Goal: Navigation & Orientation: Understand site structure

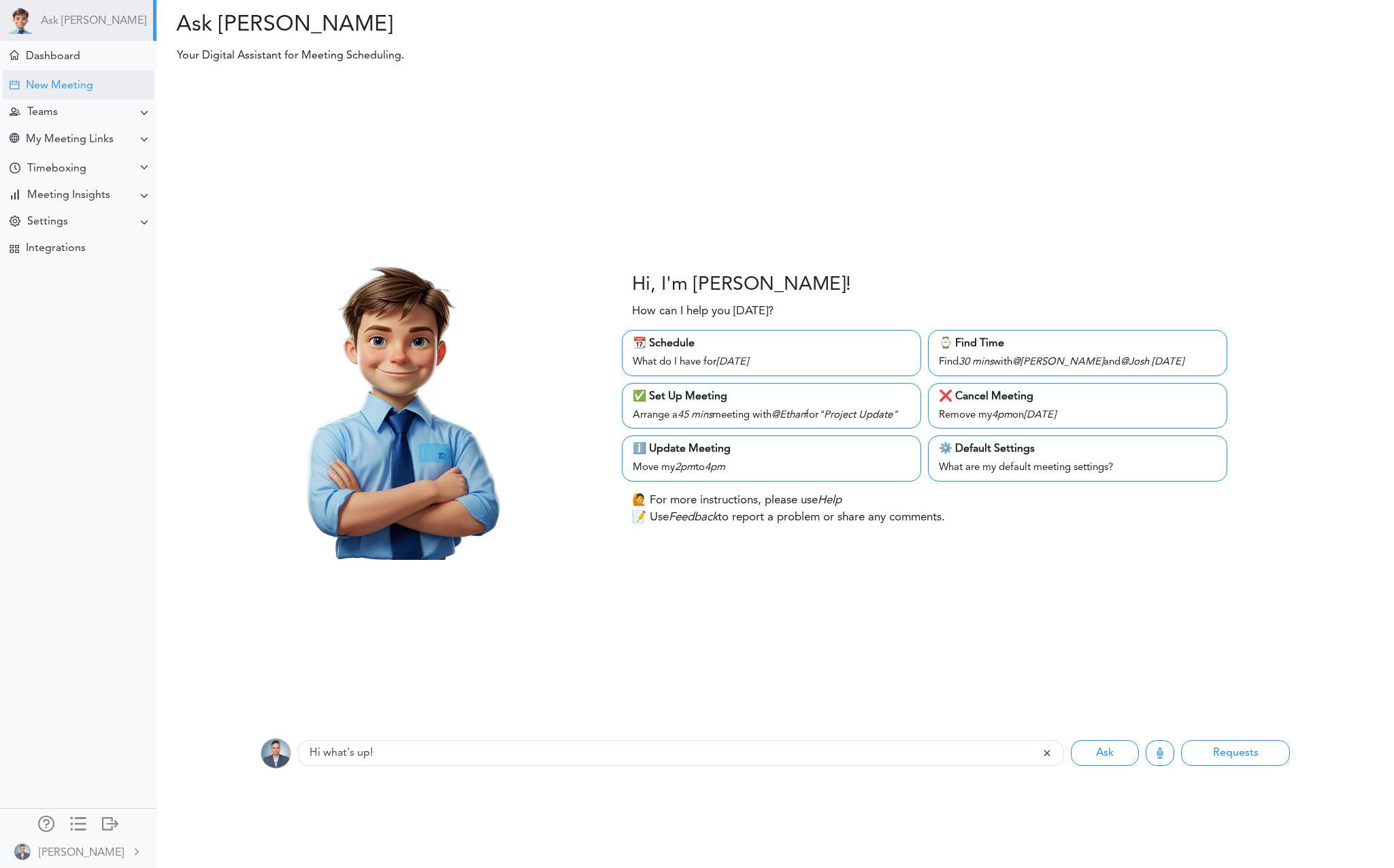
click at [94, 87] on div "New Meeting" at bounding box center [78, 85] width 151 height 29
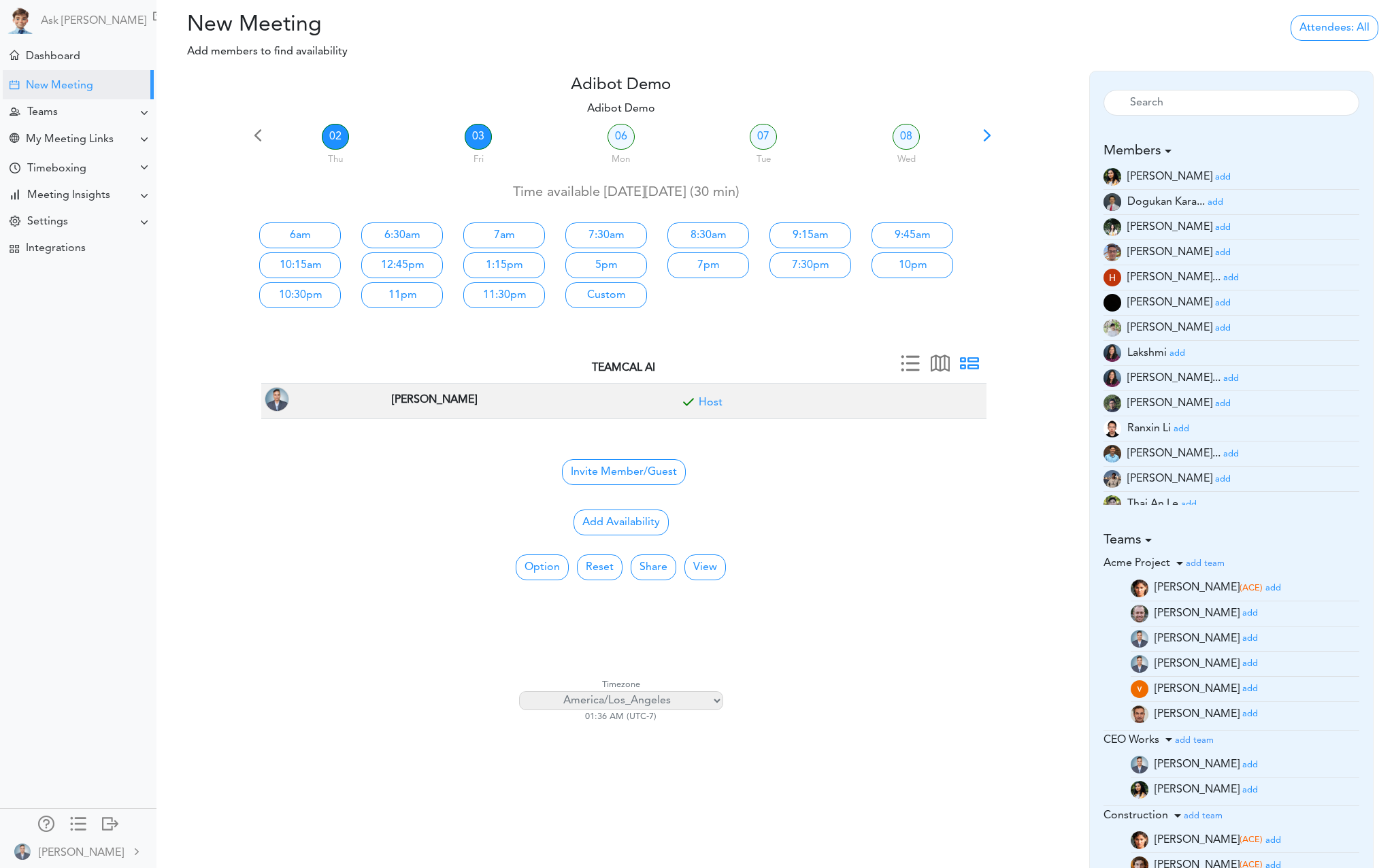
click at [469, 139] on link "03" at bounding box center [478, 136] width 28 height 26
click at [628, 140] on link "06" at bounding box center [620, 136] width 28 height 26
click at [99, 104] on div "Teams" at bounding box center [79, 112] width 153 height 27
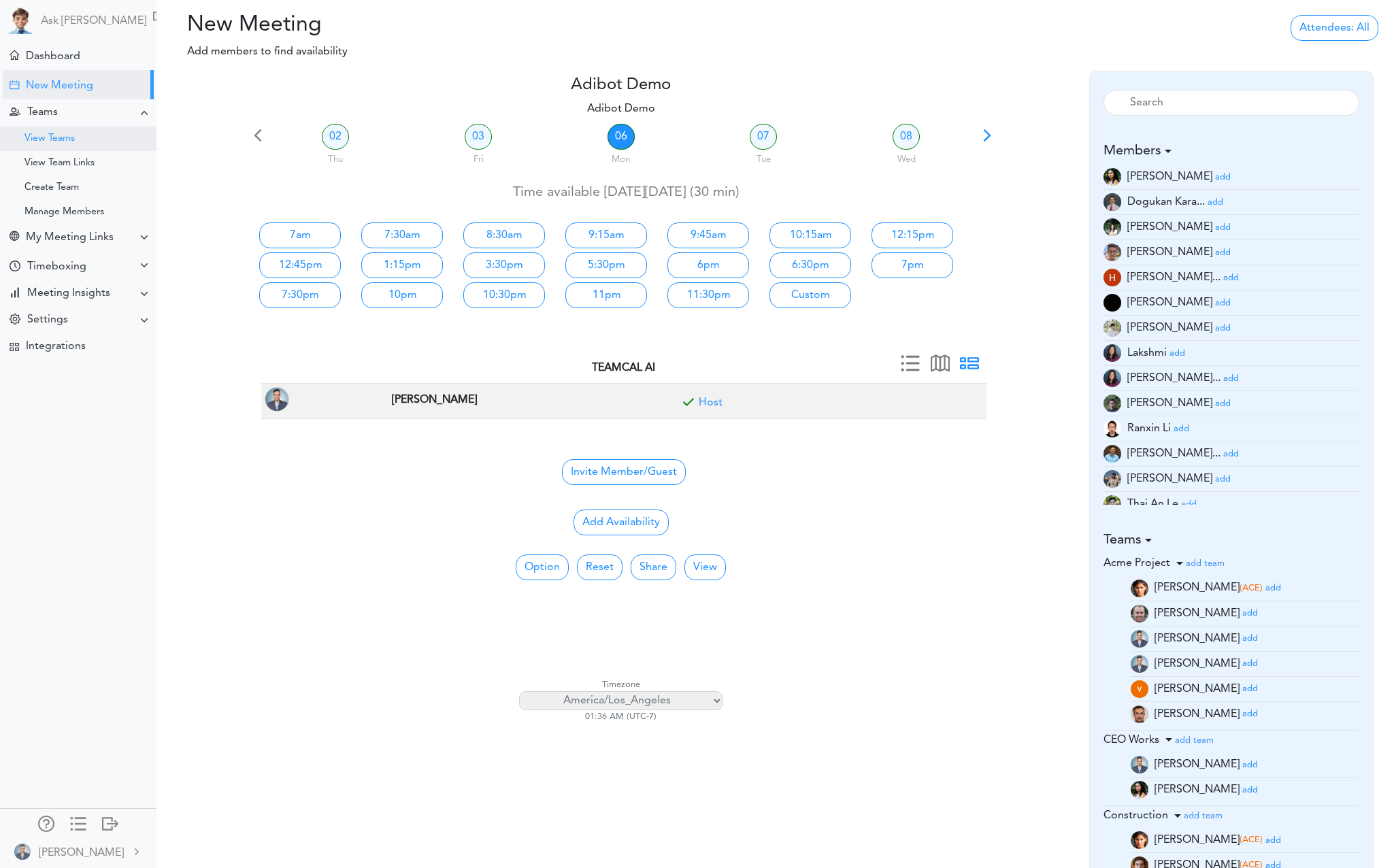
click at [67, 128] on div "View Teams" at bounding box center [78, 138] width 157 height 24
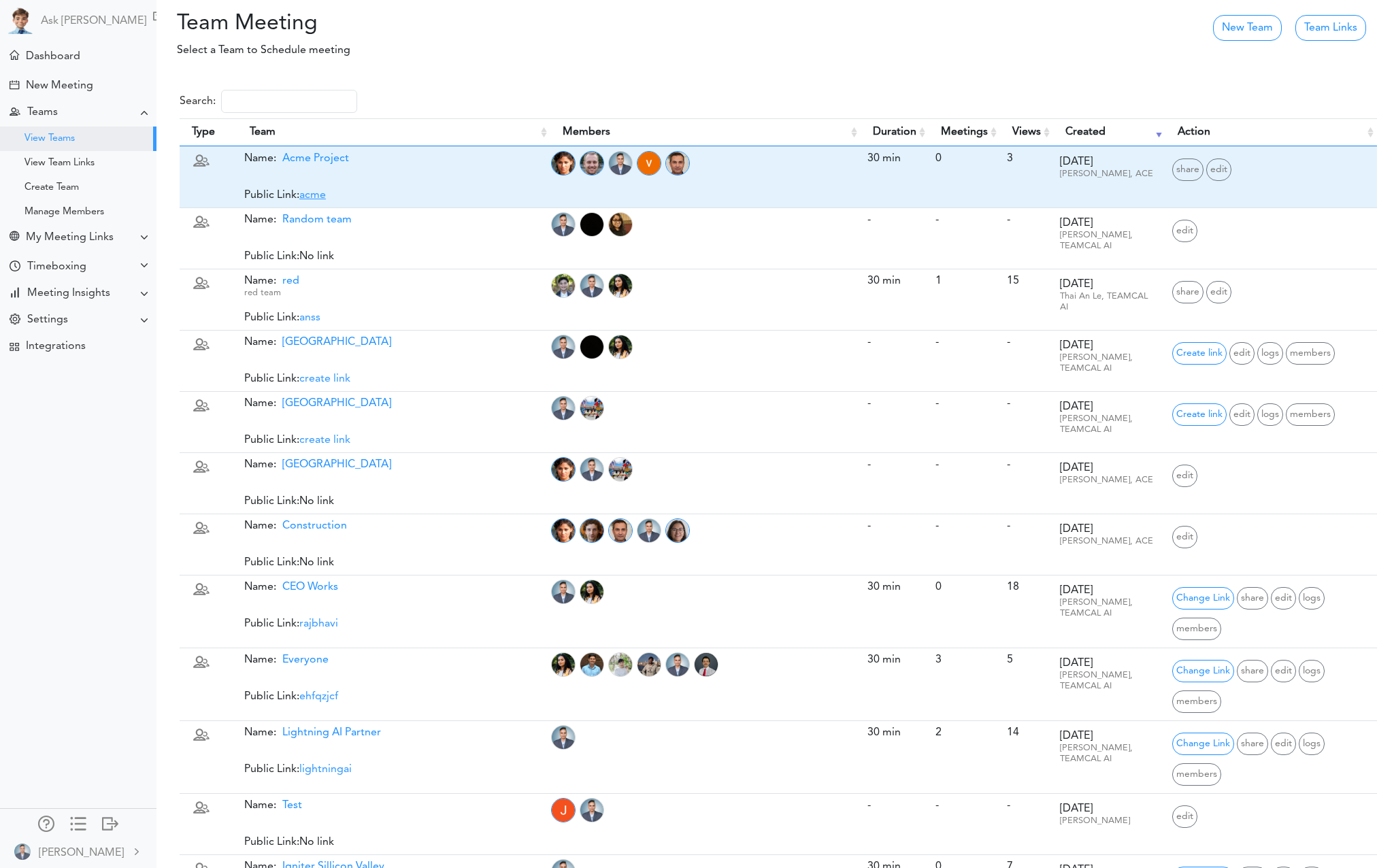
click at [315, 197] on link "acme" at bounding box center [313, 195] width 27 height 11
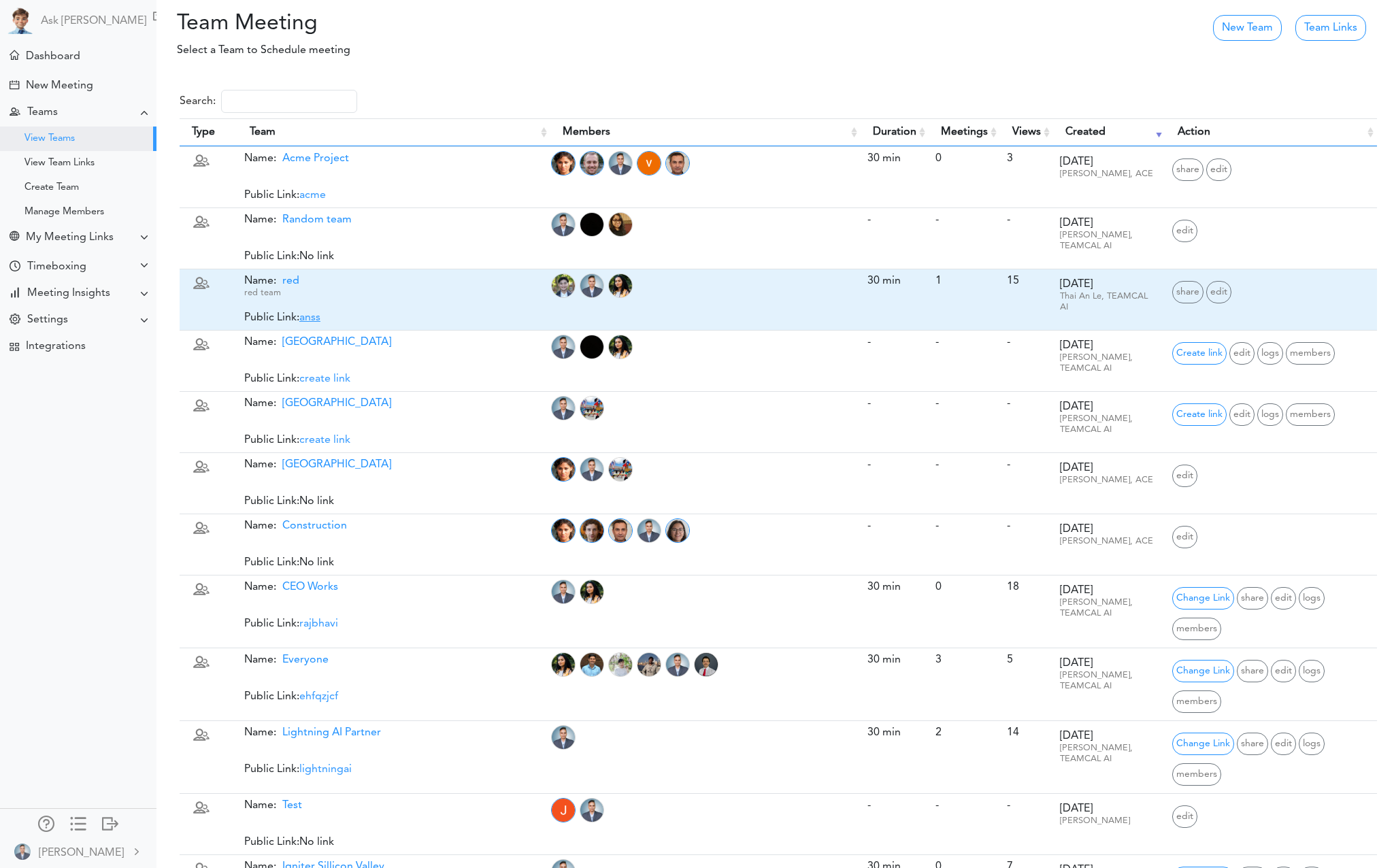
click at [307, 315] on link "anss" at bounding box center [310, 317] width 21 height 11
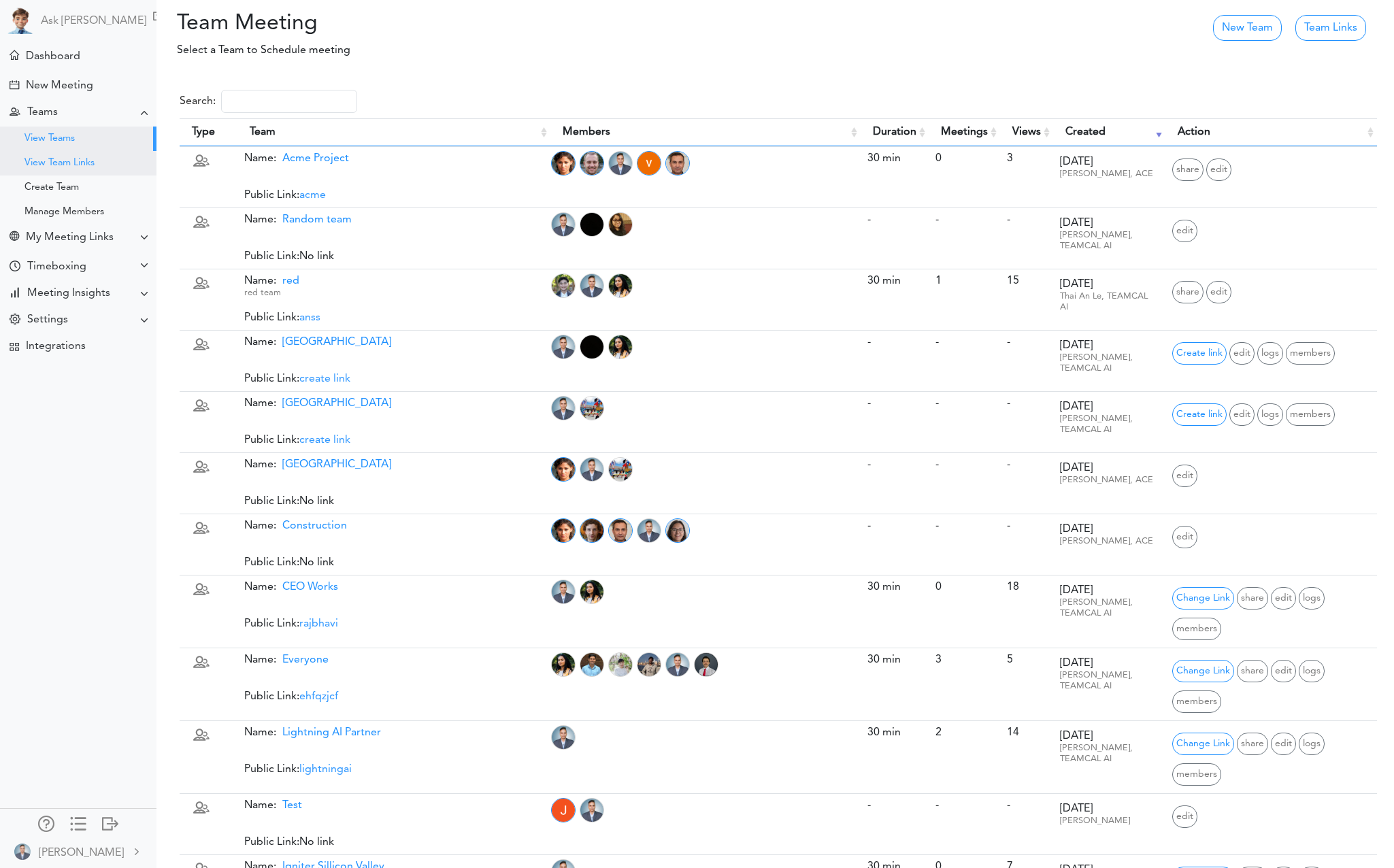
click at [38, 161] on div "View Team Links" at bounding box center [59, 163] width 70 height 7
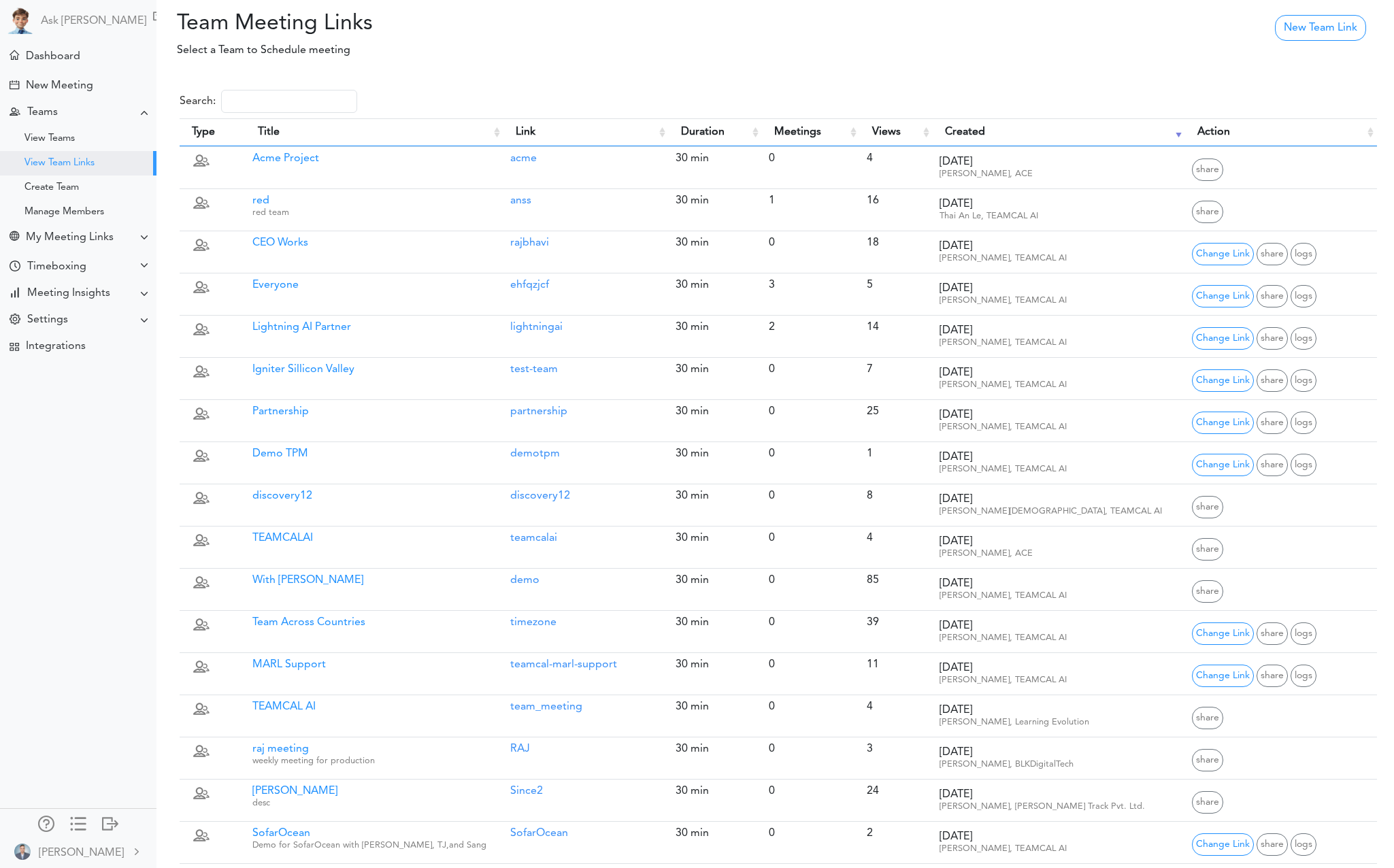
click at [67, 184] on div "Create Team" at bounding box center [51, 188] width 54 height 7
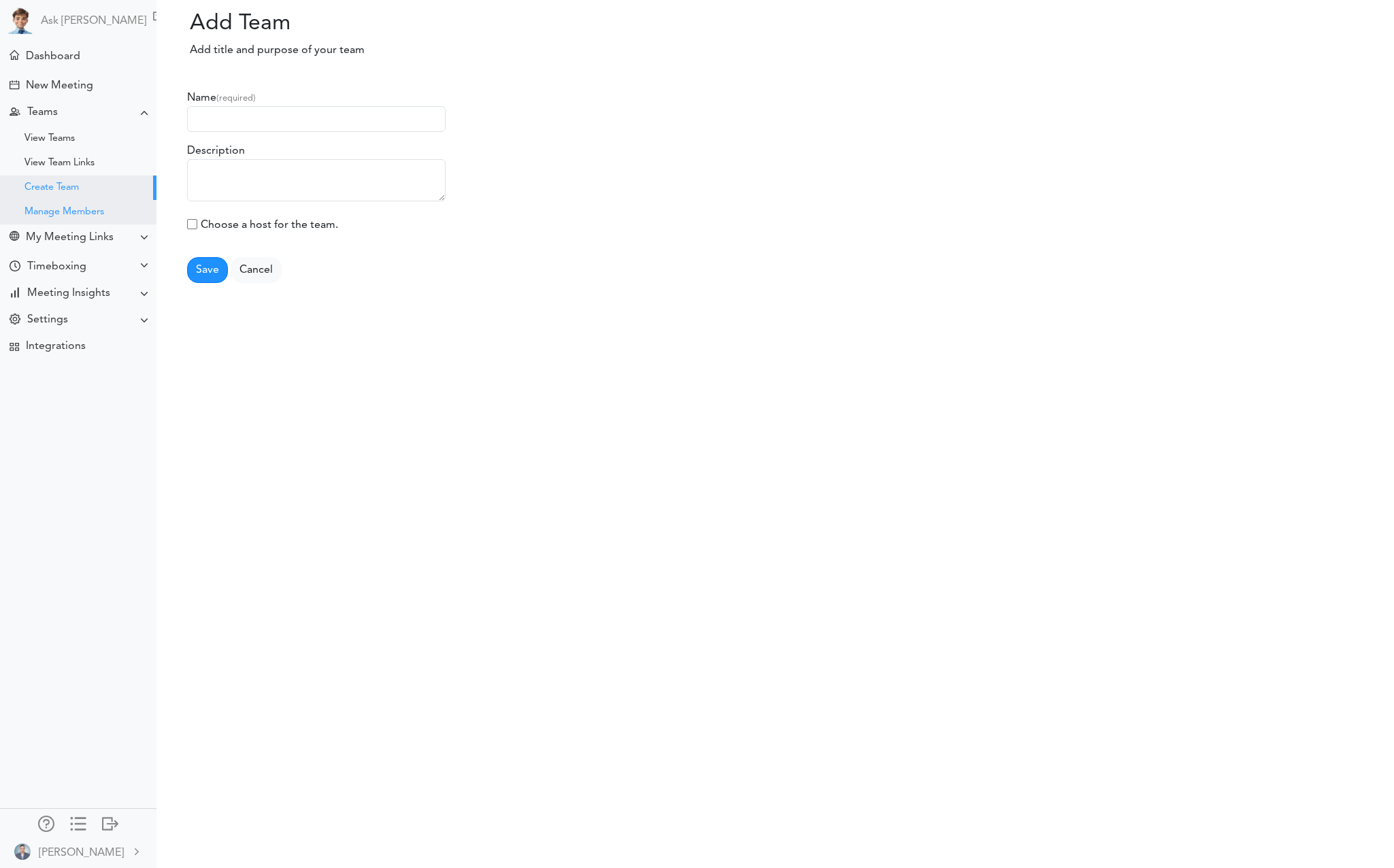
click at [74, 209] on div "Manage Members" at bounding box center [63, 212] width 79 height 7
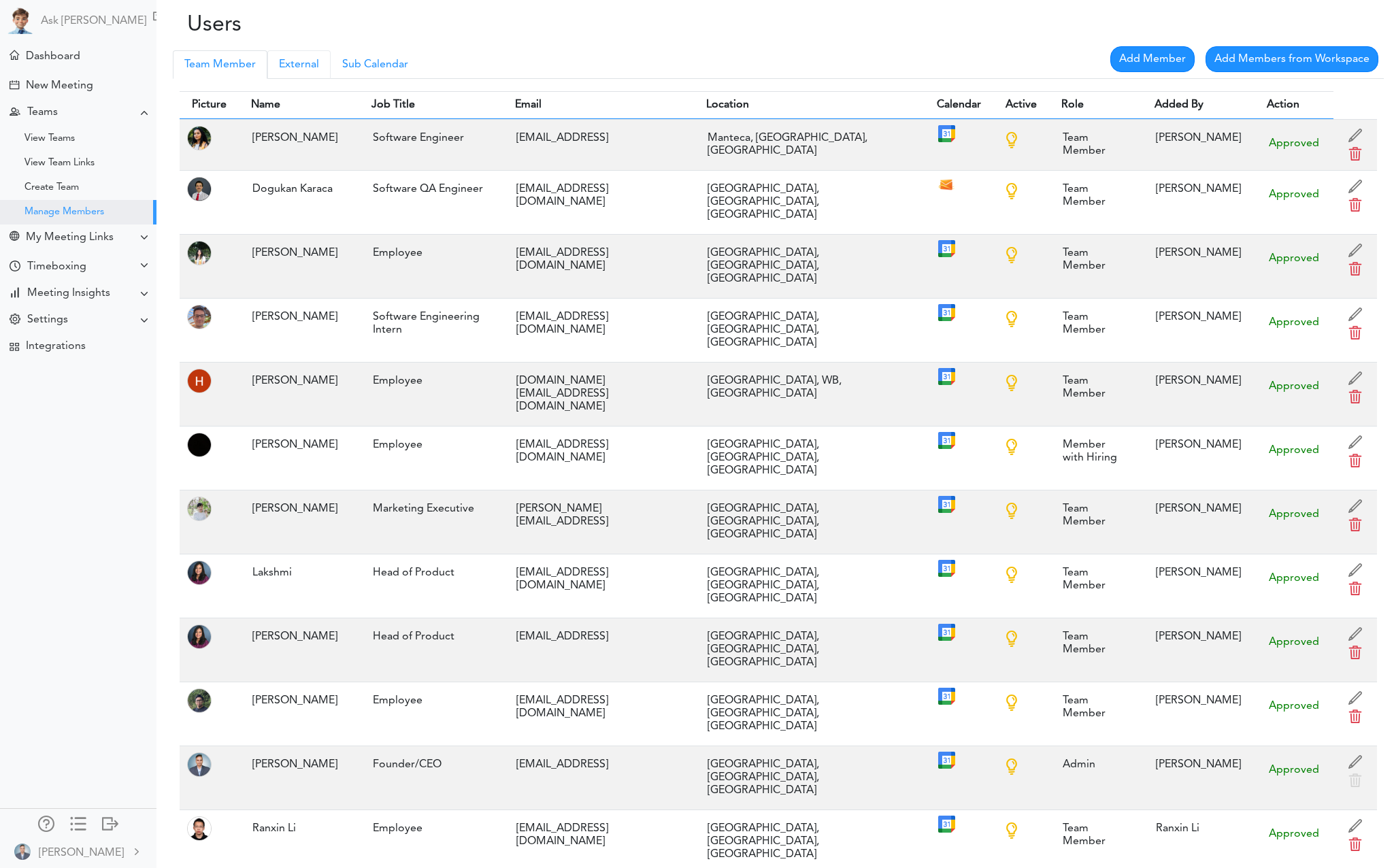
click at [282, 64] on link "External" at bounding box center [299, 64] width 63 height 29
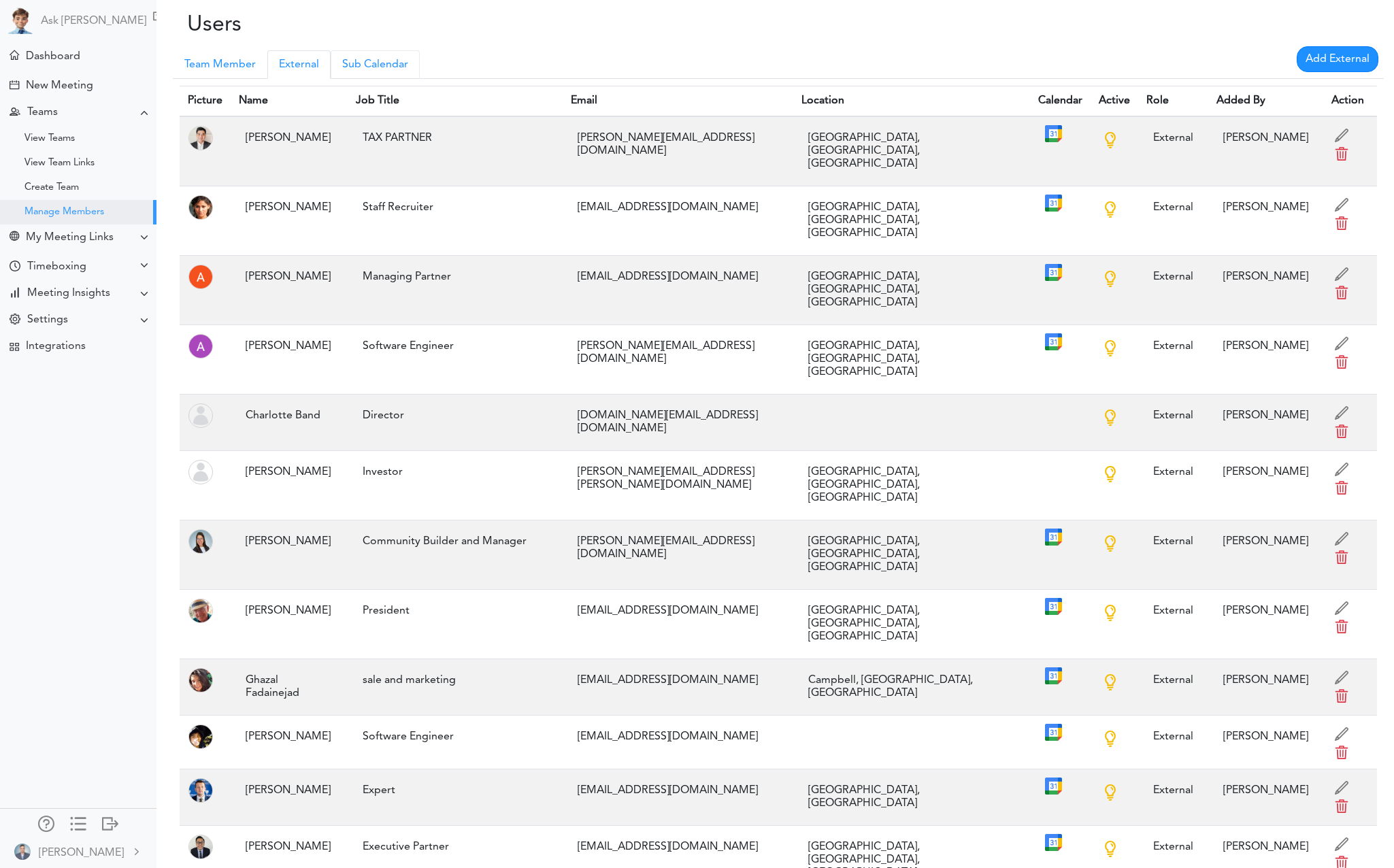
click at [398, 64] on link "Sub Calendar" at bounding box center [375, 64] width 89 height 29
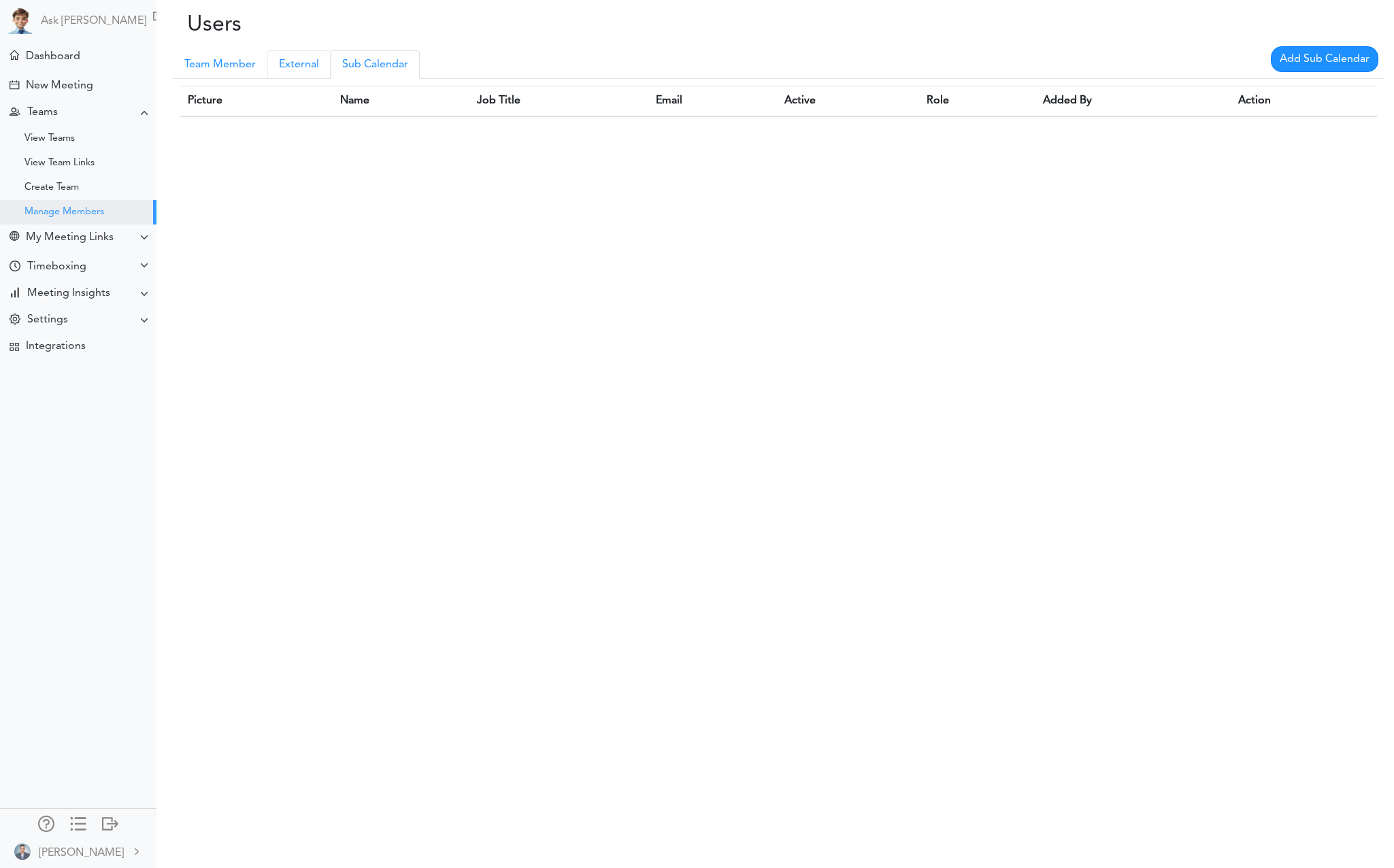
click at [281, 65] on link "External" at bounding box center [299, 64] width 63 height 29
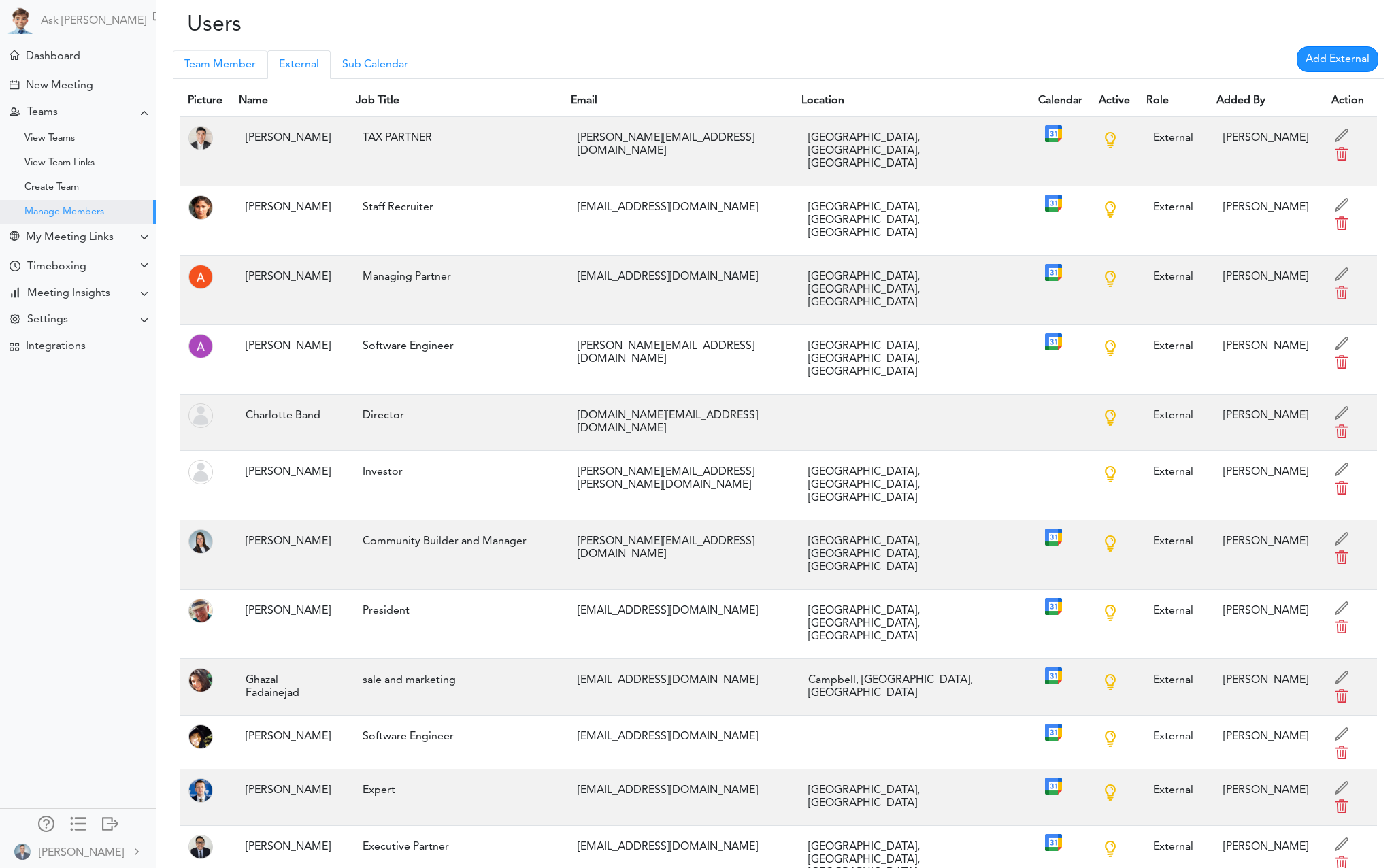
click at [222, 64] on link "Team Member" at bounding box center [220, 64] width 94 height 29
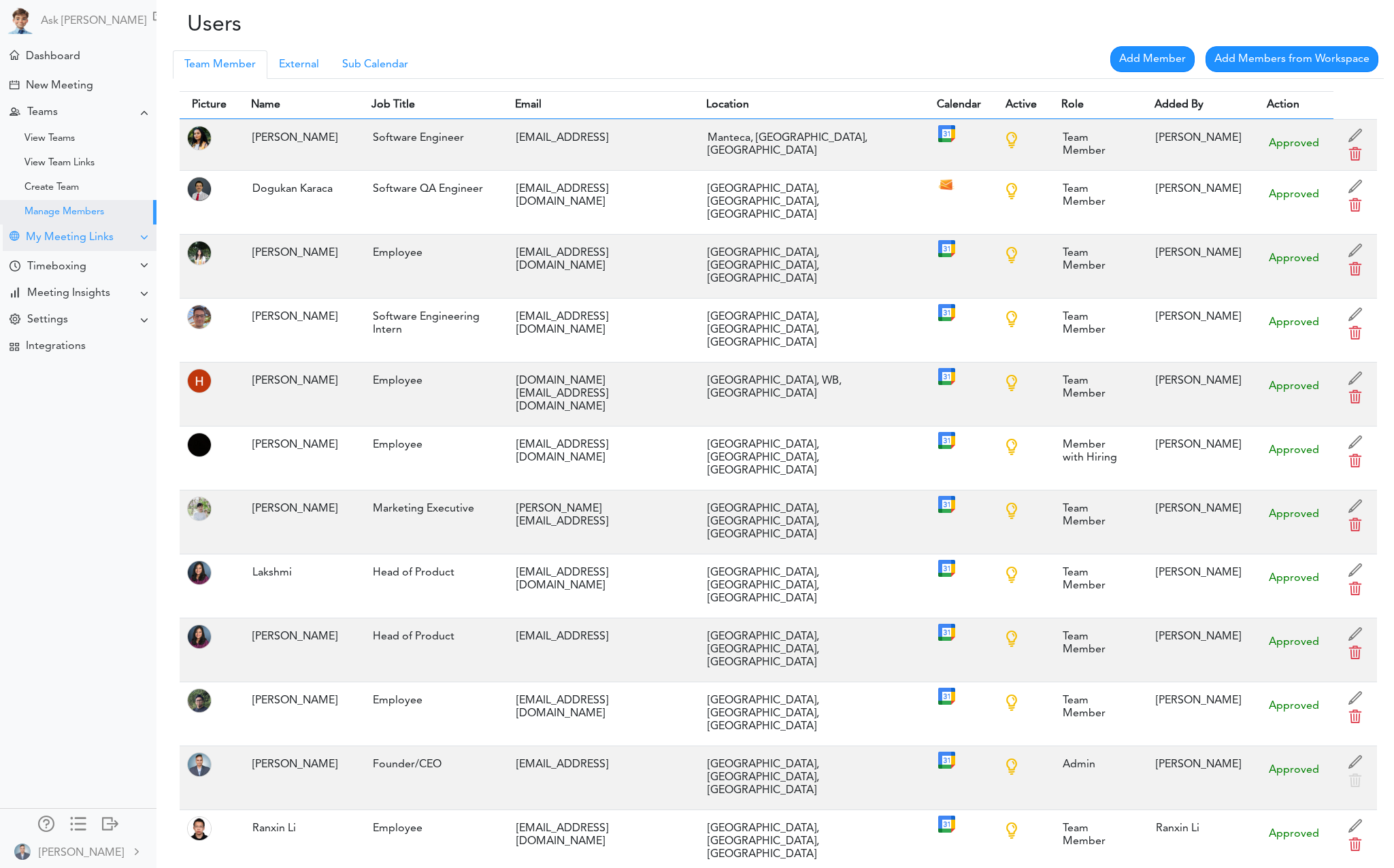
click at [111, 228] on div "My Meeting Links" at bounding box center [79, 238] width 153 height 27
click at [109, 346] on div "Timeboxing" at bounding box center [79, 339] width 153 height 29
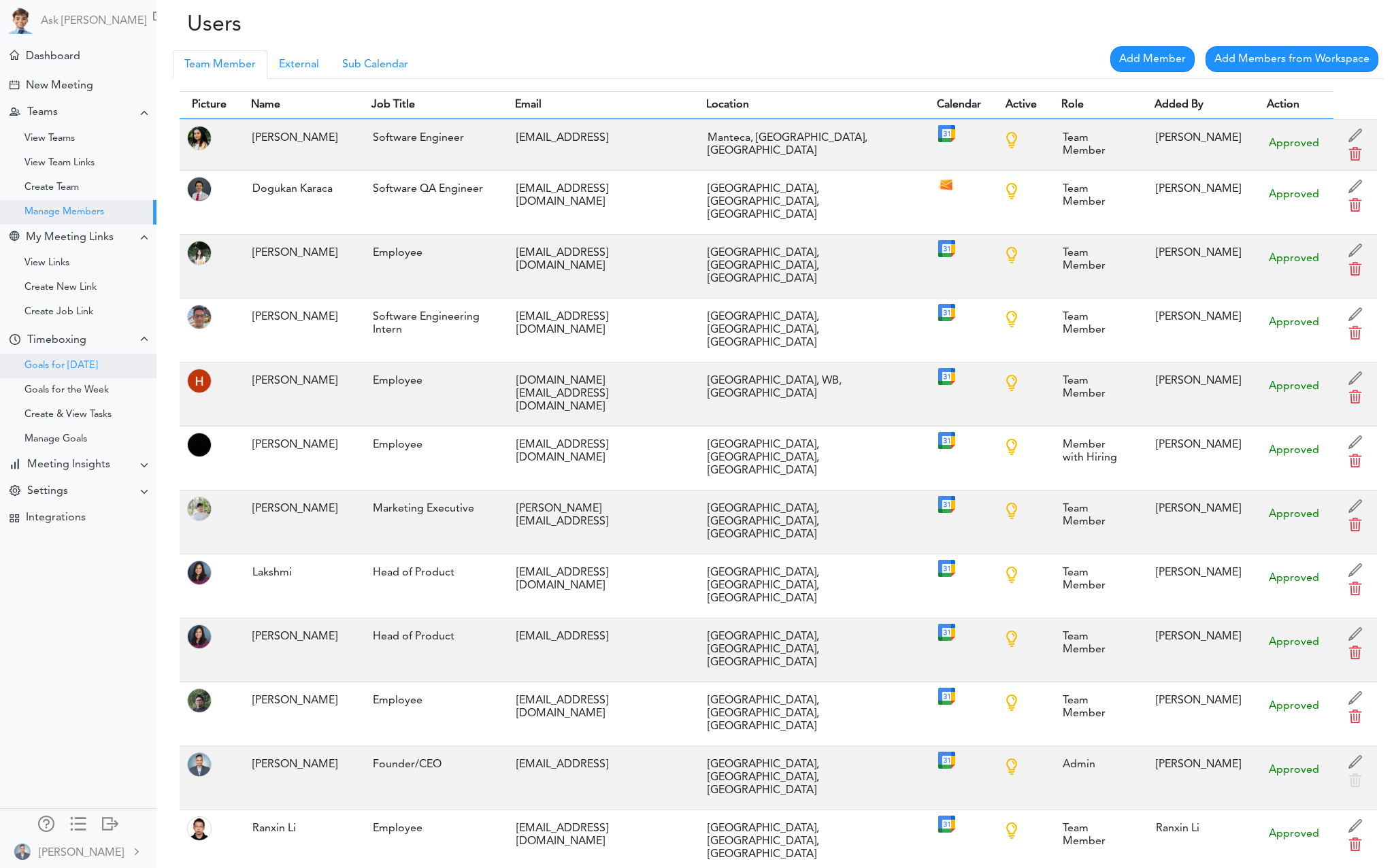
click at [65, 371] on div "Goals for [DATE]" at bounding box center [78, 365] width 157 height 24
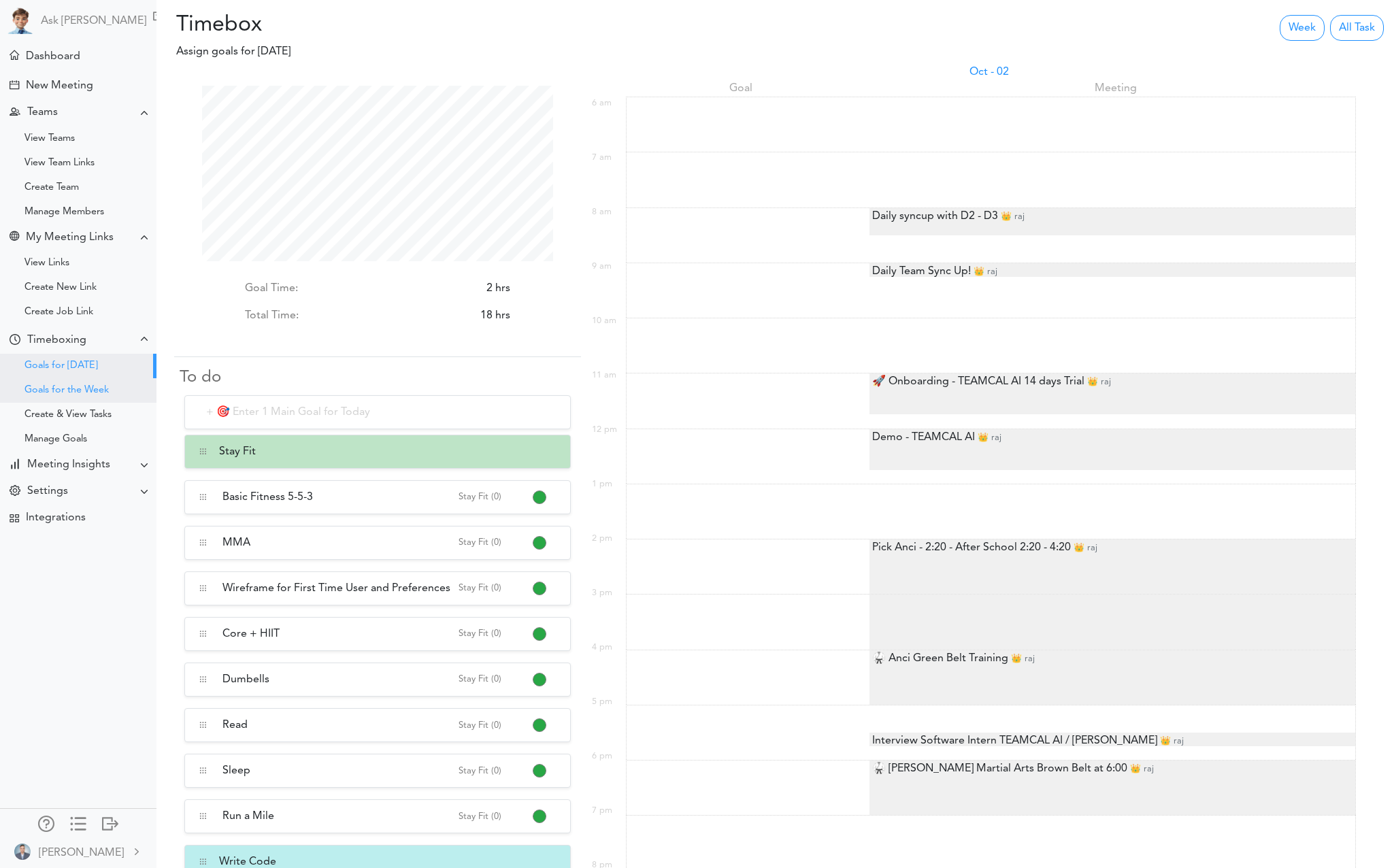
click at [59, 379] on div "Goals for the Week" at bounding box center [78, 389] width 157 height 24
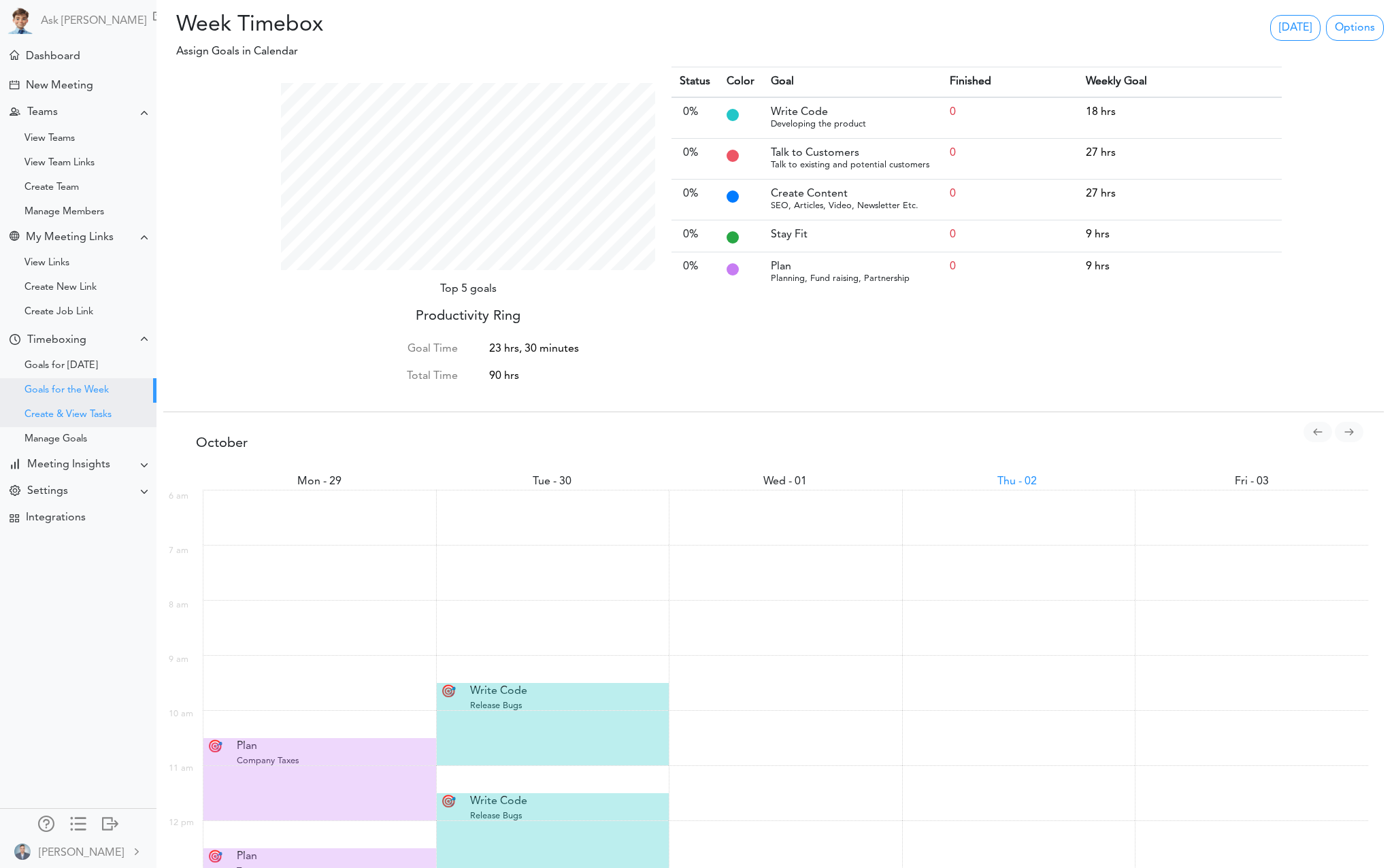
scroll to position [187, 395]
click at [86, 413] on div "Create & View Tasks" at bounding box center [68, 415] width 87 height 7
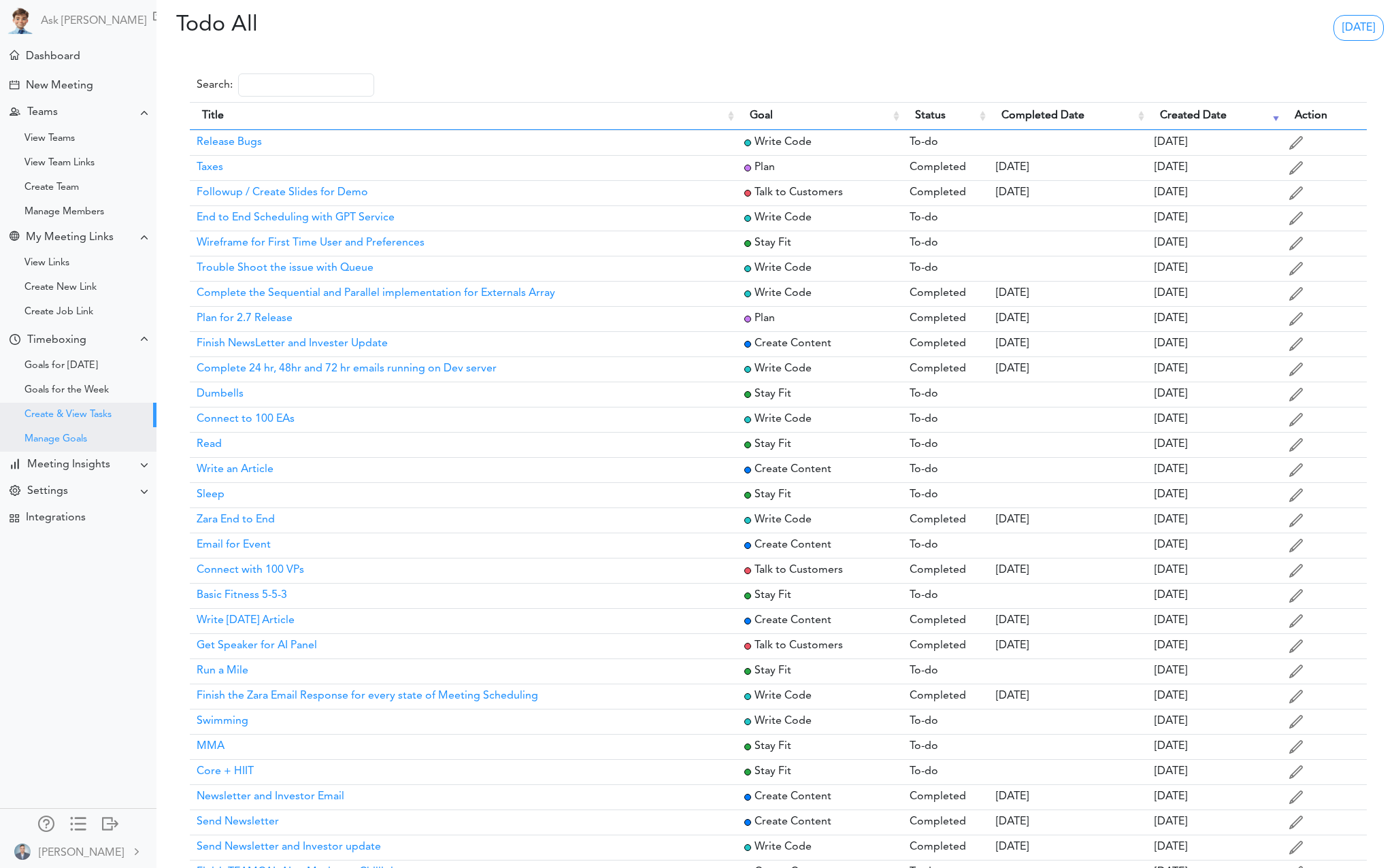
click at [95, 445] on div "Manage Goals" at bounding box center [78, 438] width 157 height 24
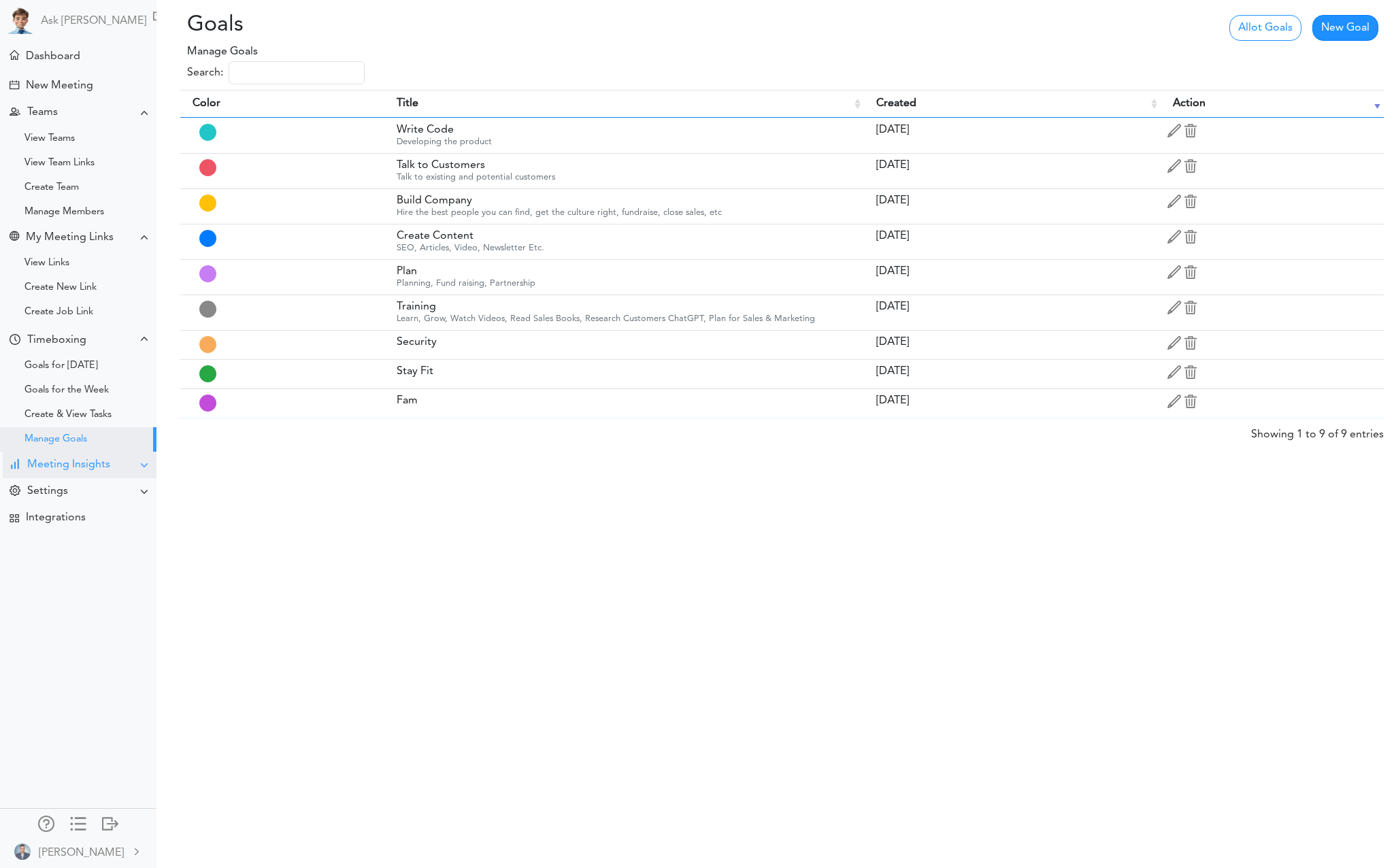
click at [94, 465] on div "Meeting Insights" at bounding box center [69, 464] width 83 height 12
click at [59, 496] on div "Time Saved" at bounding box center [78, 489] width 157 height 24
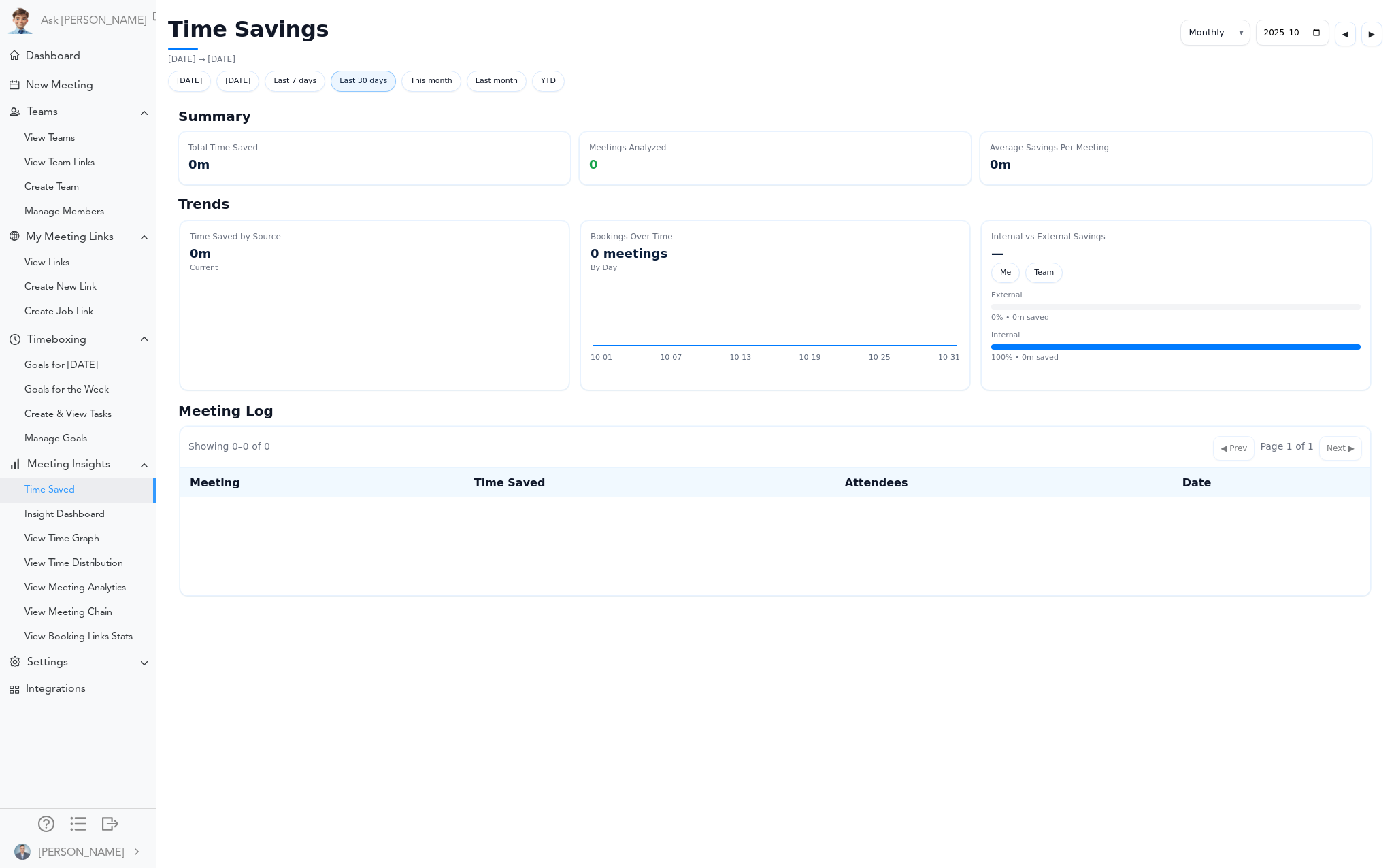
click at [366, 72] on span "Last 30 days" at bounding box center [363, 81] width 65 height 21
select select "custom"
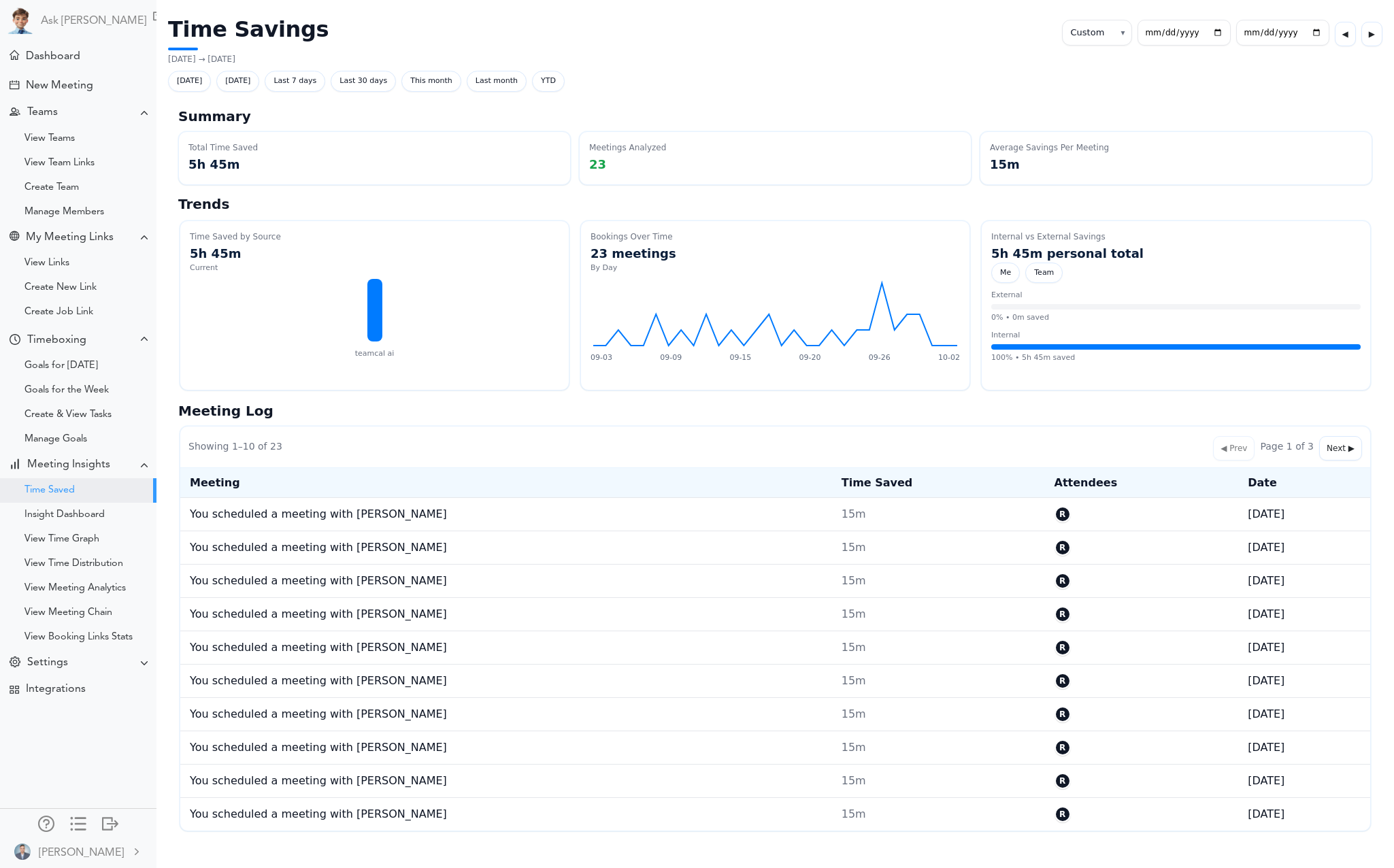
select select "custom"
click at [329, 512] on td "You scheduled a meeting with [PERSON_NAME]" at bounding box center [505, 513] width 652 height 33
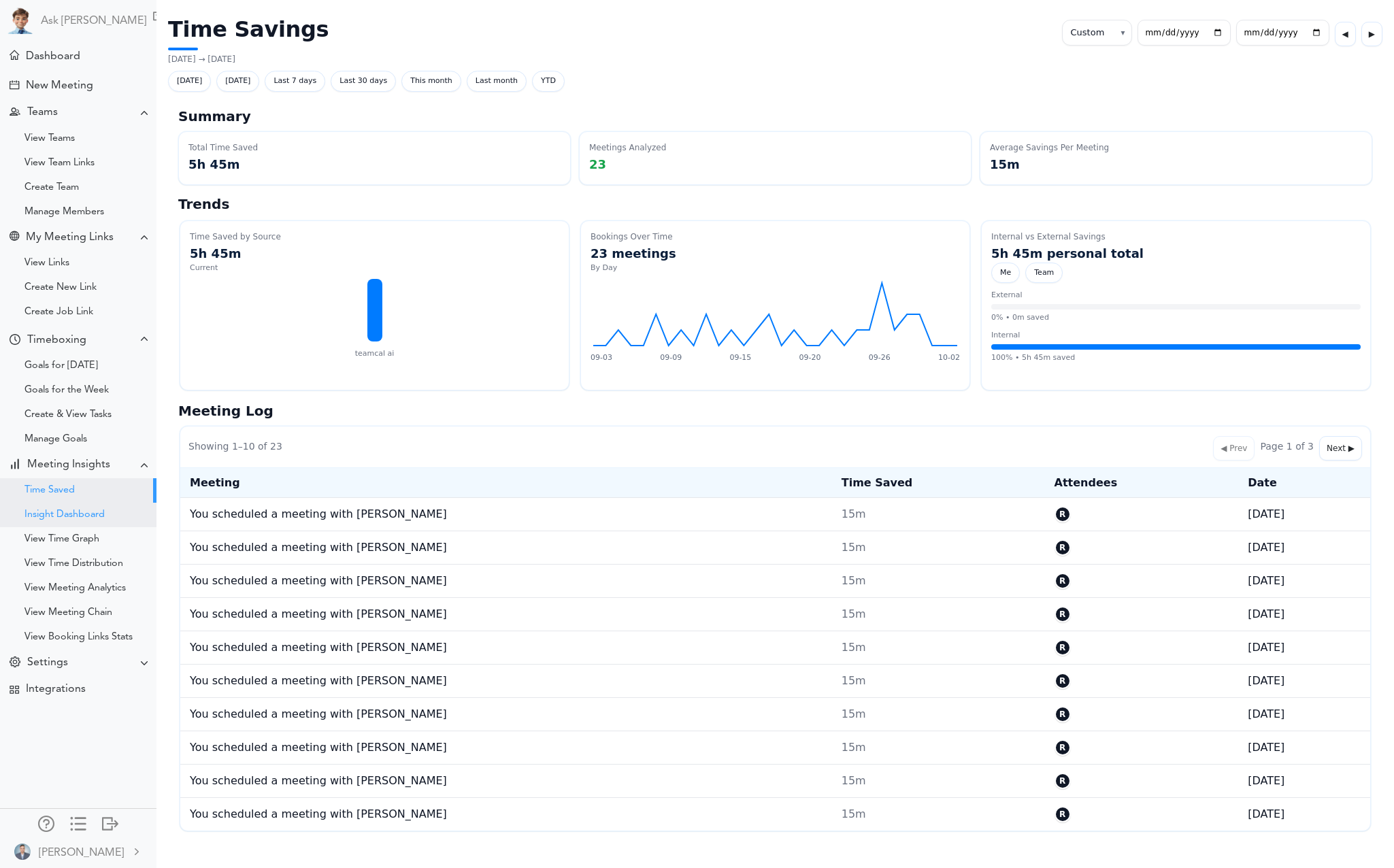
click at [90, 518] on div "Insight Dashboard" at bounding box center [64, 515] width 80 height 7
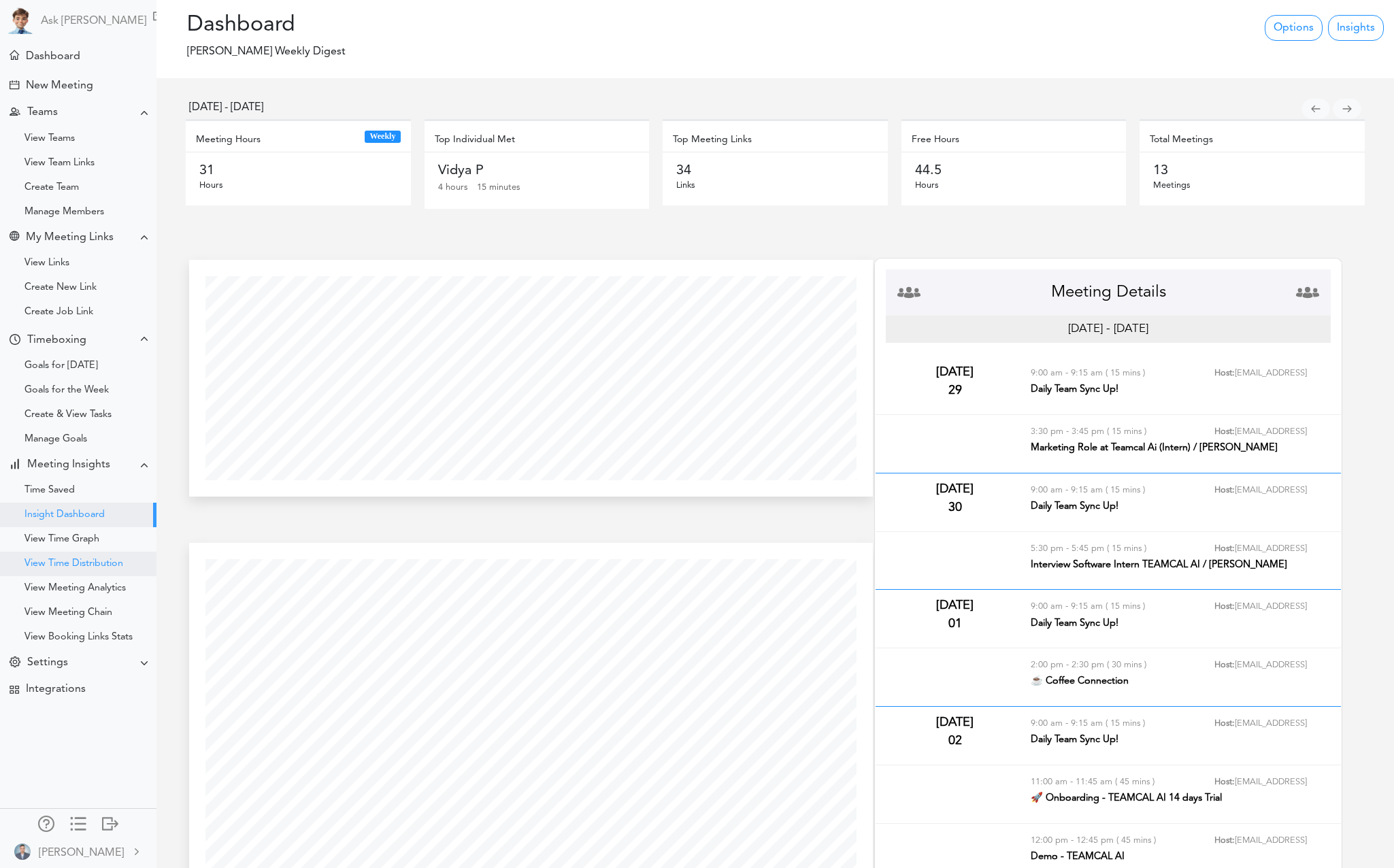
scroll to position [357, 684]
click at [95, 543] on div "View Time Graph" at bounding box center [62, 539] width 75 height 7
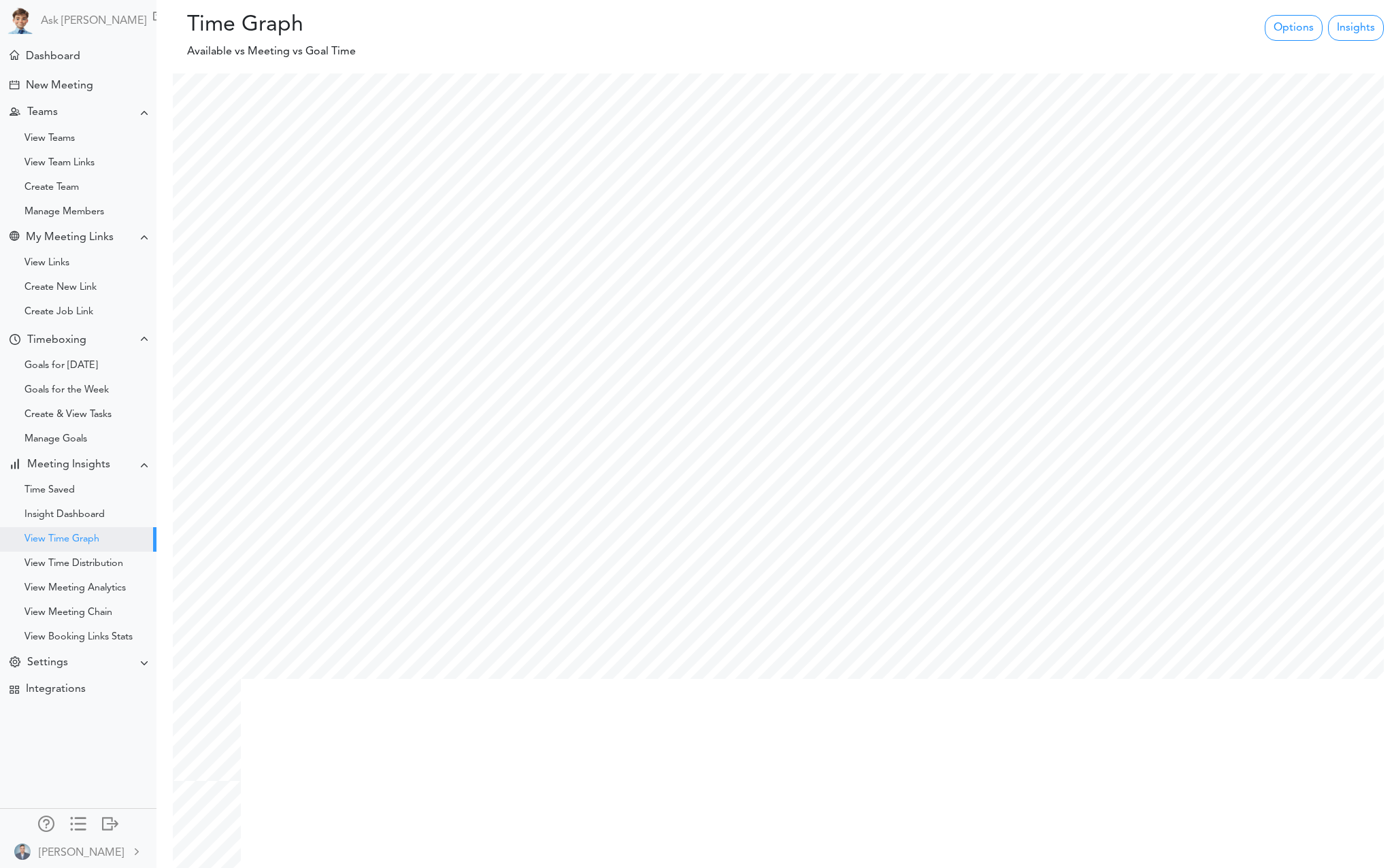
scroll to position [809, 1231]
click at [98, 566] on div "View Time Distribution" at bounding box center [73, 564] width 99 height 7
click at [98, 585] on div "View Meeting Analytics" at bounding box center [75, 588] width 102 height 7
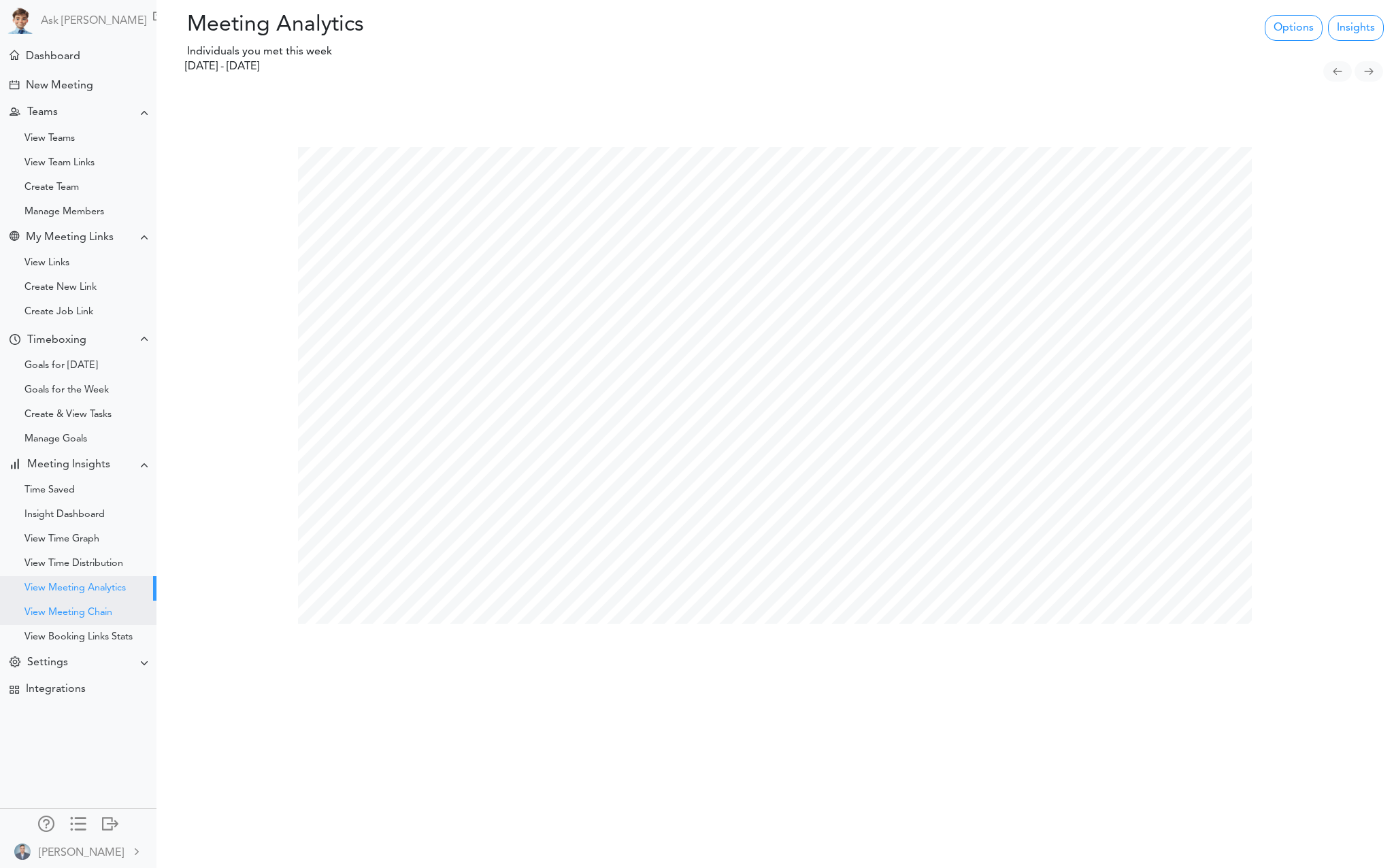
click at [98, 616] on div "View Meeting Chain" at bounding box center [68, 613] width 87 height 7
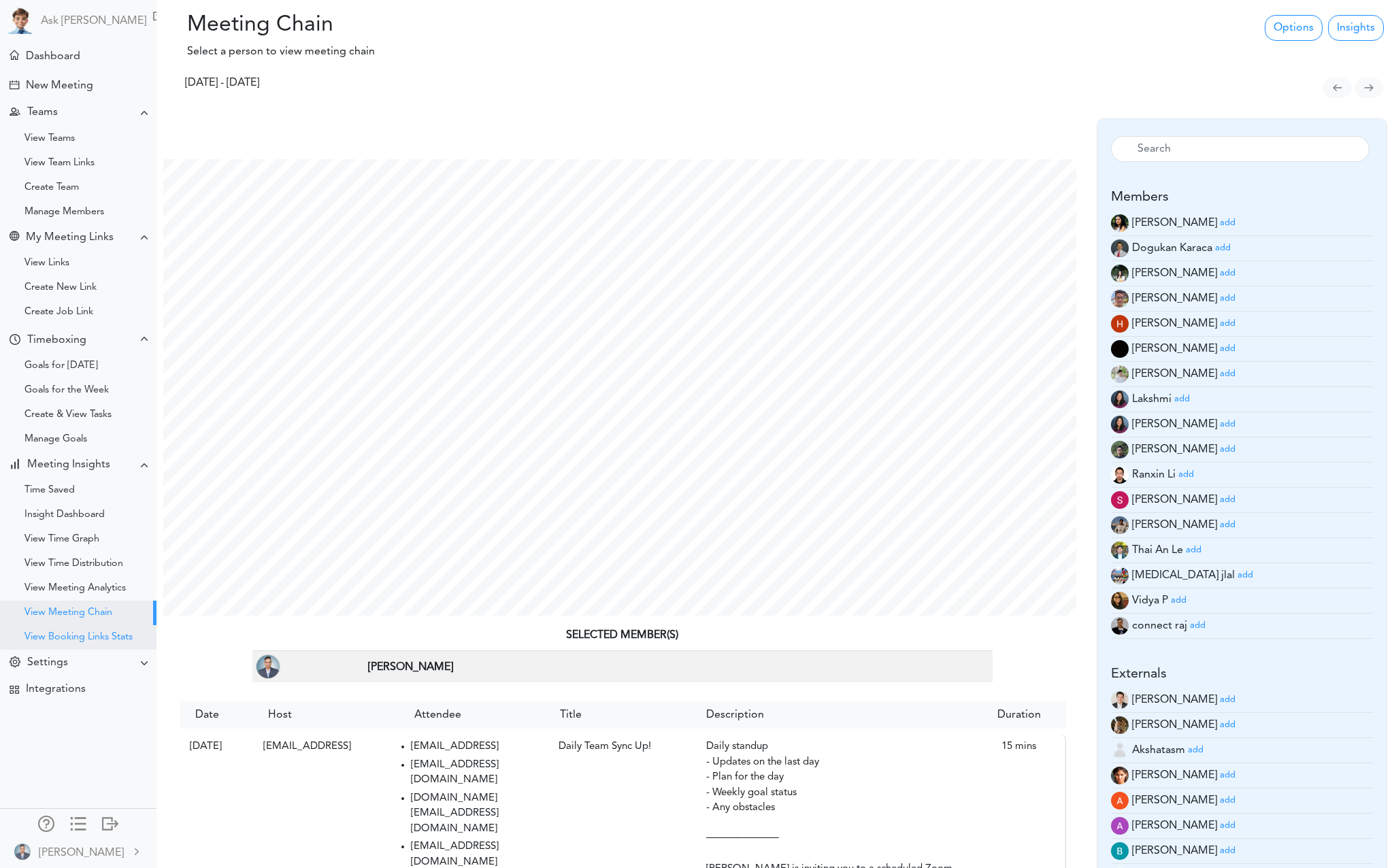
scroll to position [497, 932]
click at [95, 636] on div "View Booking Links Stats" at bounding box center [78, 637] width 108 height 7
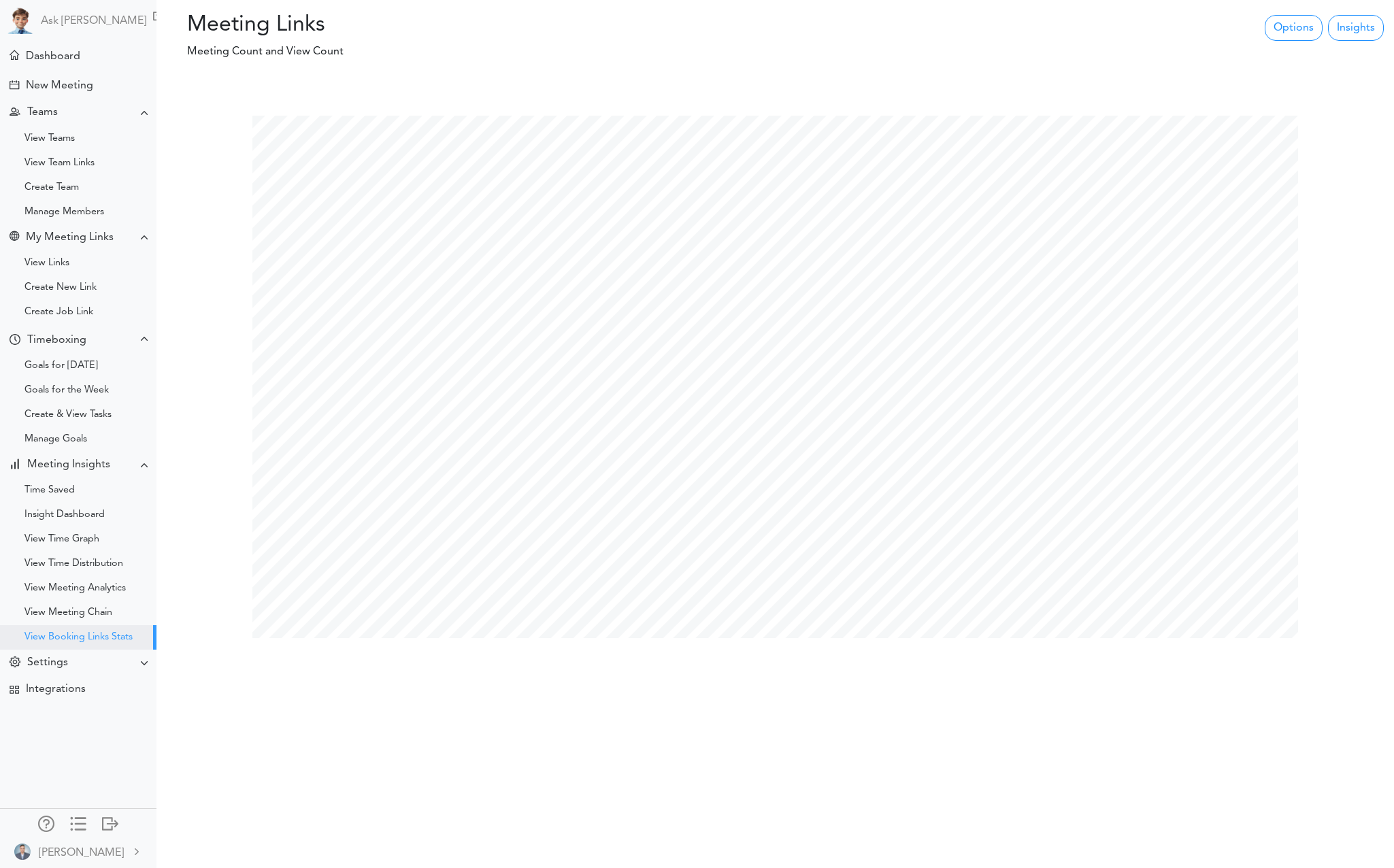
scroll to position [868, 1394]
click at [75, 659] on div "Settings" at bounding box center [79, 663] width 153 height 27
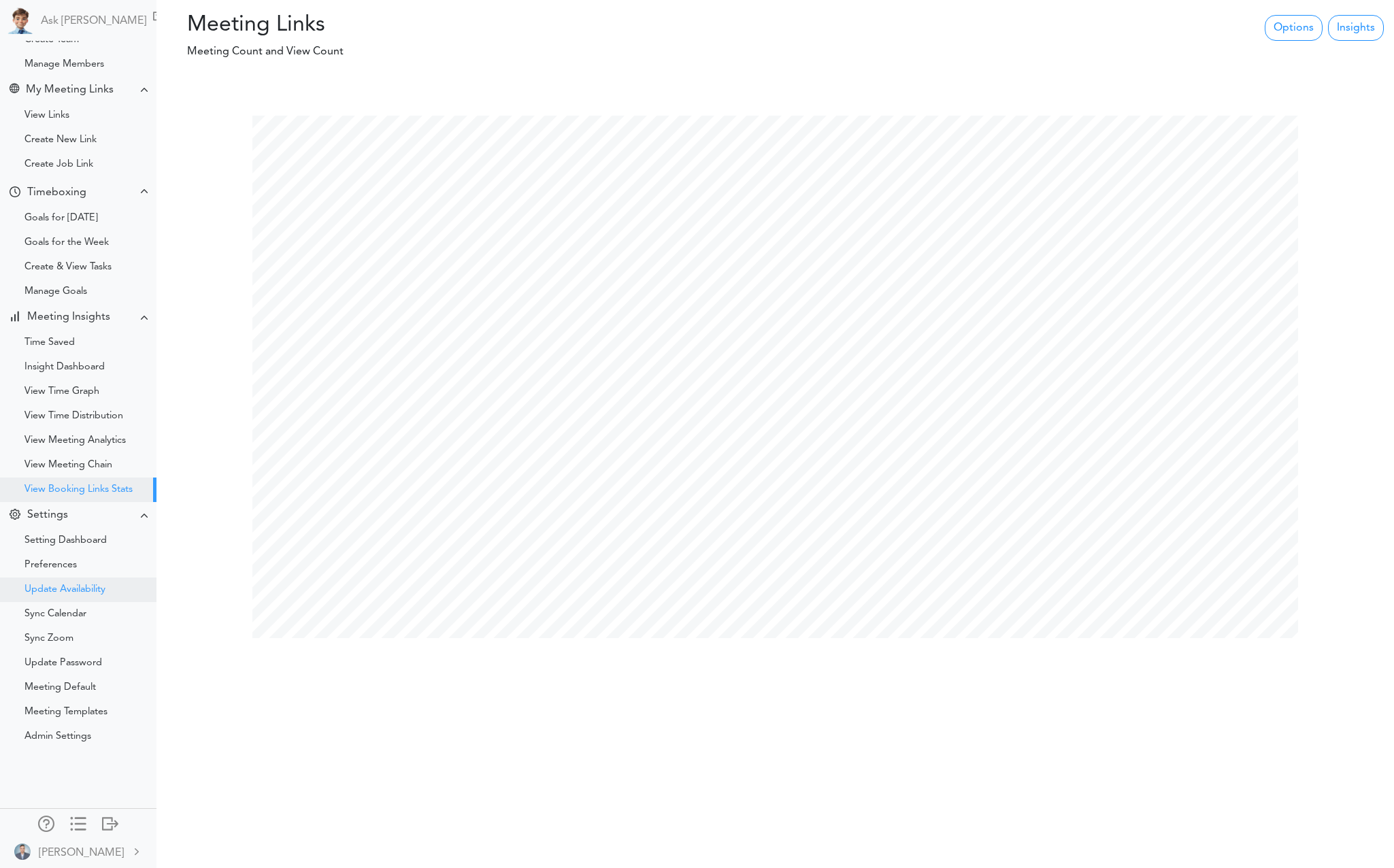
scroll to position [150, 0]
click at [77, 542] on div "Setting Dashboard" at bounding box center [65, 539] width 82 height 7
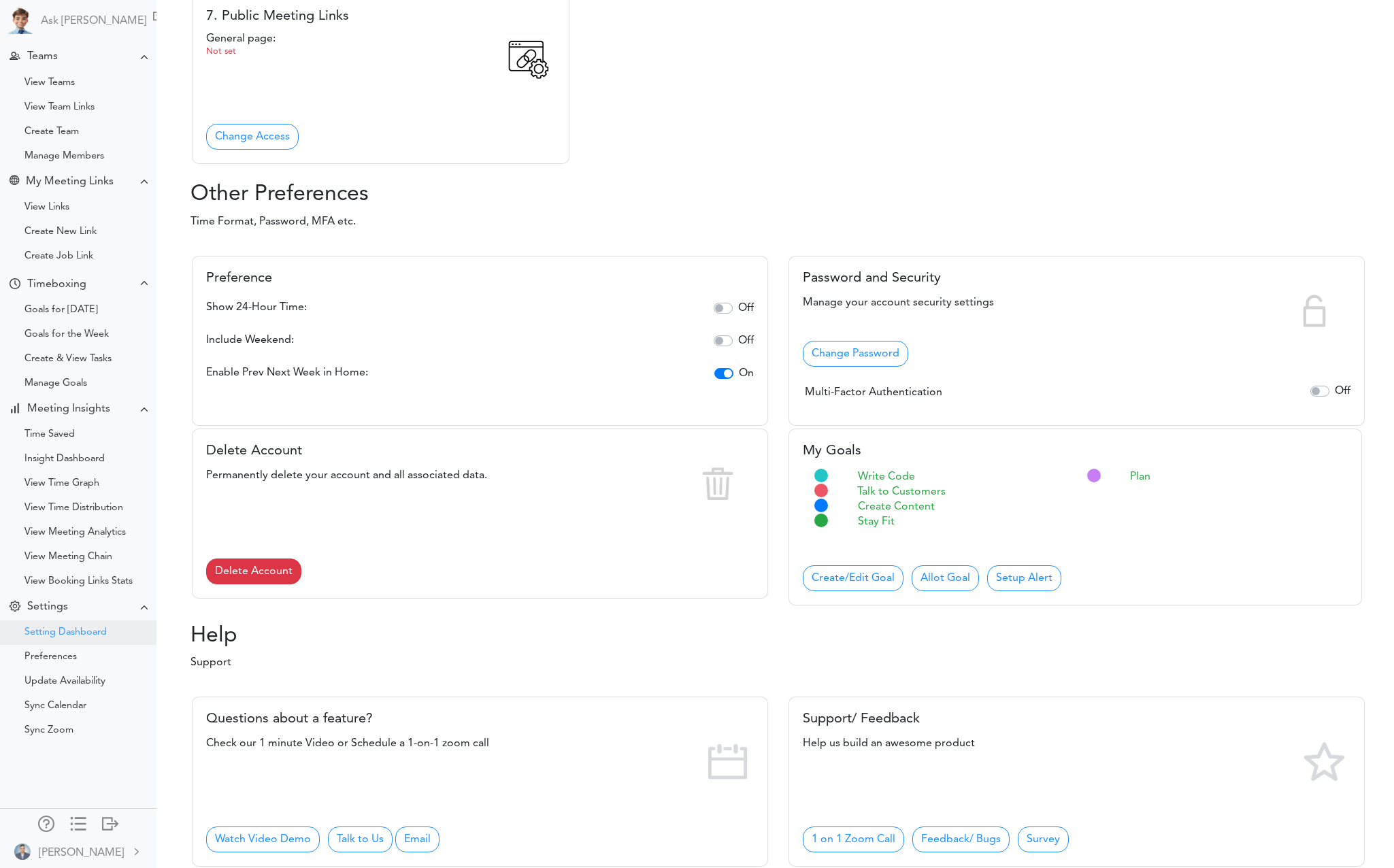
scroll to position [55, 0]
click at [54, 667] on div "Preferences" at bounding box center [78, 657] width 157 height 24
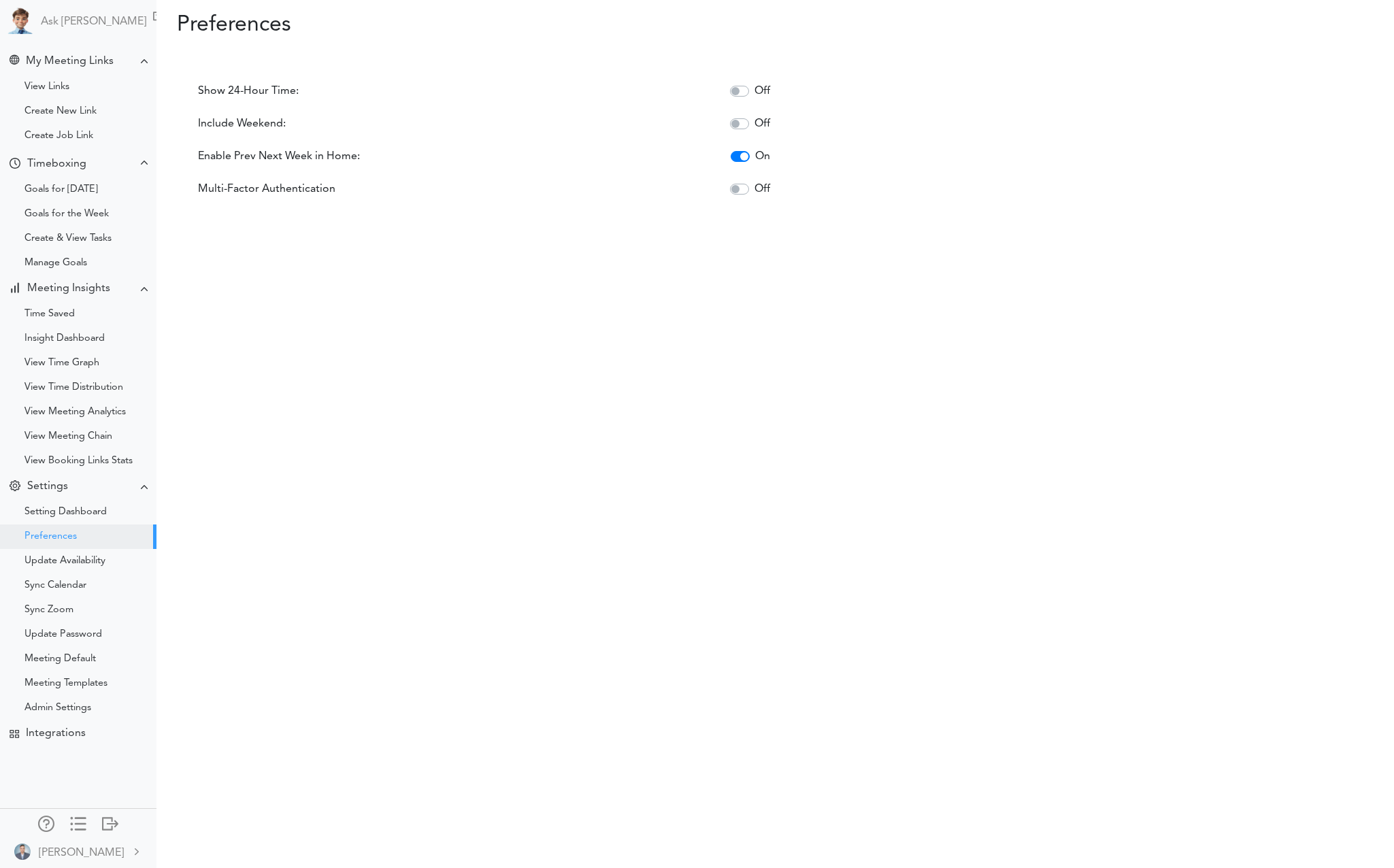
scroll to position [176, 0]
click at [62, 559] on div "Update Availability" at bounding box center [64, 561] width 81 height 7
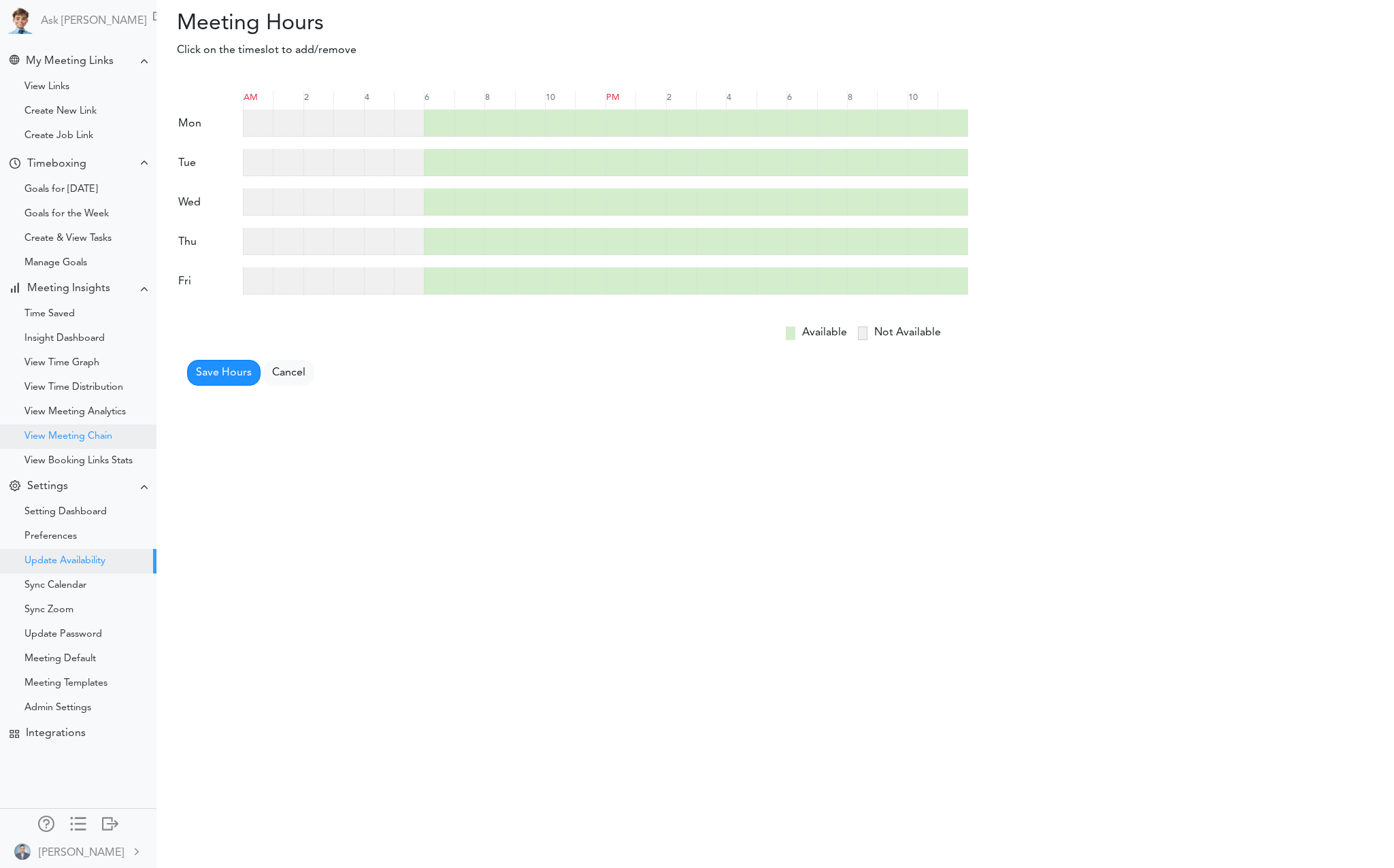
scroll to position [176, 0]
click at [59, 582] on div "Sync Calendar" at bounding box center [54, 585] width 62 height 7
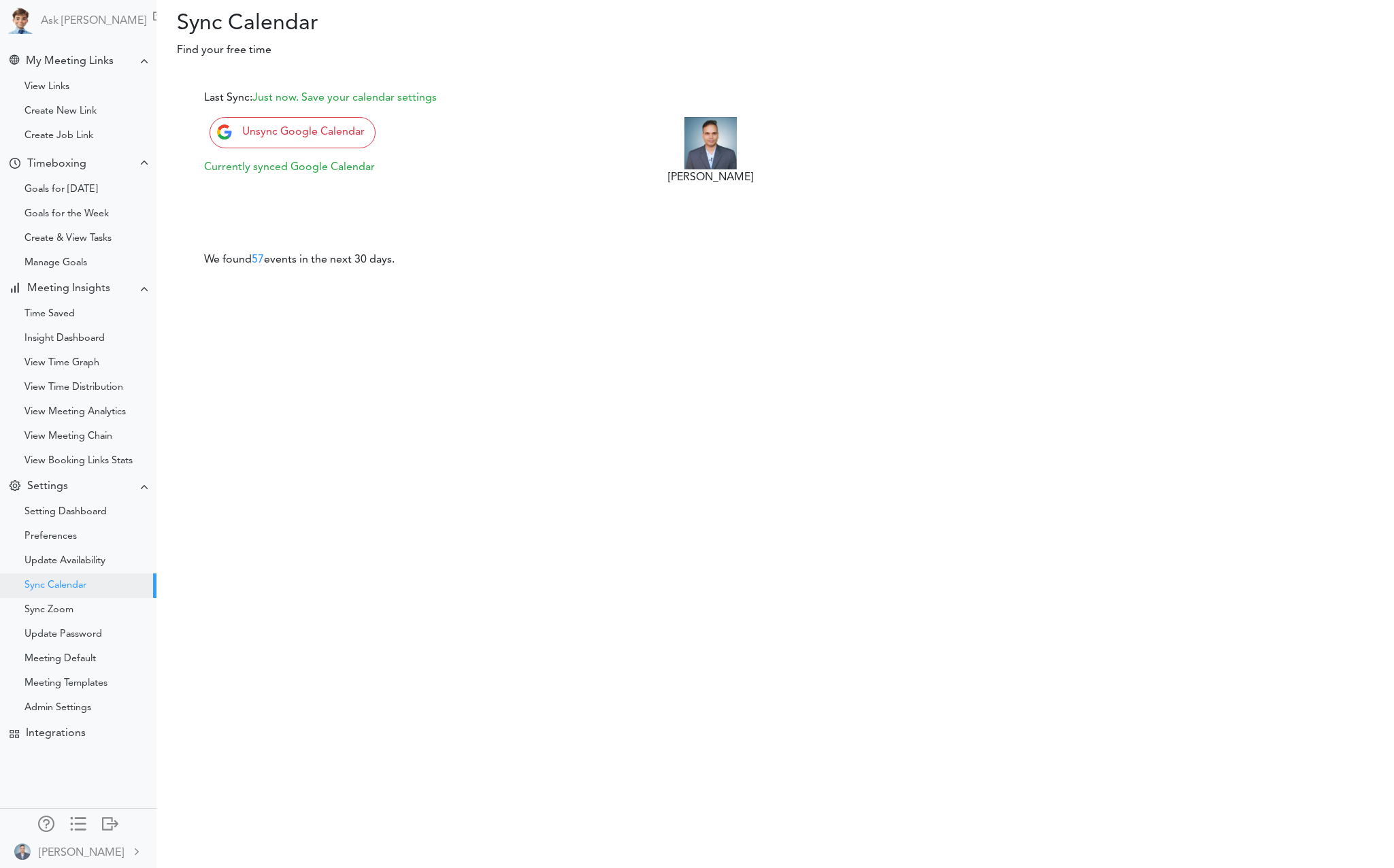
scroll to position [176, 0]
click at [56, 607] on div "Sync Zoom" at bounding box center [48, 610] width 49 height 7
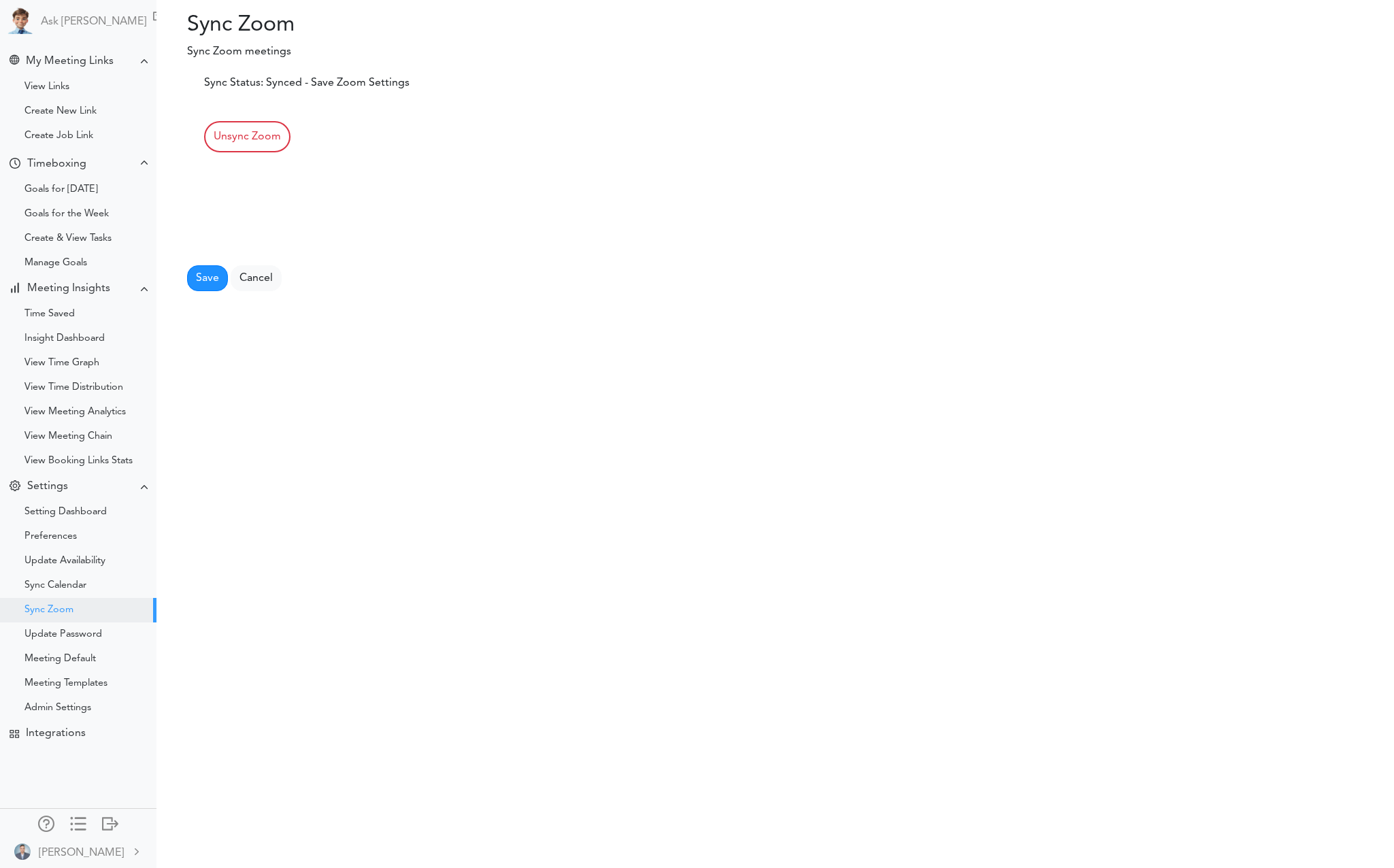
scroll to position [176, 0]
click at [82, 633] on div "Update Password" at bounding box center [62, 634] width 78 height 7
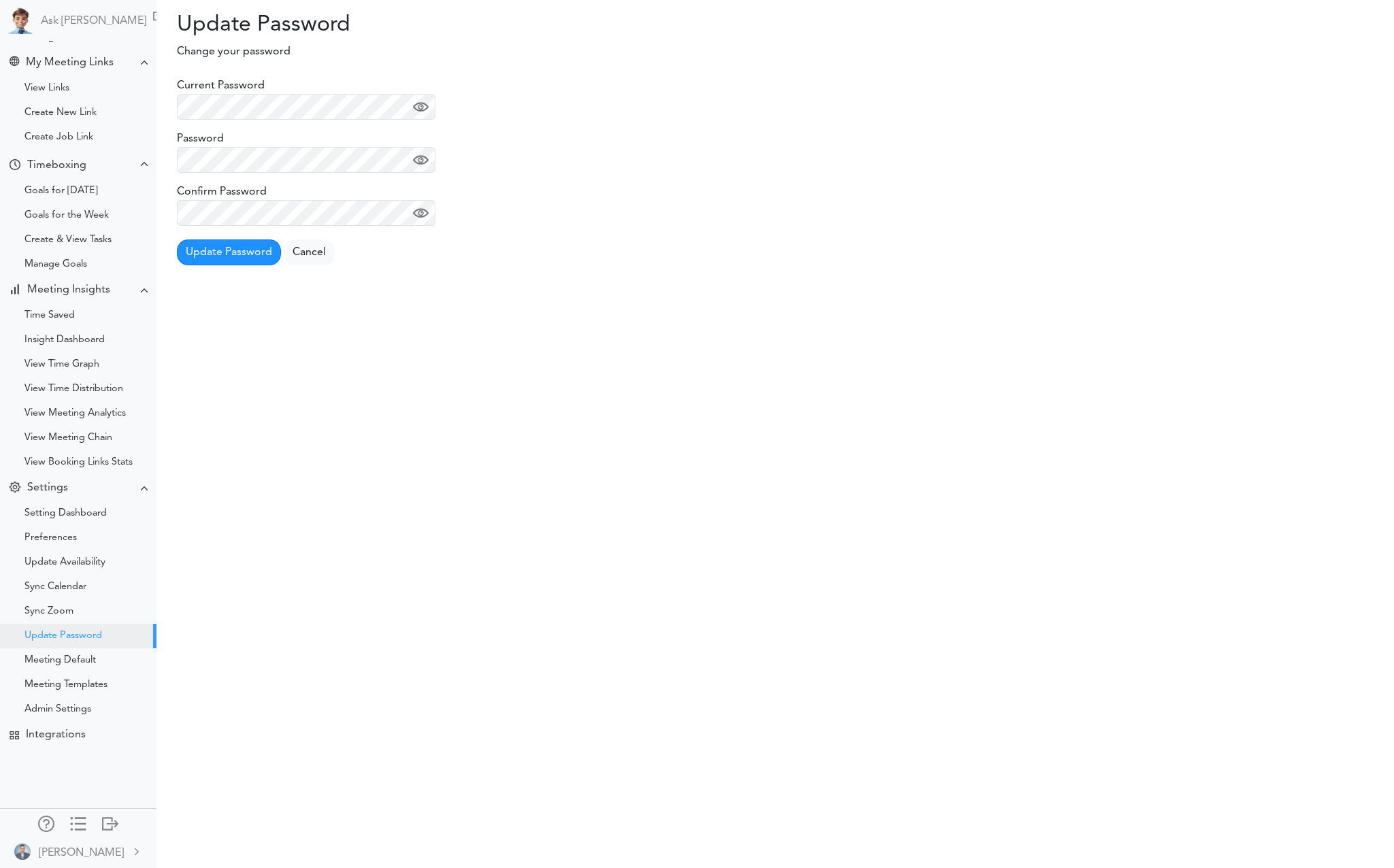
scroll to position [176, 0]
click at [79, 659] on div "Meeting Default" at bounding box center [60, 659] width 71 height 7
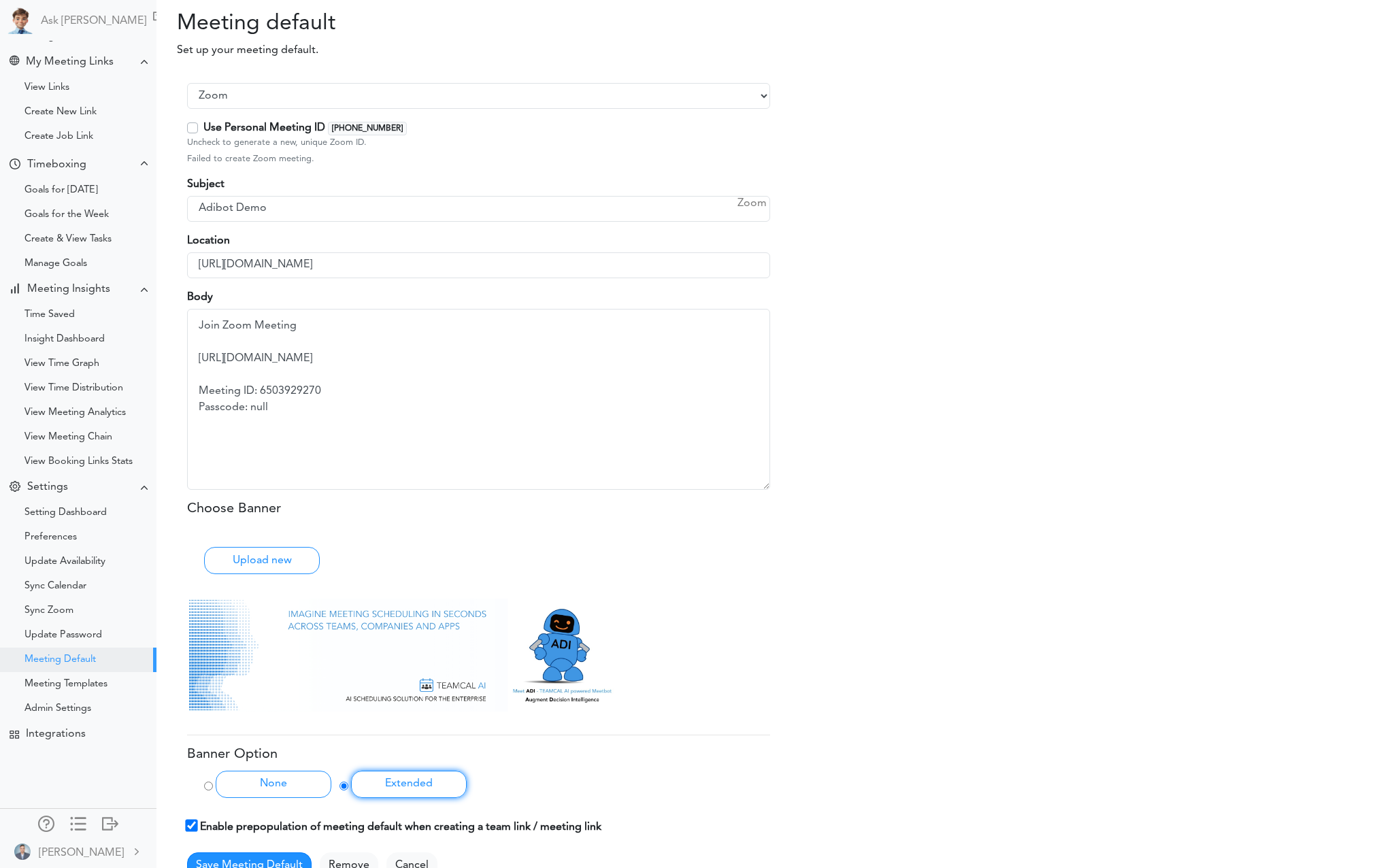
scroll to position [176, 0]
click at [78, 682] on div "Meeting Templates" at bounding box center [65, 683] width 83 height 7
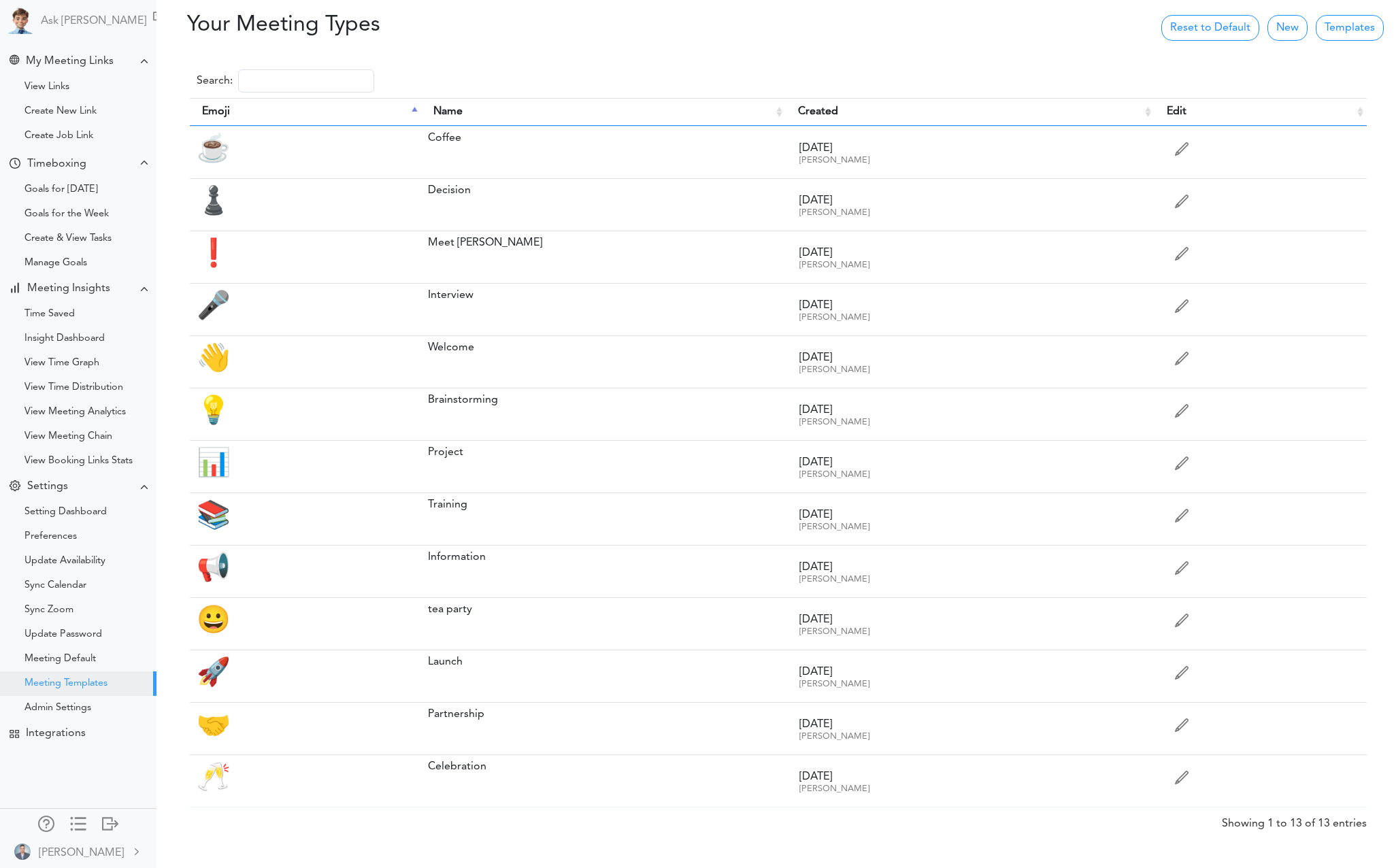
scroll to position [176, 0]
click at [65, 633] on div "Update Password" at bounding box center [62, 634] width 78 height 7
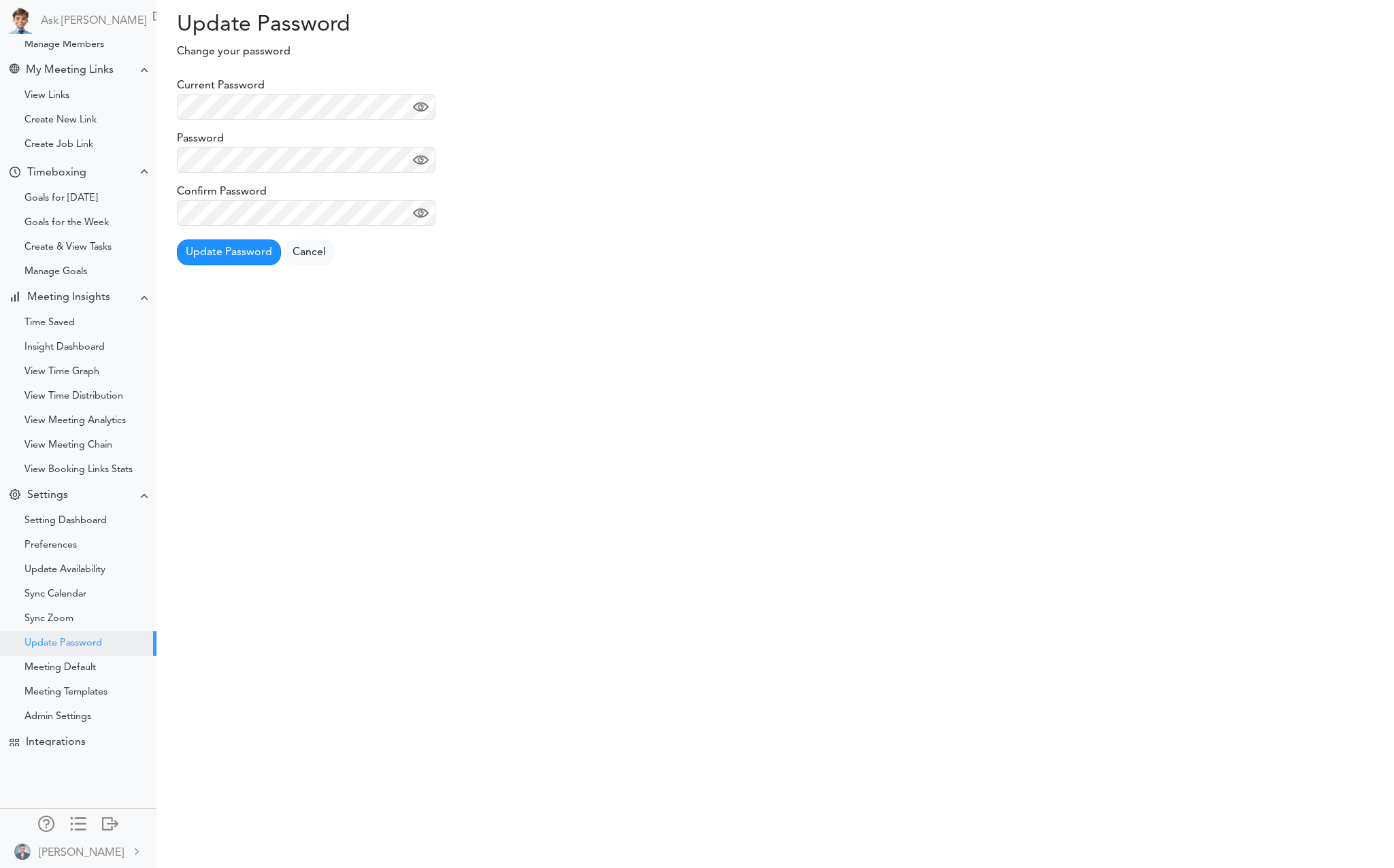
scroll to position [176, 0]
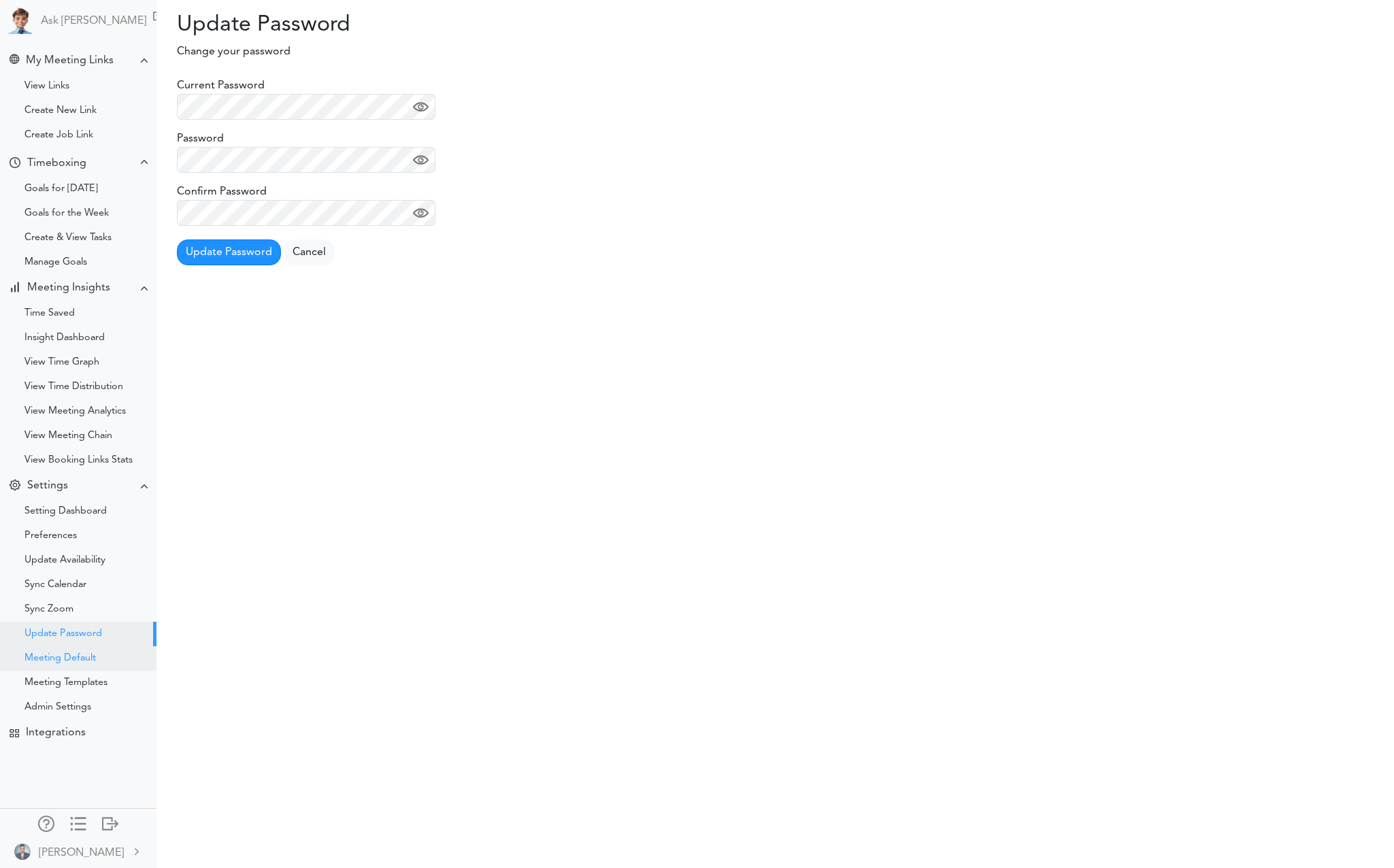
click at [81, 661] on div "Meeting Default" at bounding box center [60, 659] width 71 height 7
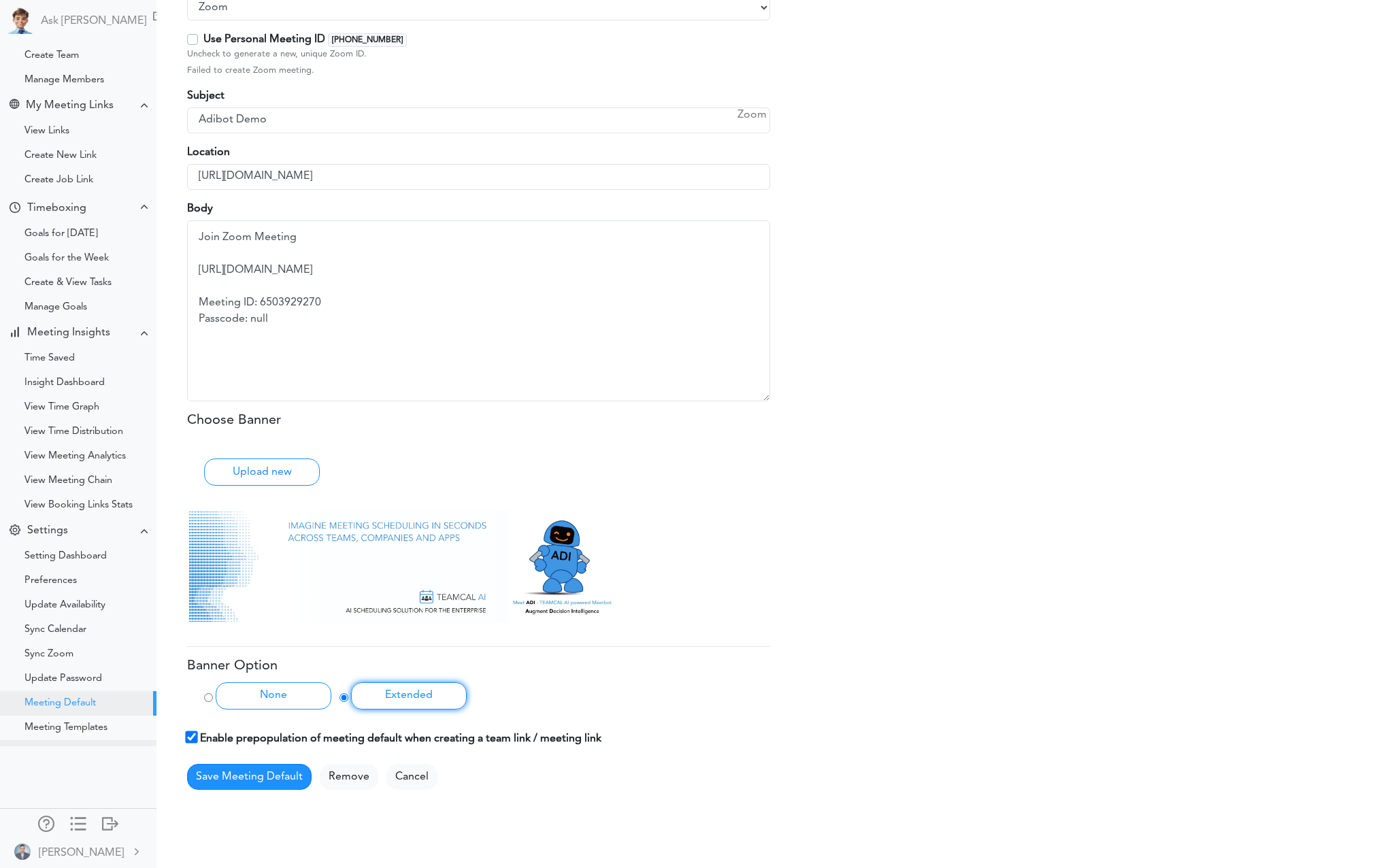
scroll to position [176, 0]
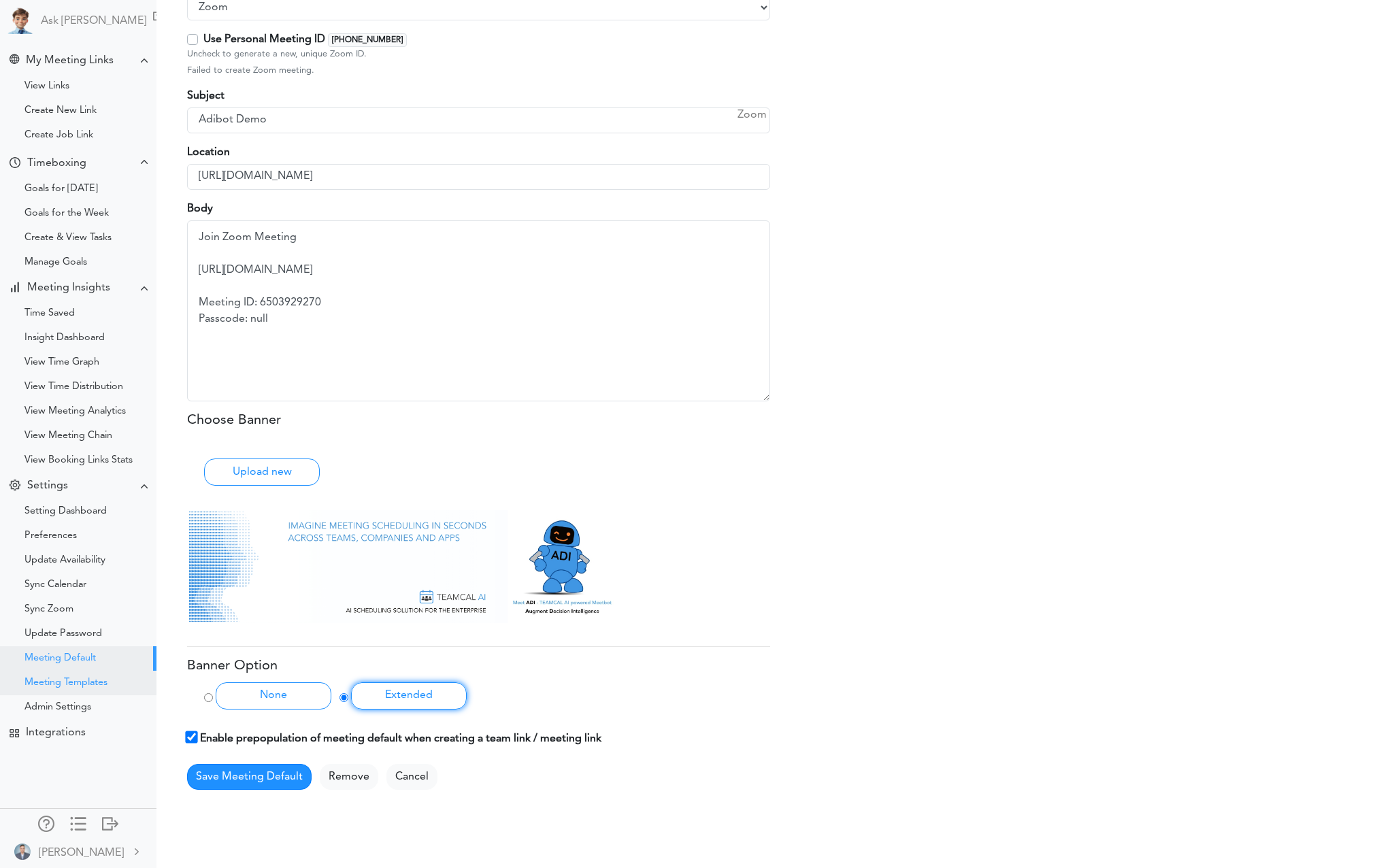
click at [78, 680] on div "Meeting Templates" at bounding box center [65, 683] width 83 height 7
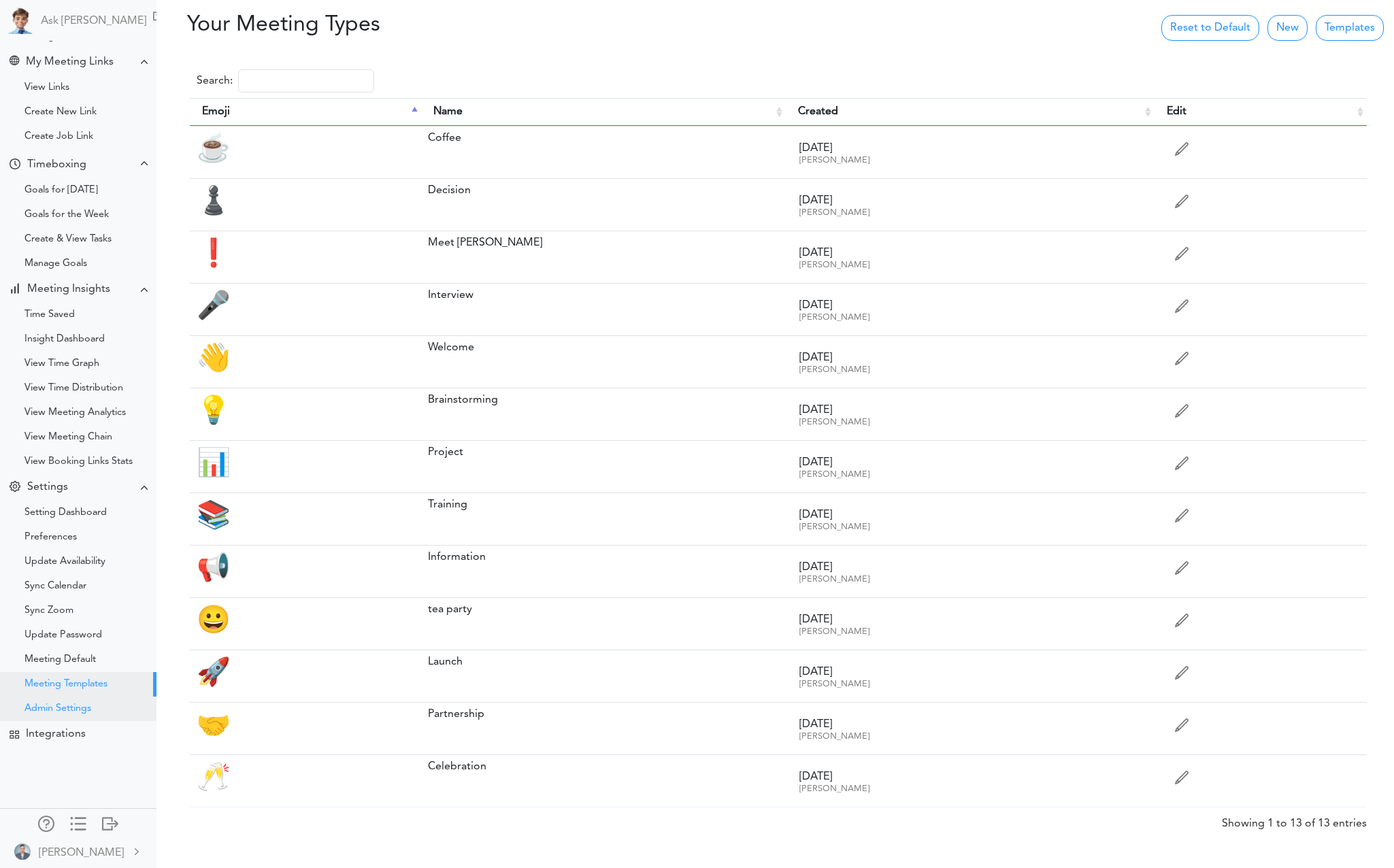
scroll to position [176, 0]
click at [68, 704] on div "Admin Settings" at bounding box center [57, 708] width 67 height 7
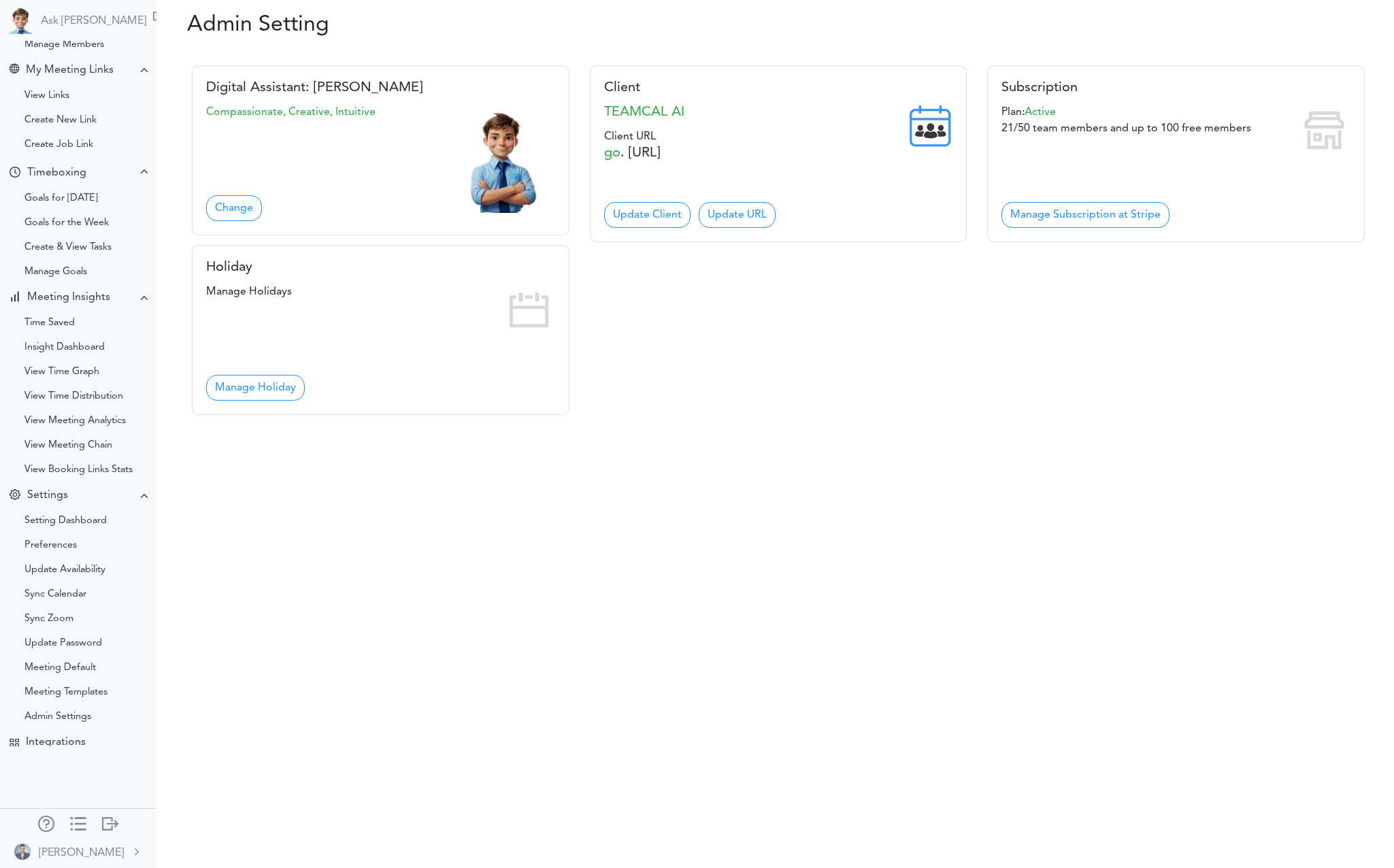
scroll to position [176, 0]
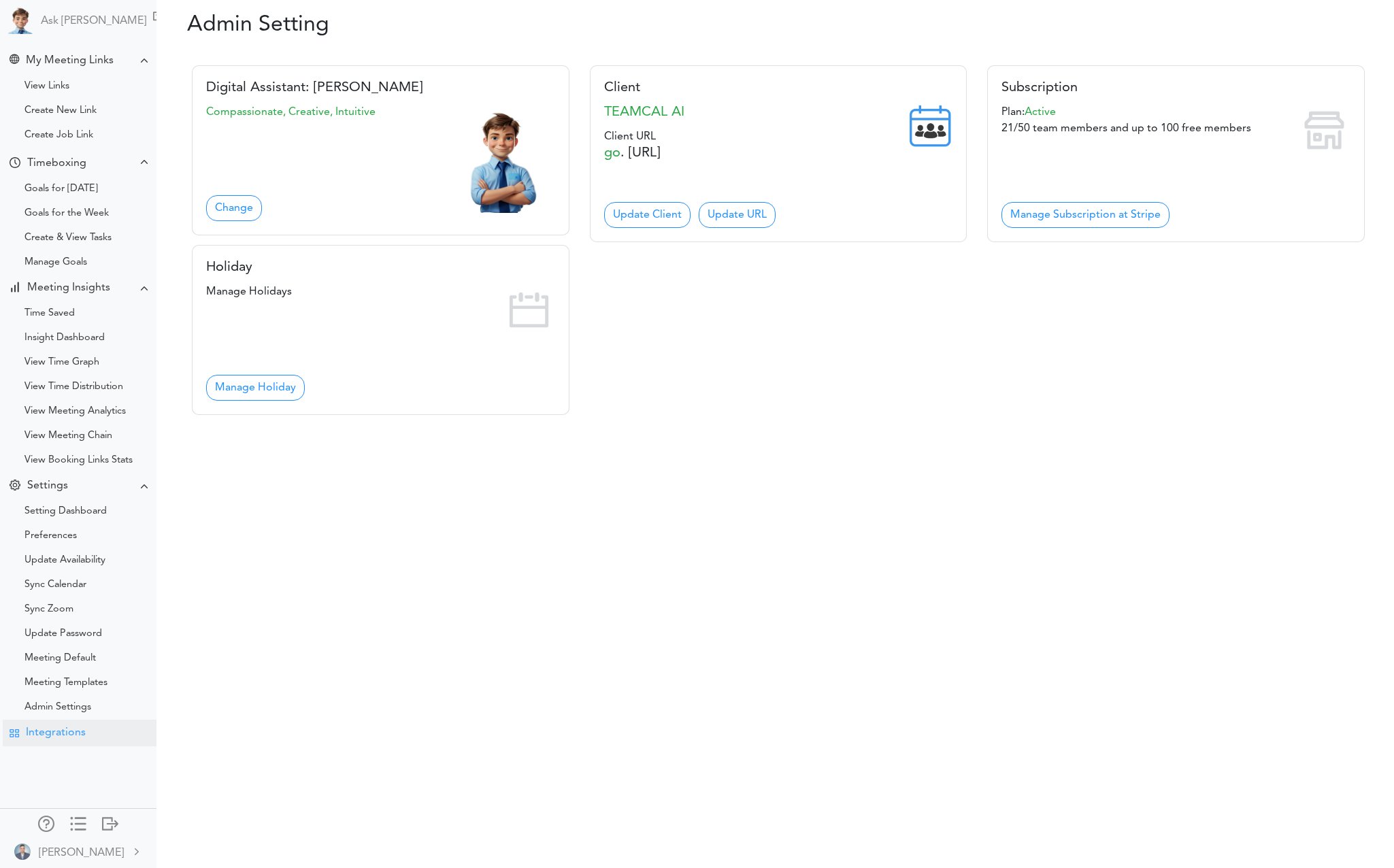
click at [68, 736] on div "Integrations" at bounding box center [55, 733] width 60 height 12
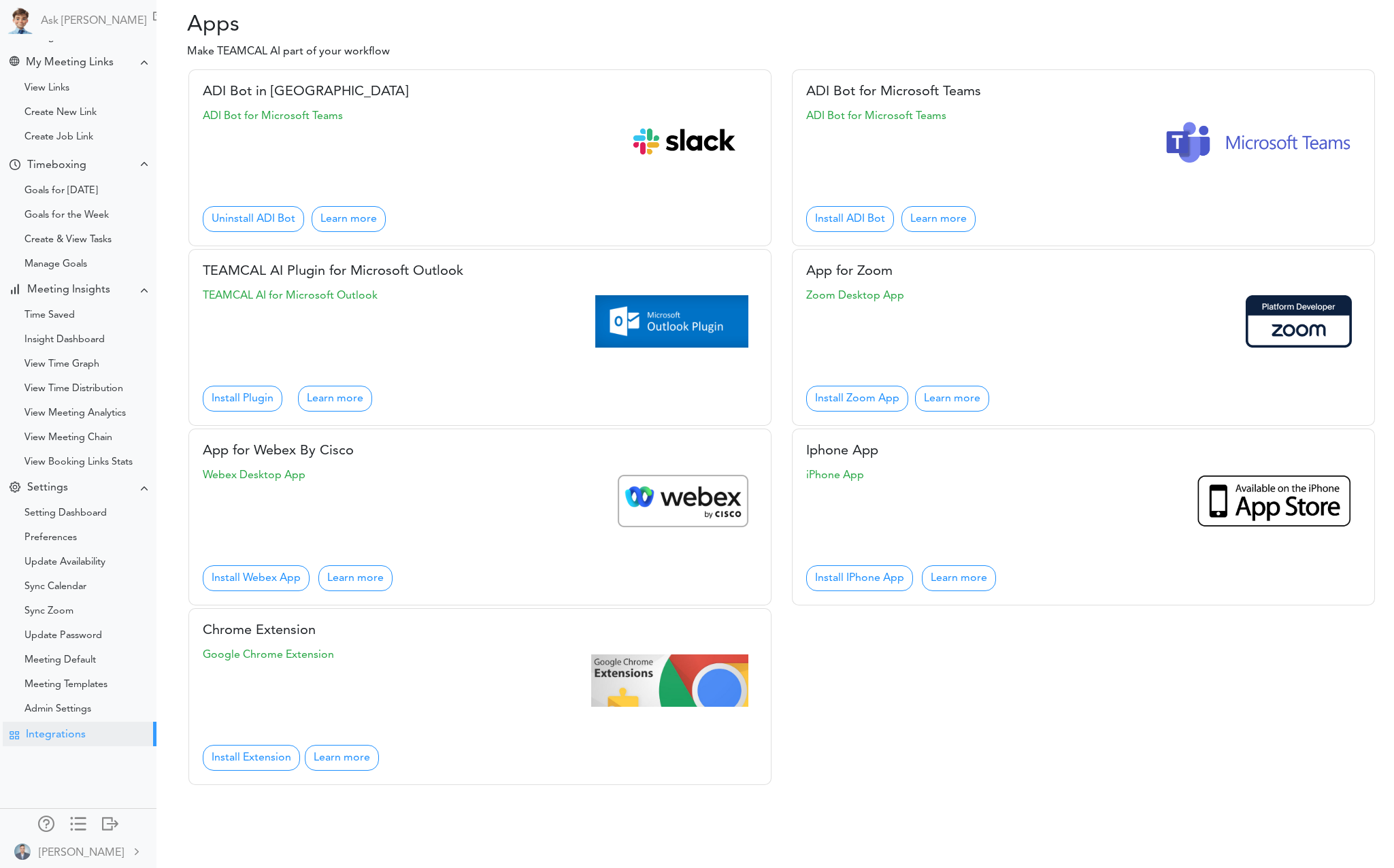
scroll to position [176, 0]
click at [43, 823] on div at bounding box center [46, 822] width 16 height 13
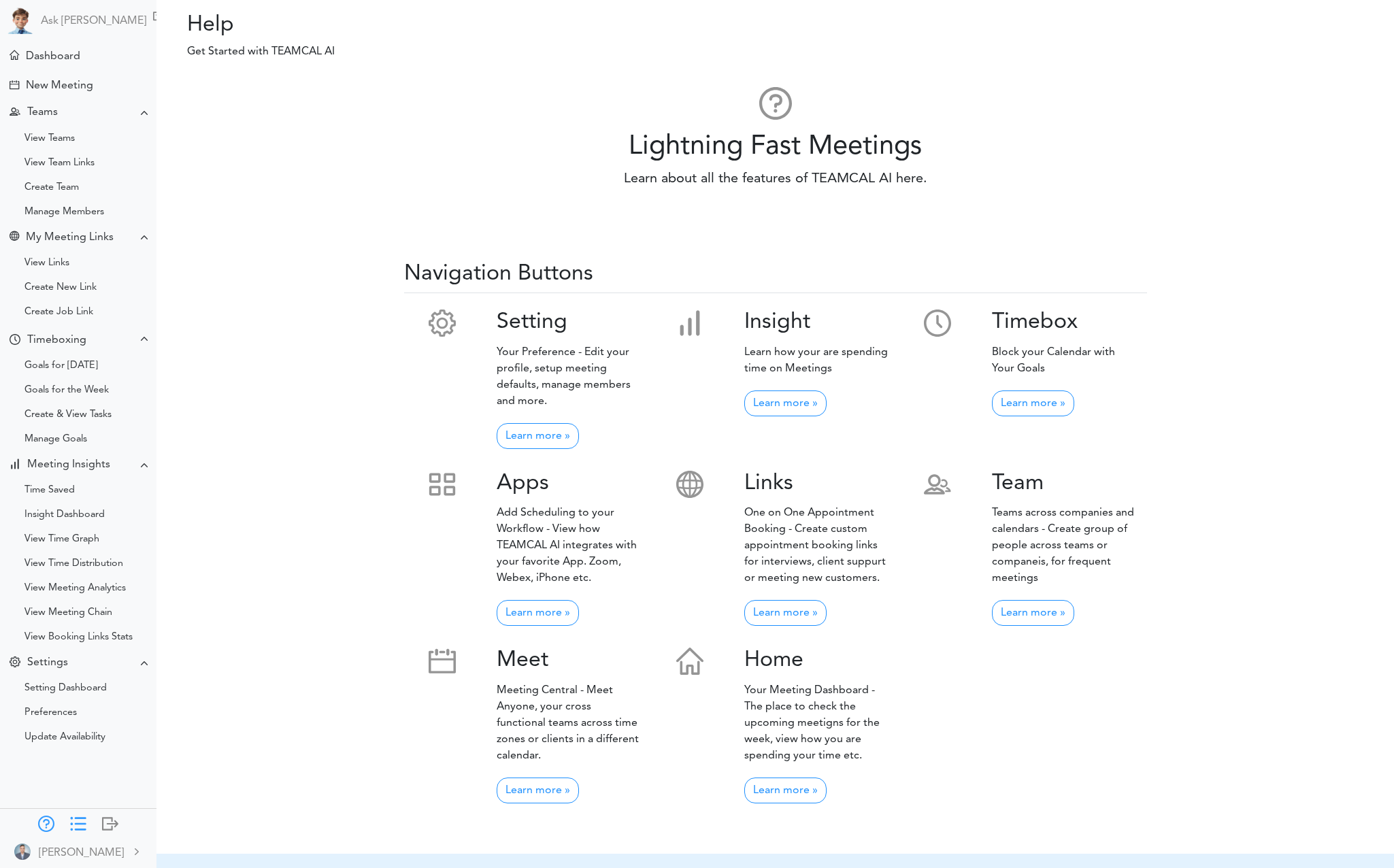
click at [76, 823] on div at bounding box center [78, 822] width 16 height 13
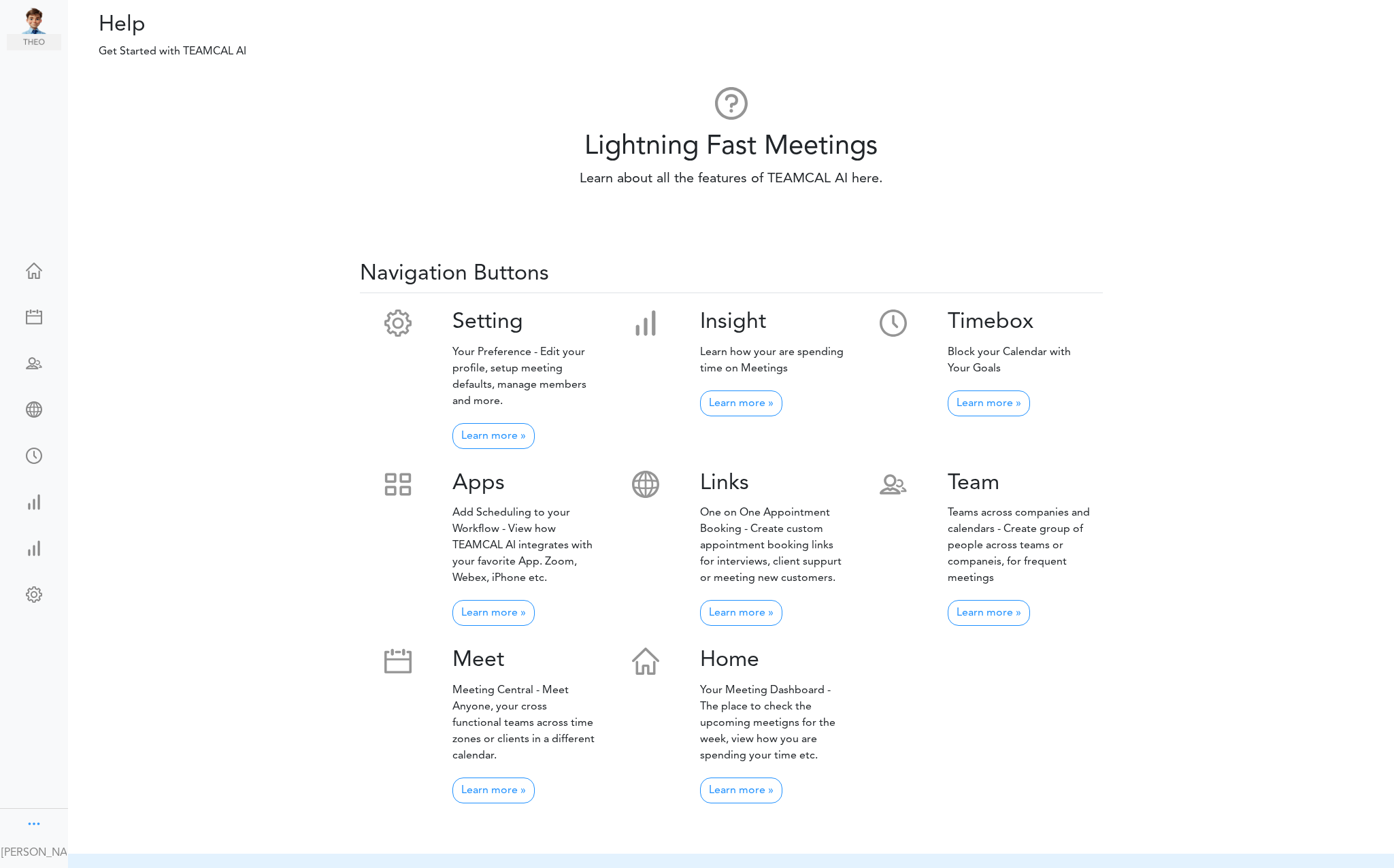
click at [29, 823] on div at bounding box center [34, 822] width 16 height 13
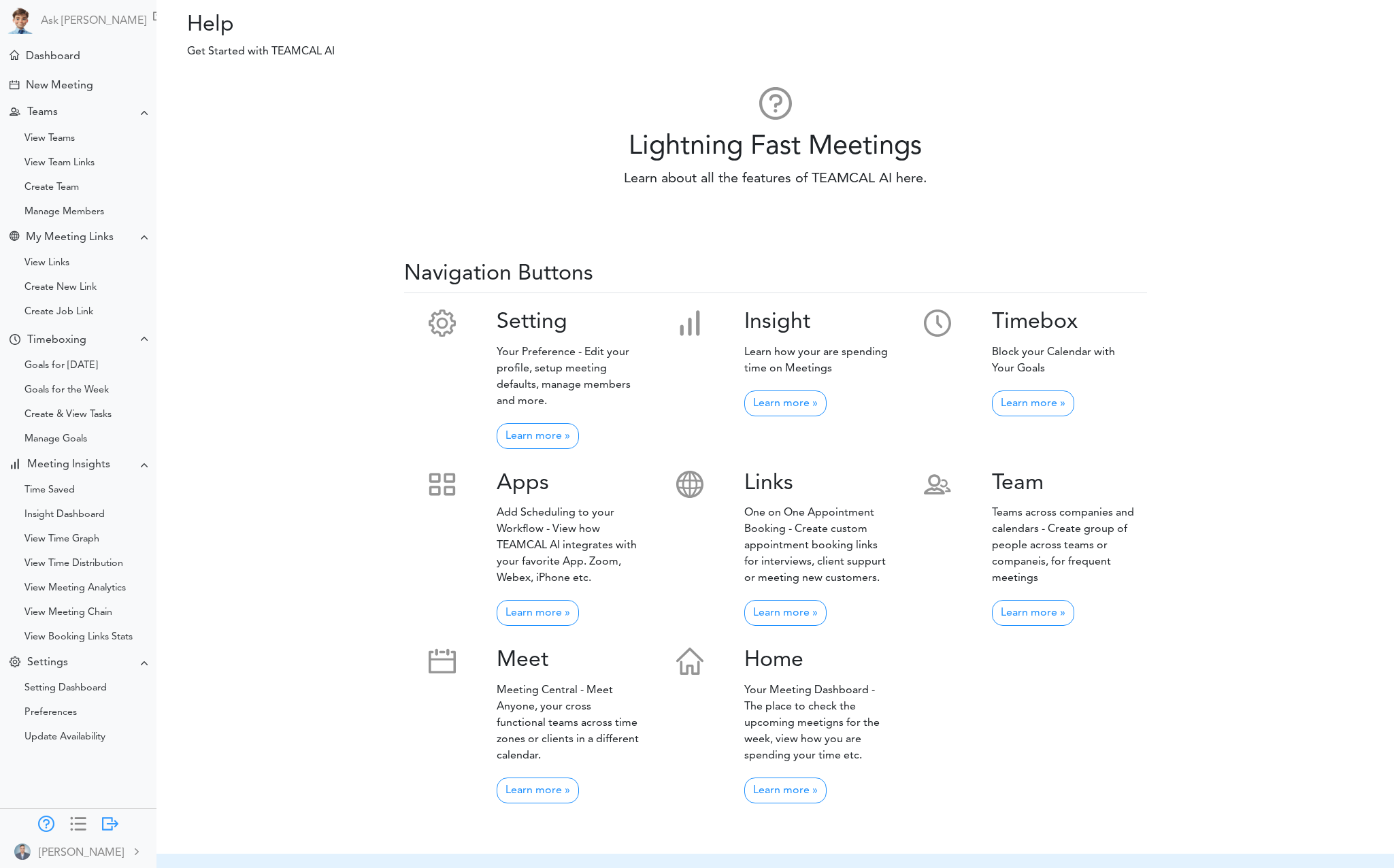
click at [104, 820] on div at bounding box center [110, 822] width 16 height 13
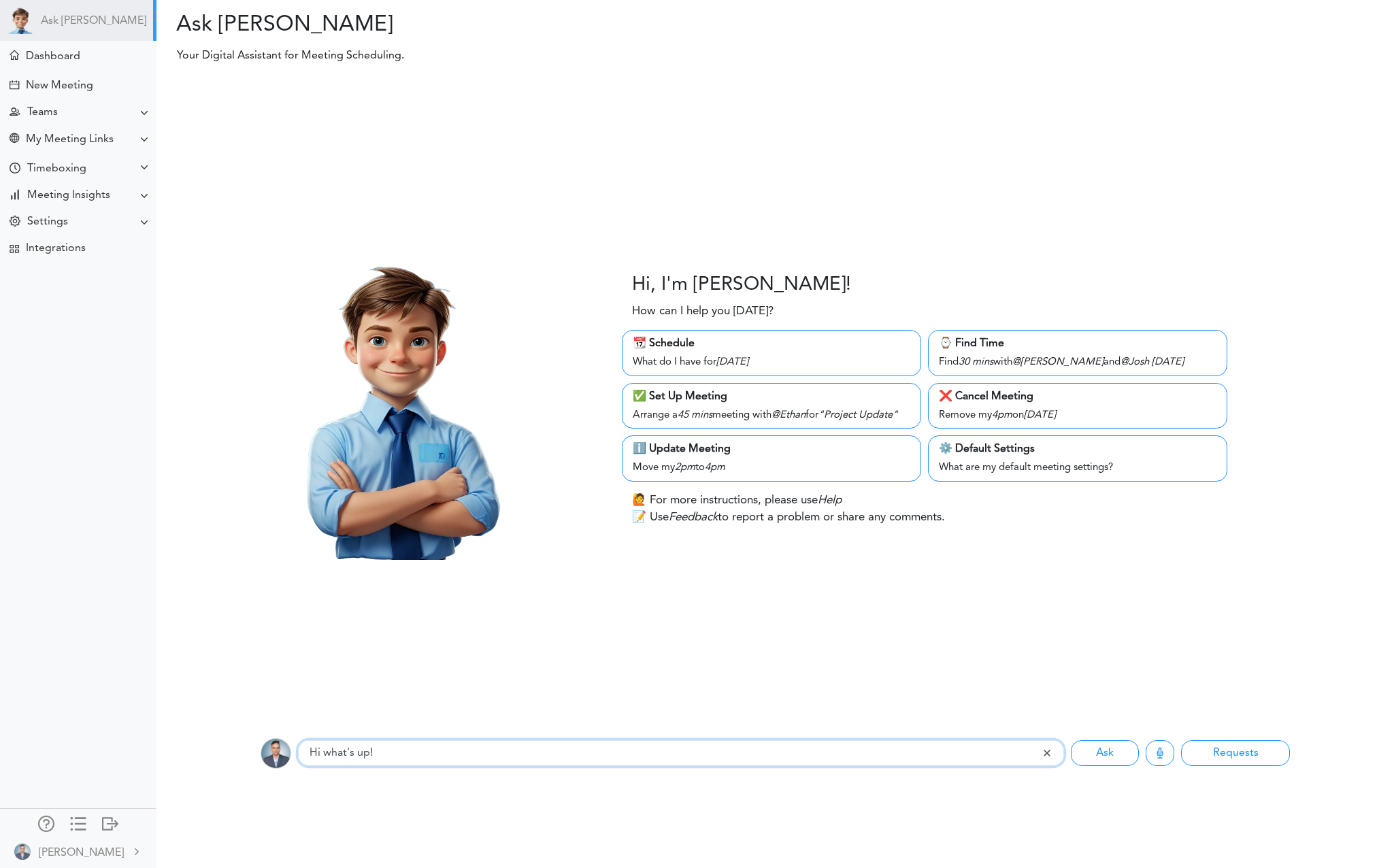
click at [436, 757] on input "Hi what's up!" at bounding box center [670, 752] width 745 height 26
click at [436, 757] on input "Hi what's up!" at bounding box center [669, 752] width 744 height 26
type input "show schedule"
click at [1070, 740] on button "Ask" at bounding box center [1104, 752] width 68 height 26
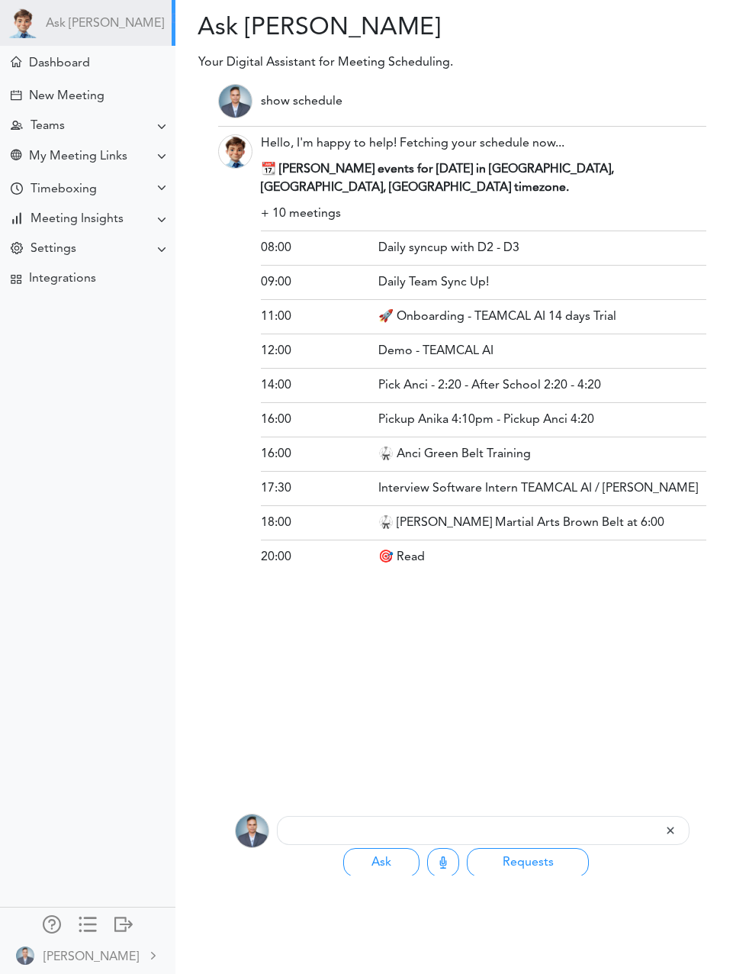
click at [172, 18] on div at bounding box center [179, 19] width 15 height 15
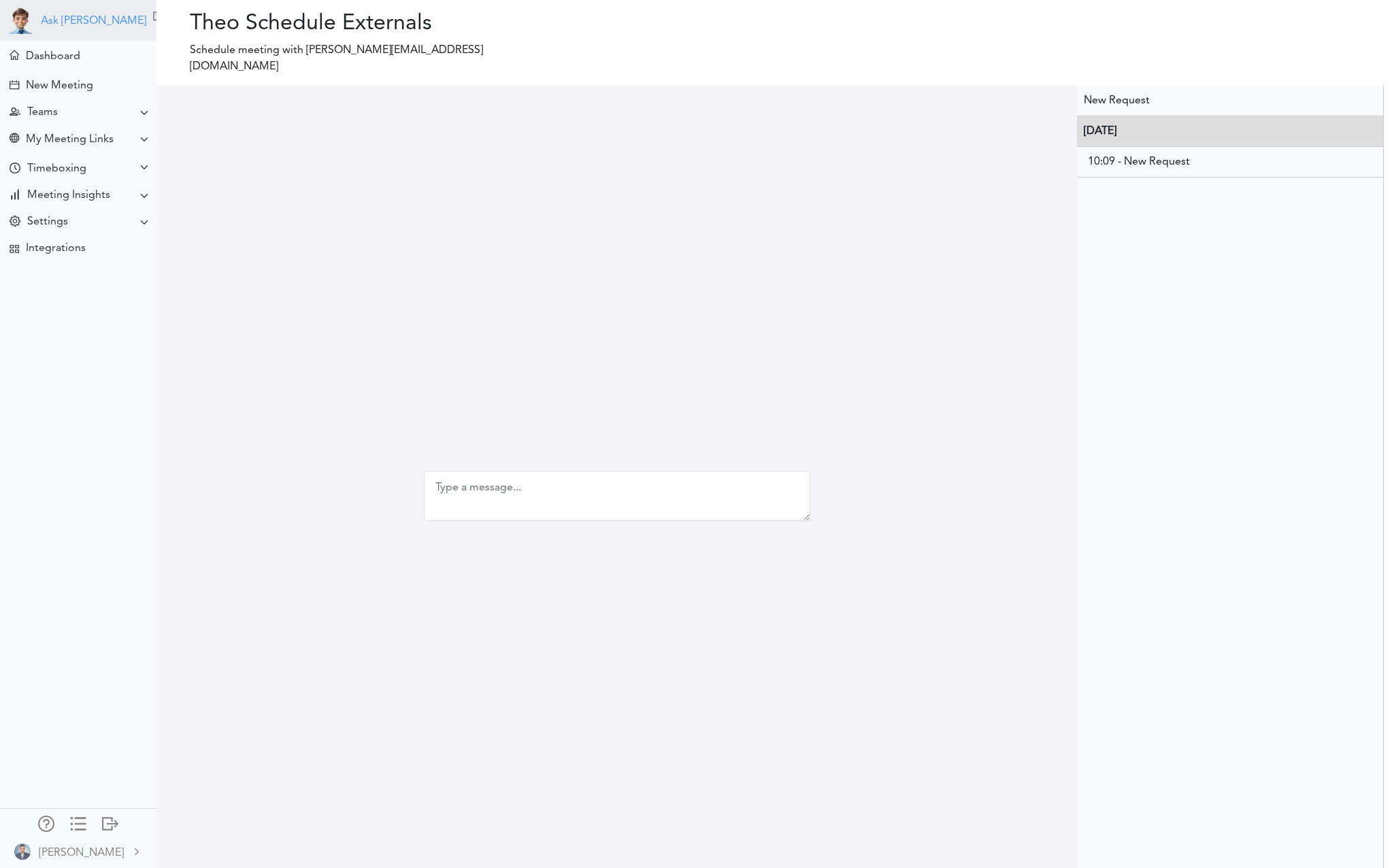
click at [57, 19] on link "Ask [PERSON_NAME]" at bounding box center [94, 21] width 105 height 12
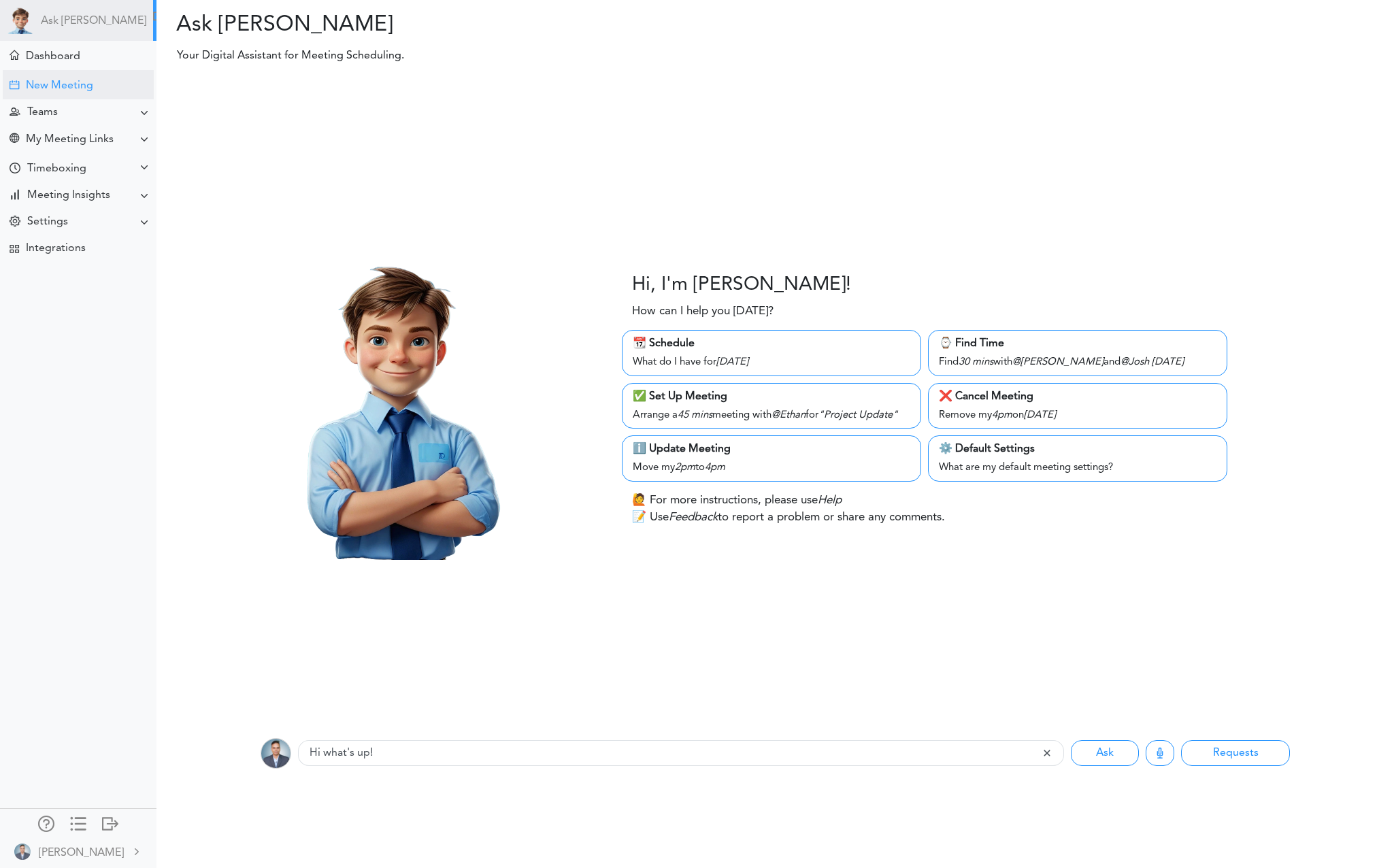
click at [42, 81] on div "New Meeting" at bounding box center [60, 86] width 68 height 12
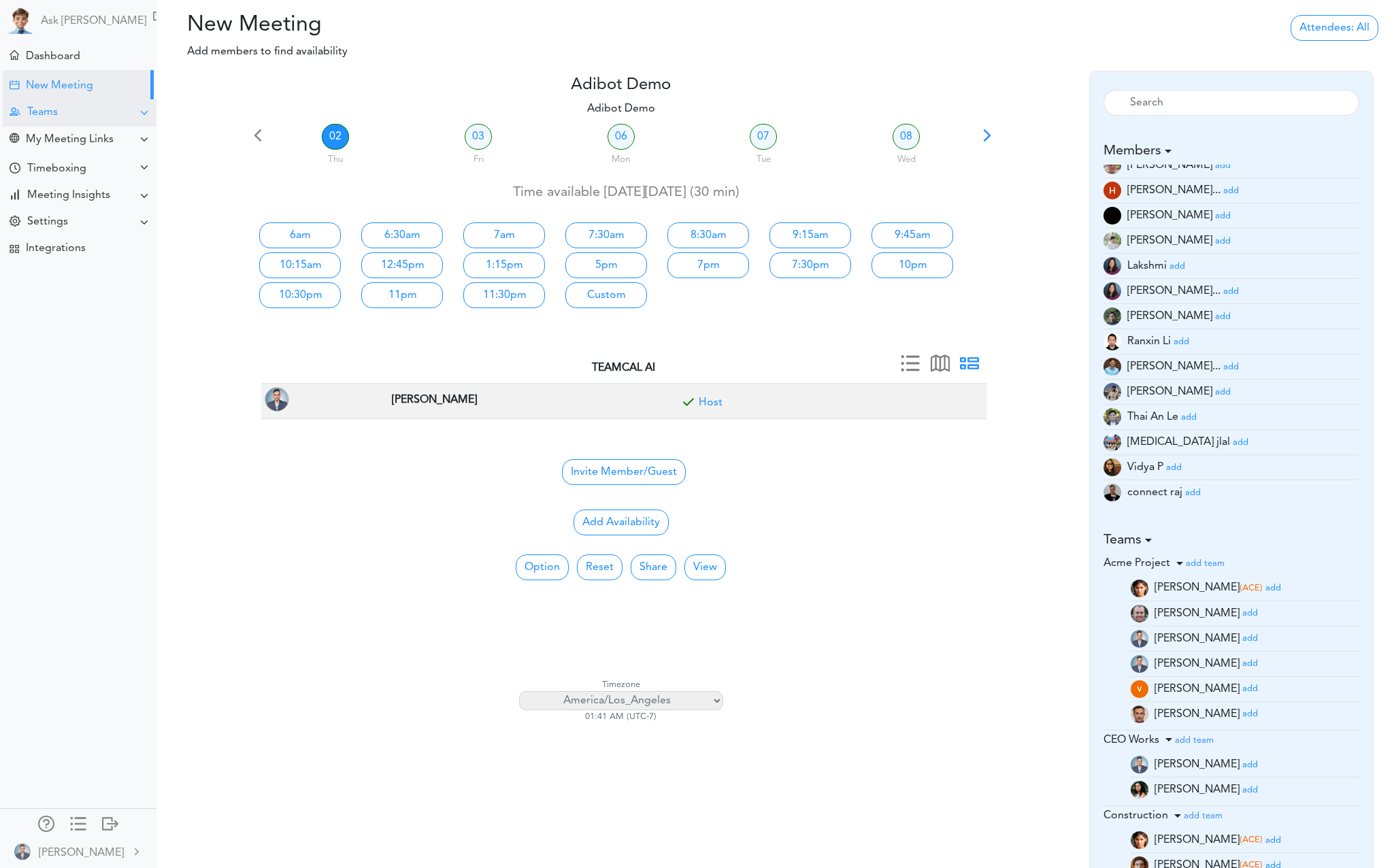
click at [45, 101] on div "Teams" at bounding box center [79, 112] width 153 height 27
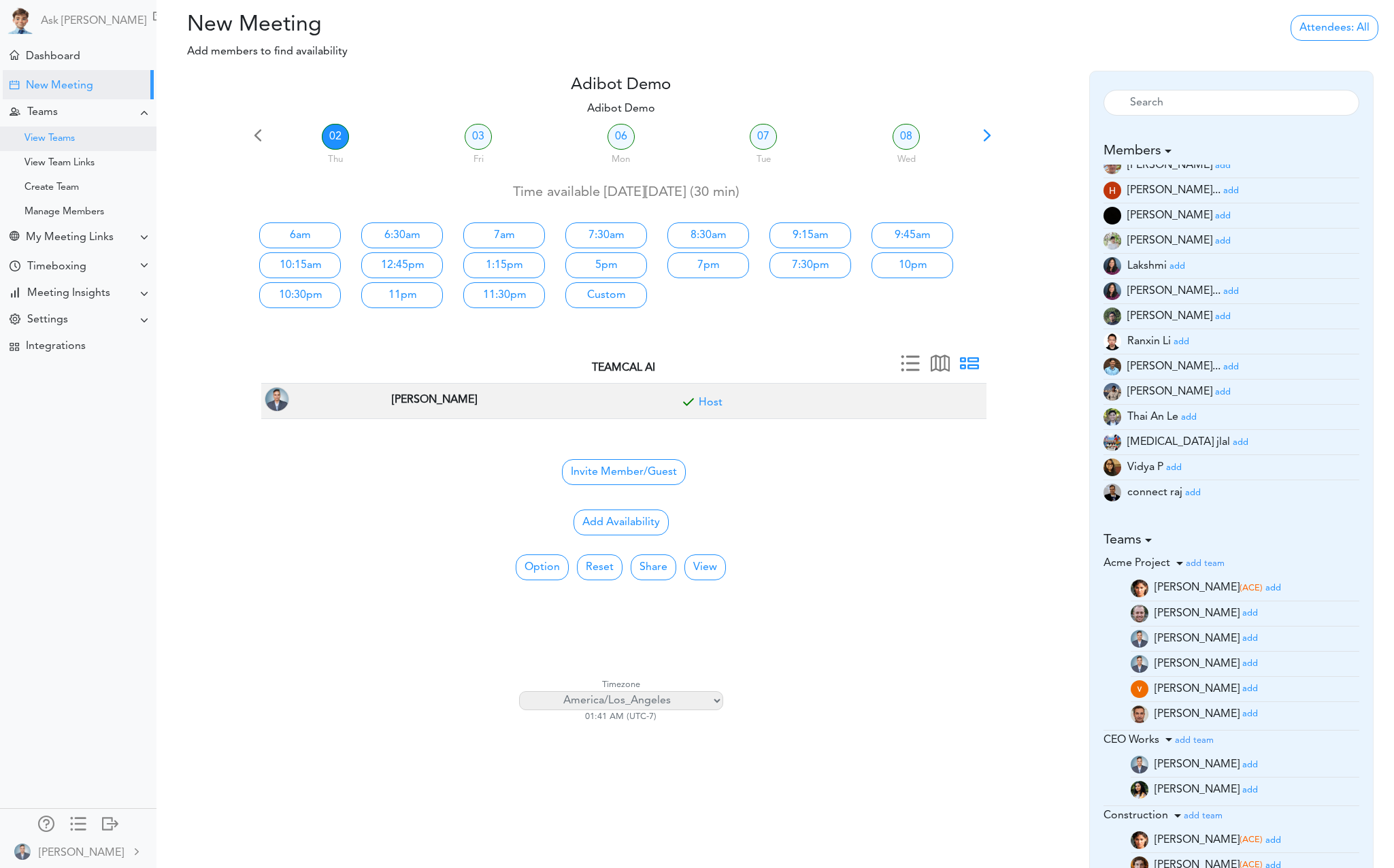
click at [62, 135] on div "View Teams" at bounding box center [49, 139] width 50 height 7
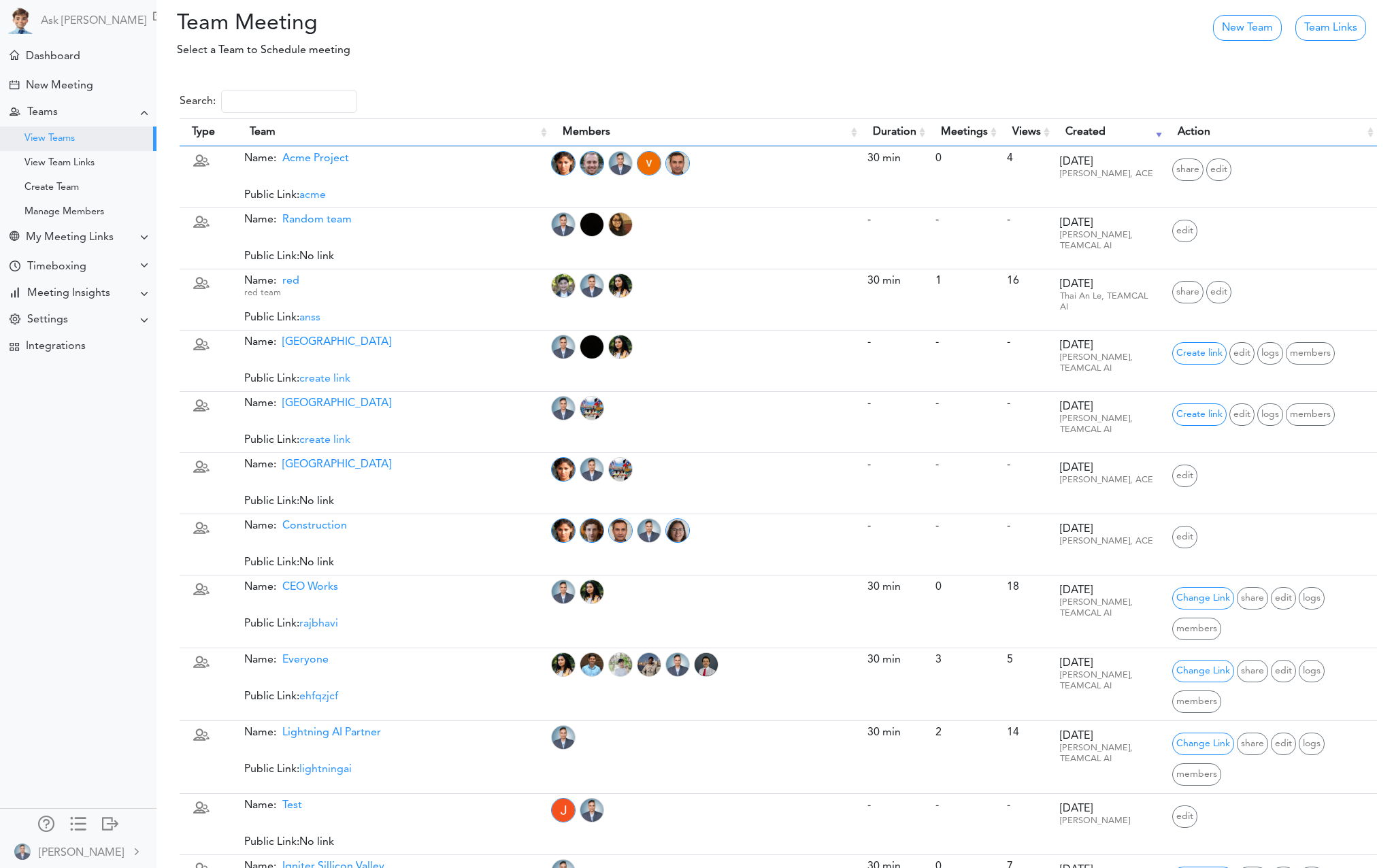
click at [72, 169] on div "View Team Links" at bounding box center [78, 162] width 157 height 24
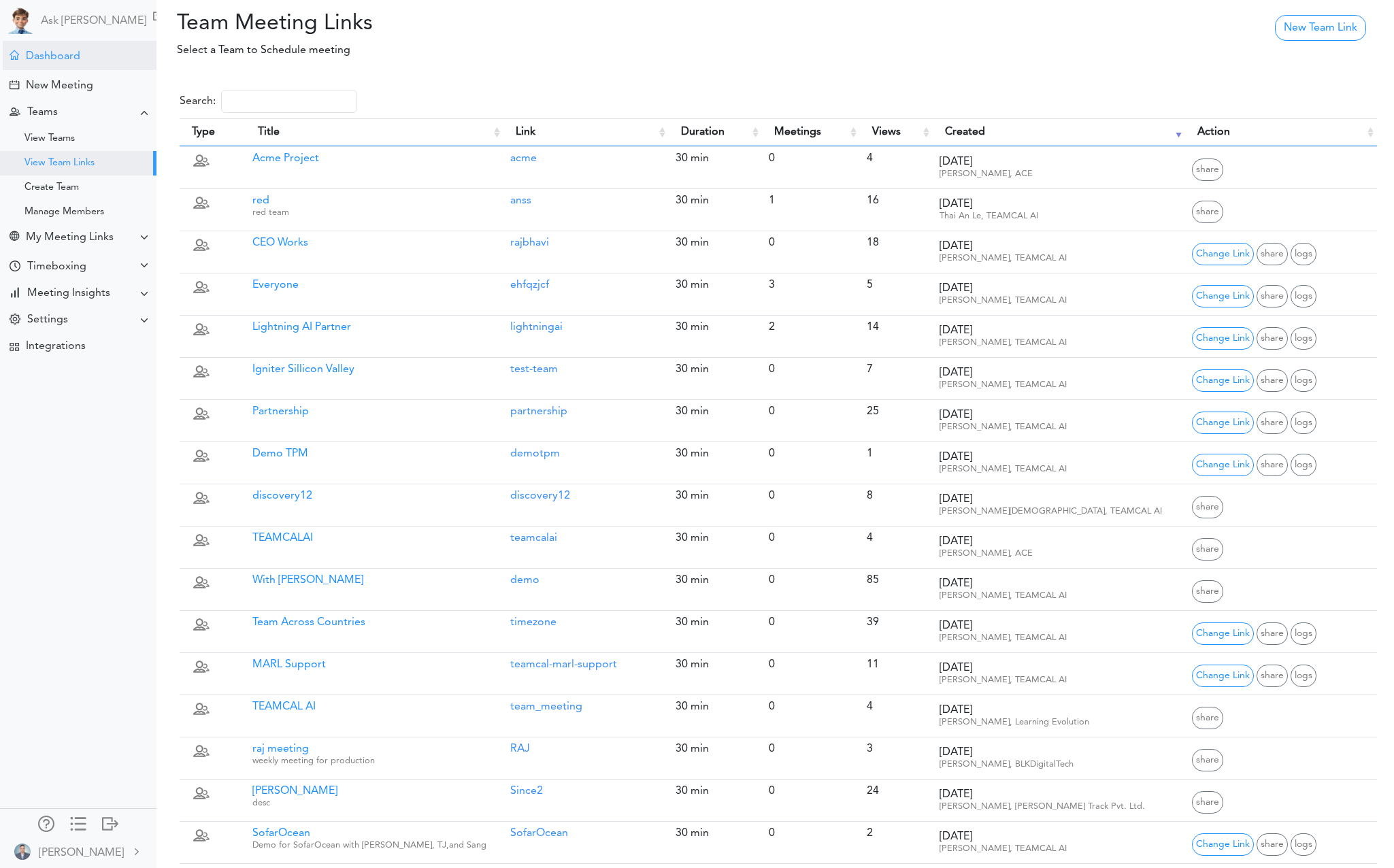
click at [74, 59] on div "Dashboard" at bounding box center [53, 56] width 54 height 12
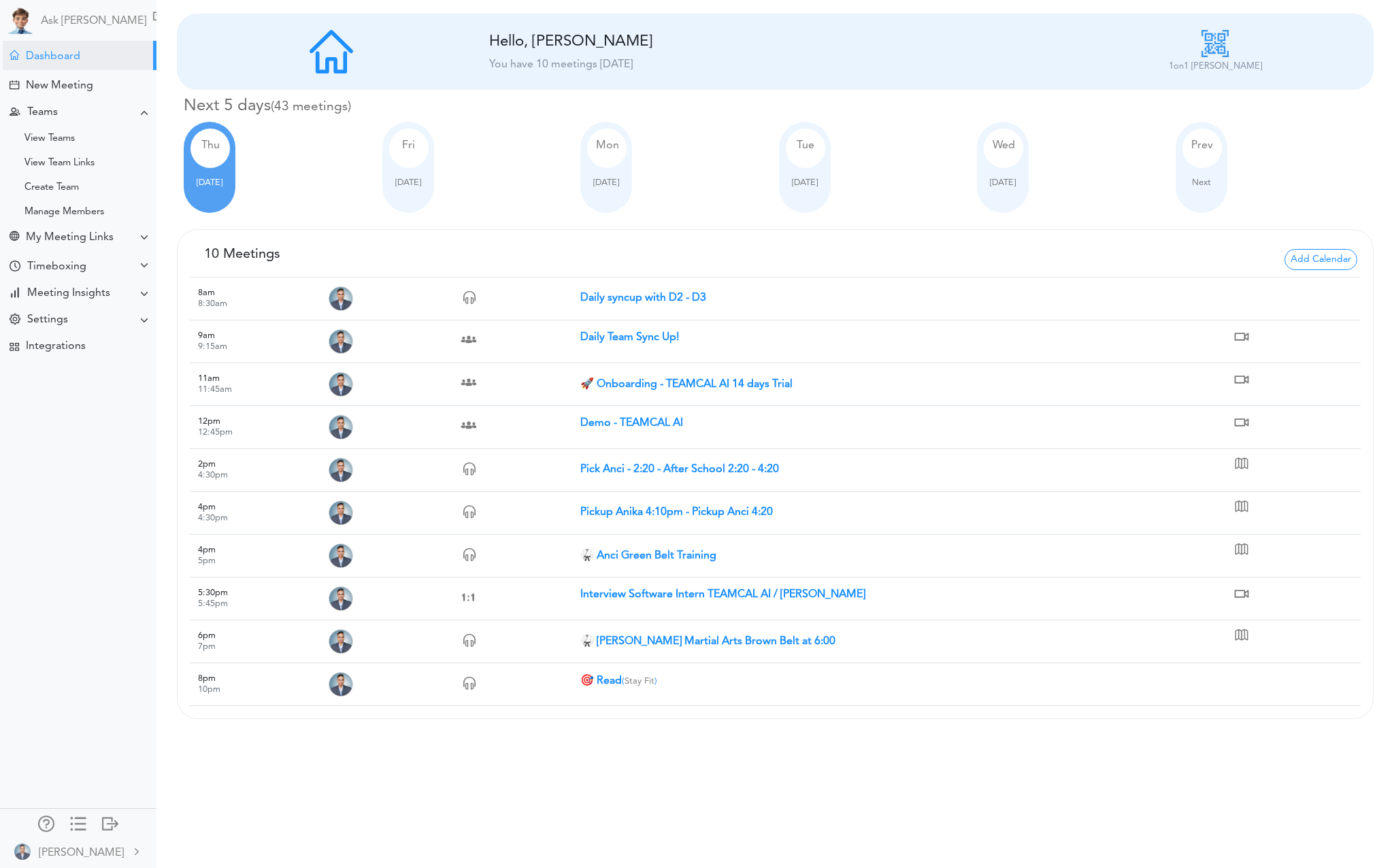
click at [1219, 38] on img at bounding box center [1215, 44] width 28 height 28
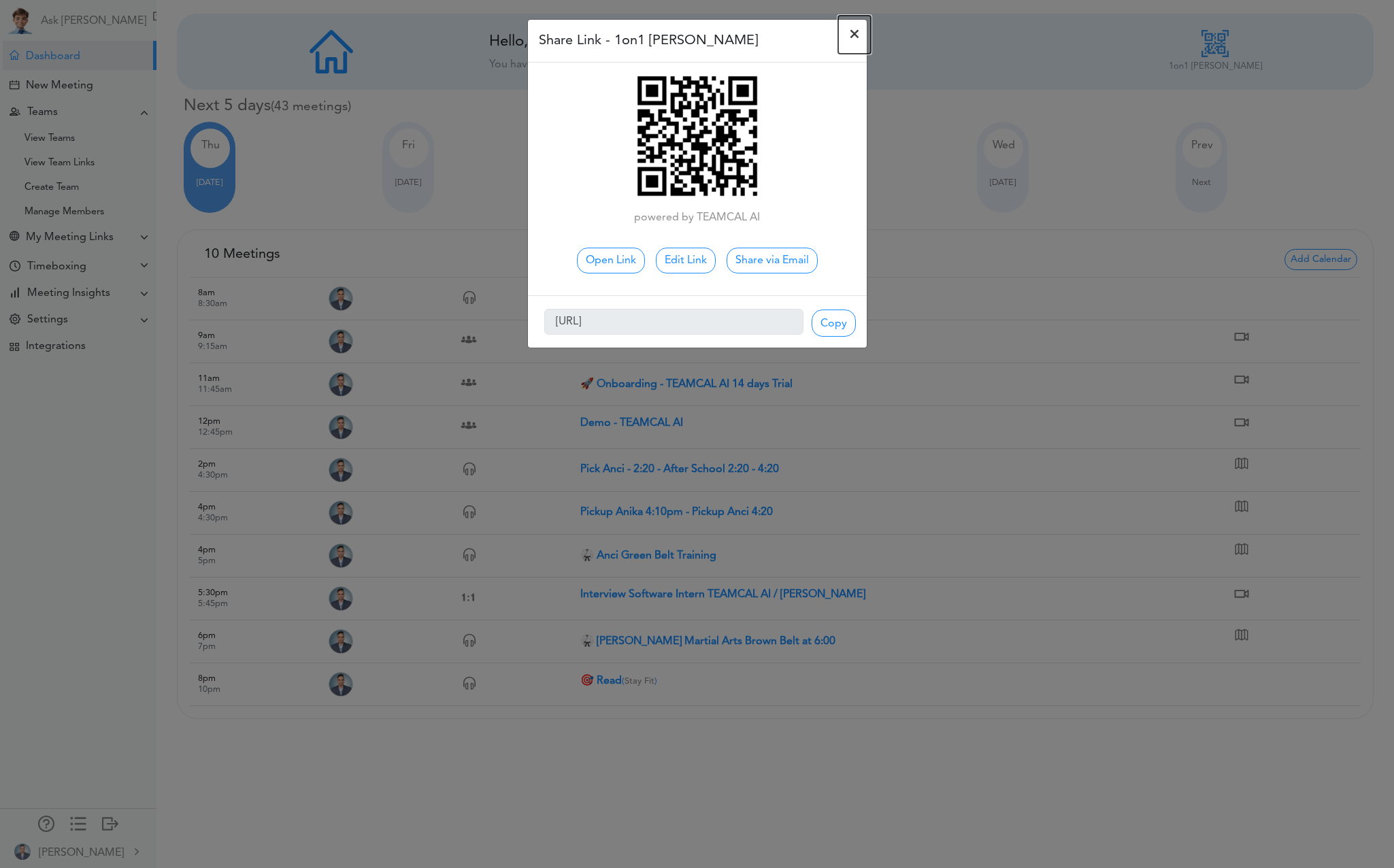
click at [851, 35] on span "×" at bounding box center [854, 35] width 11 height 16
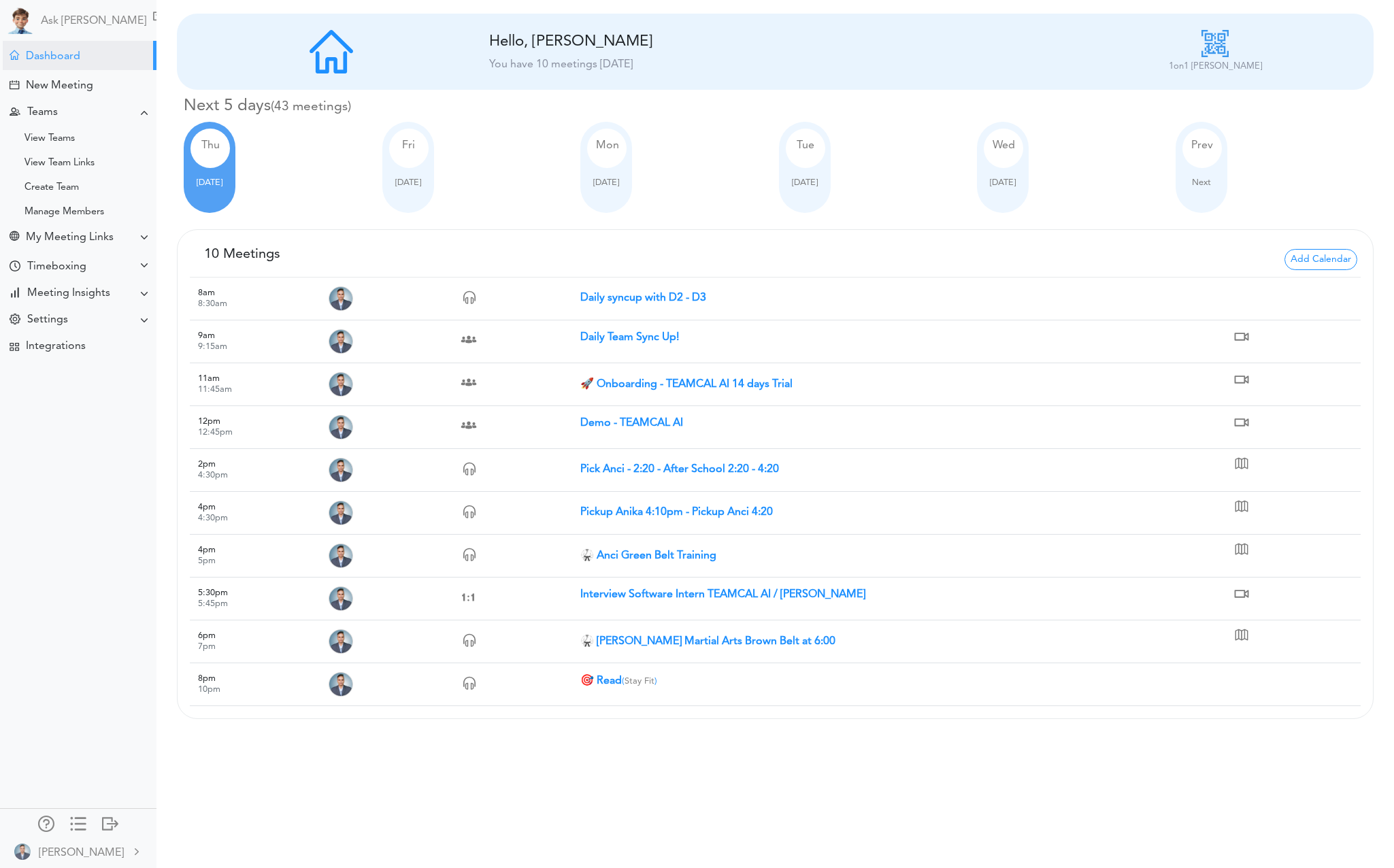
click at [411, 207] on div "Fri Oct 03" at bounding box center [408, 168] width 52 height 91
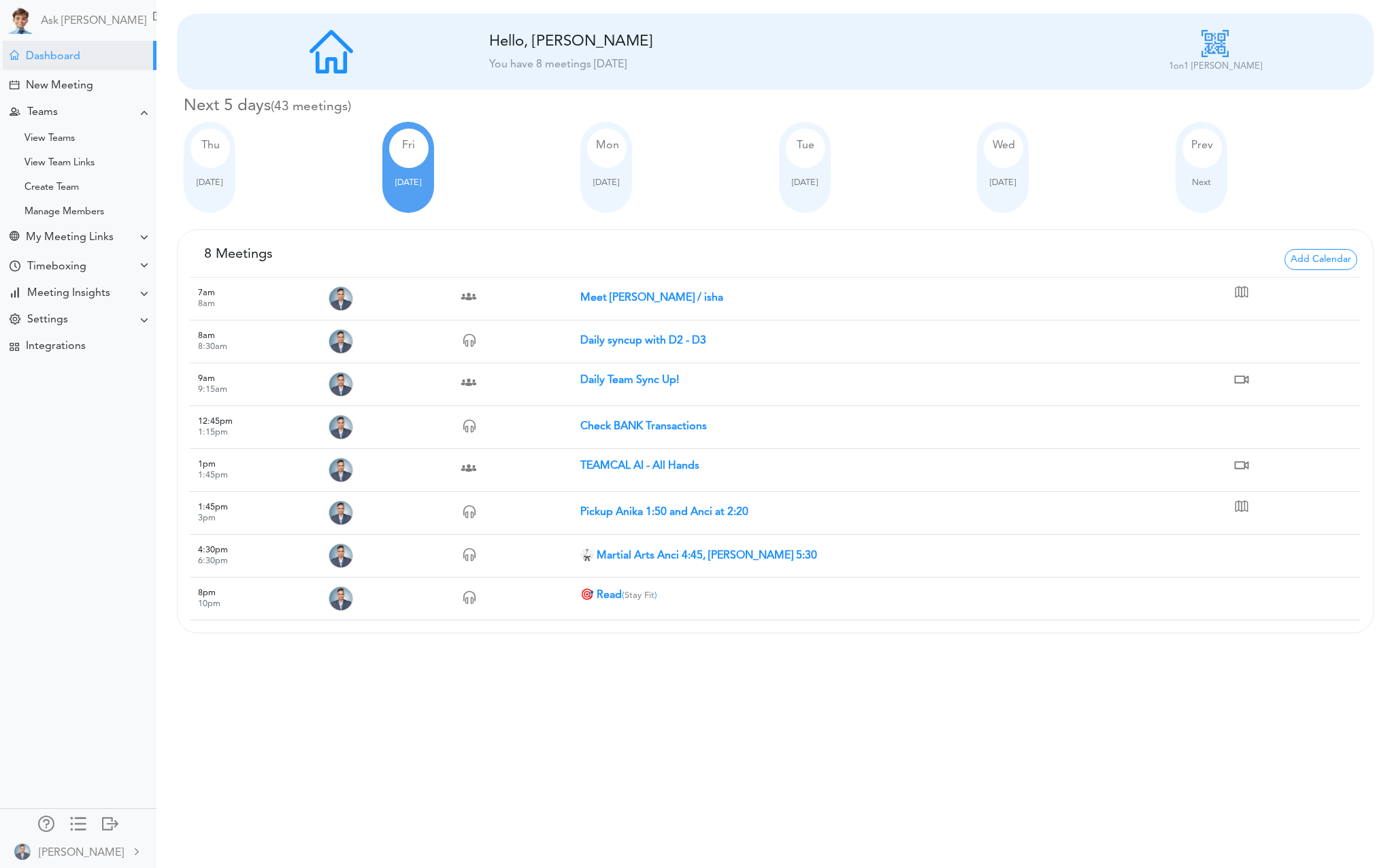
click at [601, 199] on div "Mon Oct 06" at bounding box center [606, 168] width 52 height 91
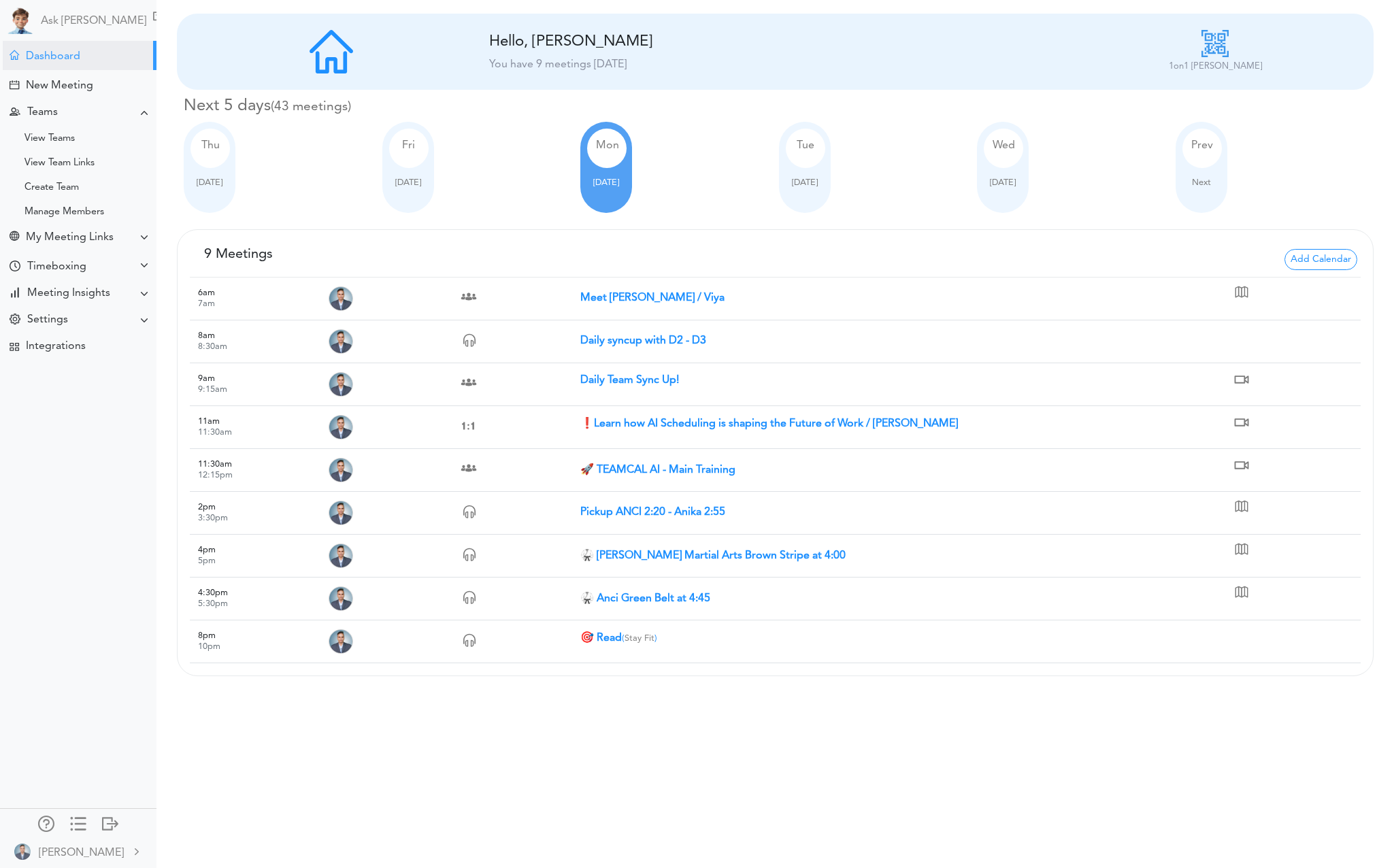
click at [816, 193] on div "Tue Oct 07" at bounding box center [805, 168] width 52 height 91
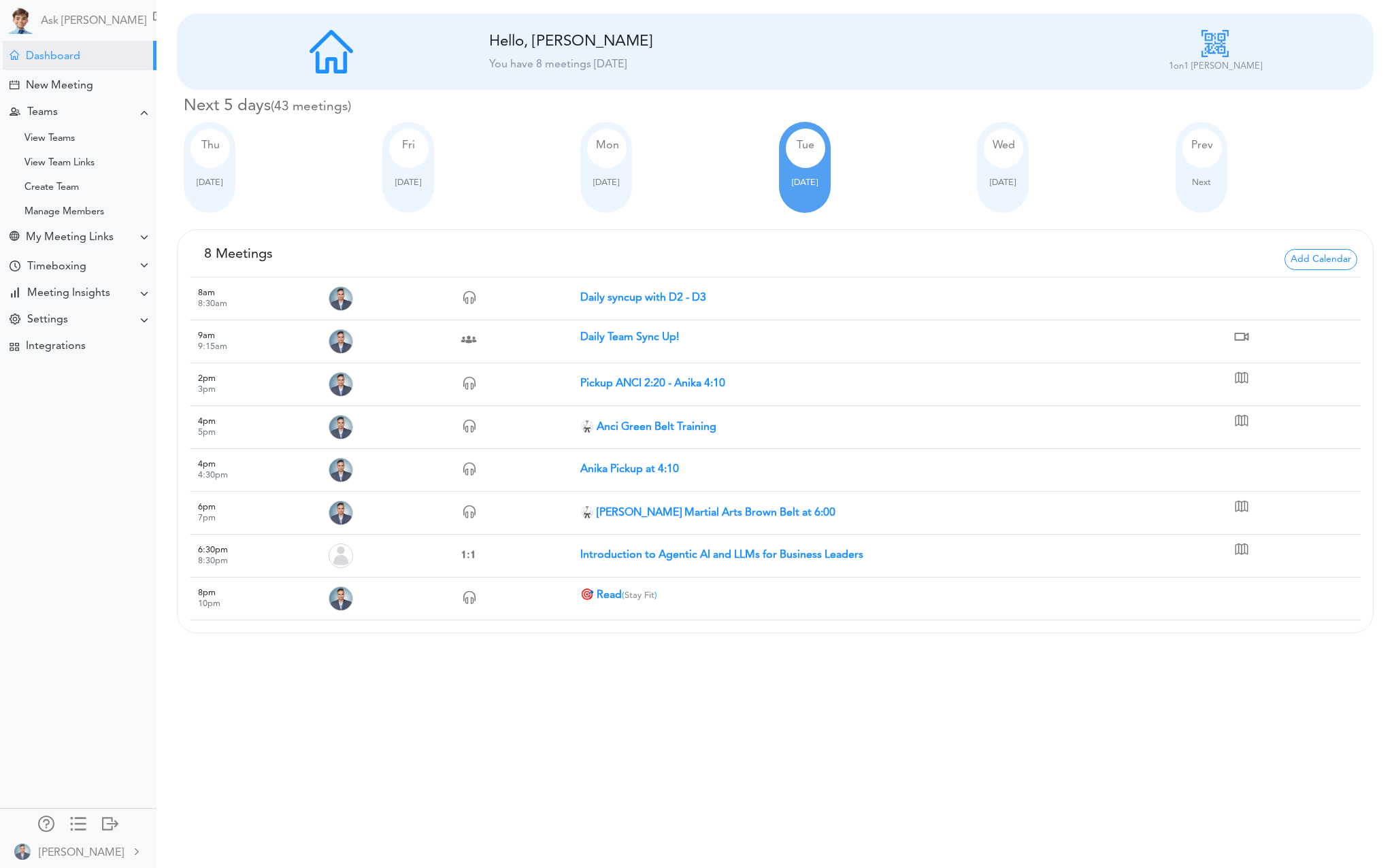
click at [1011, 179] on span "Oct 08" at bounding box center [1002, 183] width 26 height 9
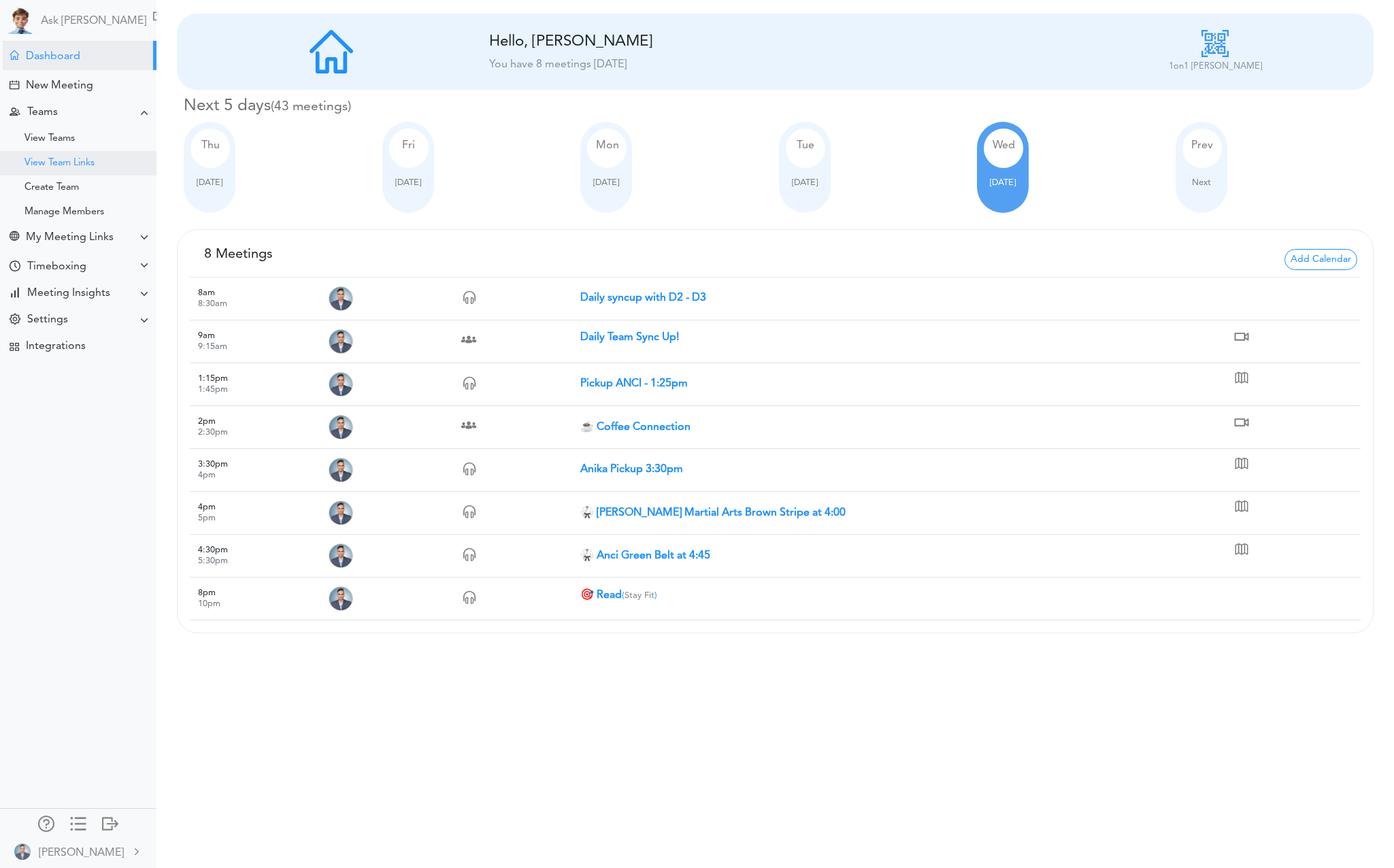
click at [63, 164] on div "View Team Links" at bounding box center [59, 163] width 70 height 7
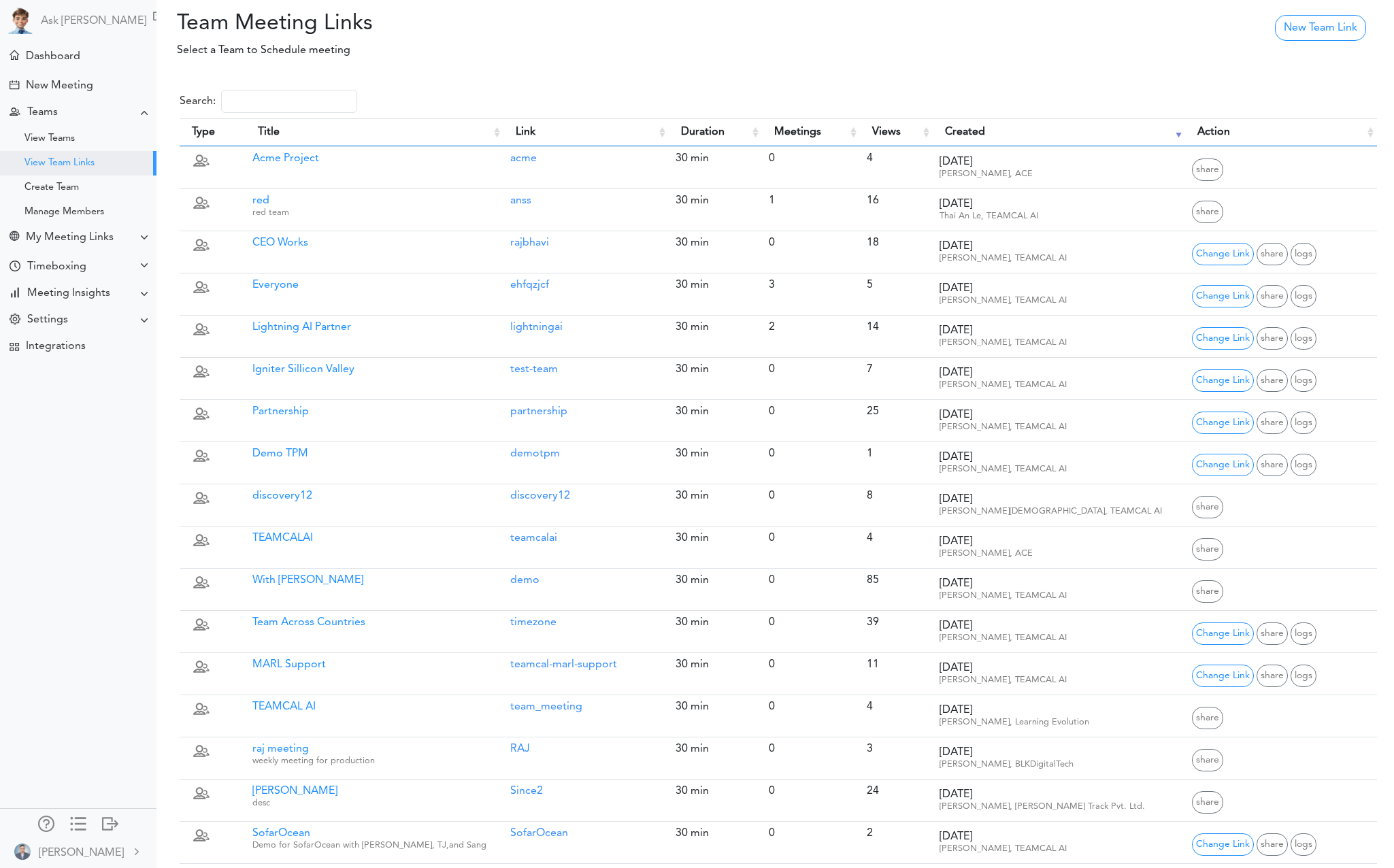
click at [54, 138] on div "View Teams" at bounding box center [49, 139] width 50 height 7
